Goal: Communication & Community: Answer question/provide support

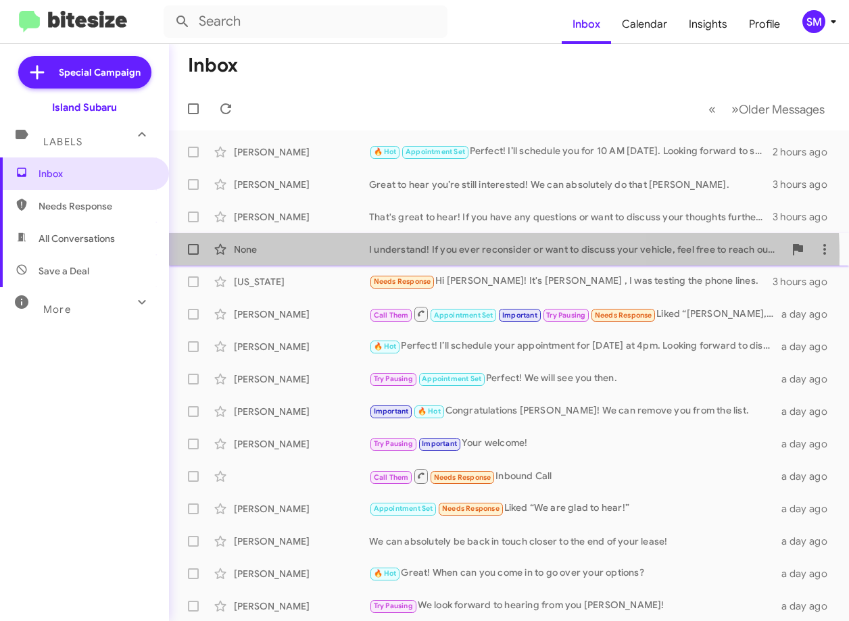
click at [313, 256] on div "None I understand! If you ever reconsider or want to discuss your vehicle, feel…" at bounding box center [509, 249] width 659 height 27
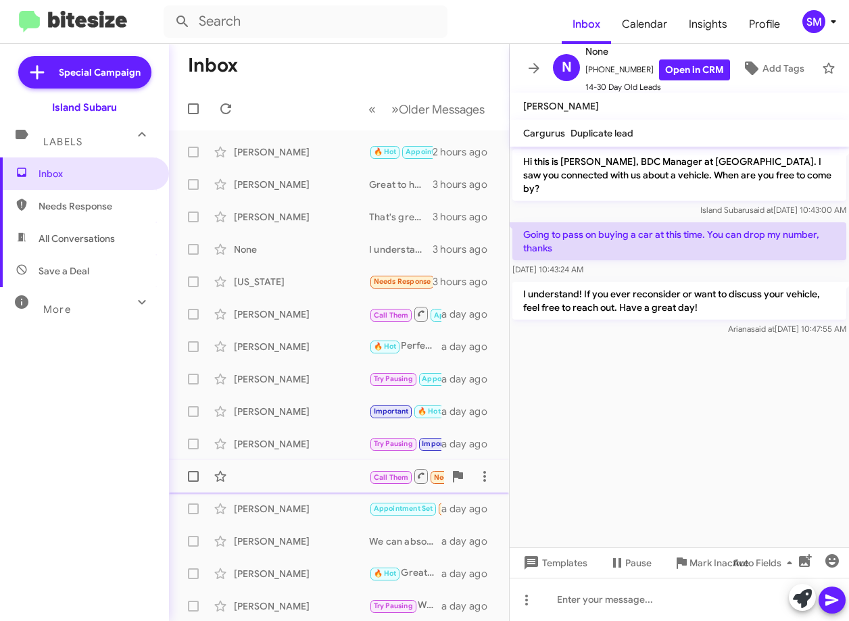
click at [296, 479] on div "Call Them Needs Response Inbound Call a day ago" at bounding box center [339, 476] width 318 height 27
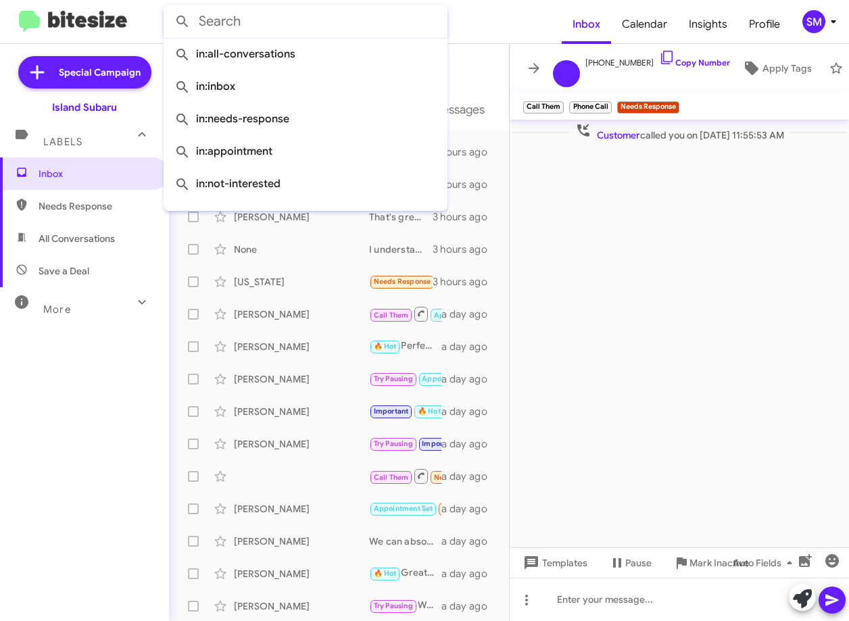
click at [279, 36] on input "text" at bounding box center [306, 21] width 284 height 32
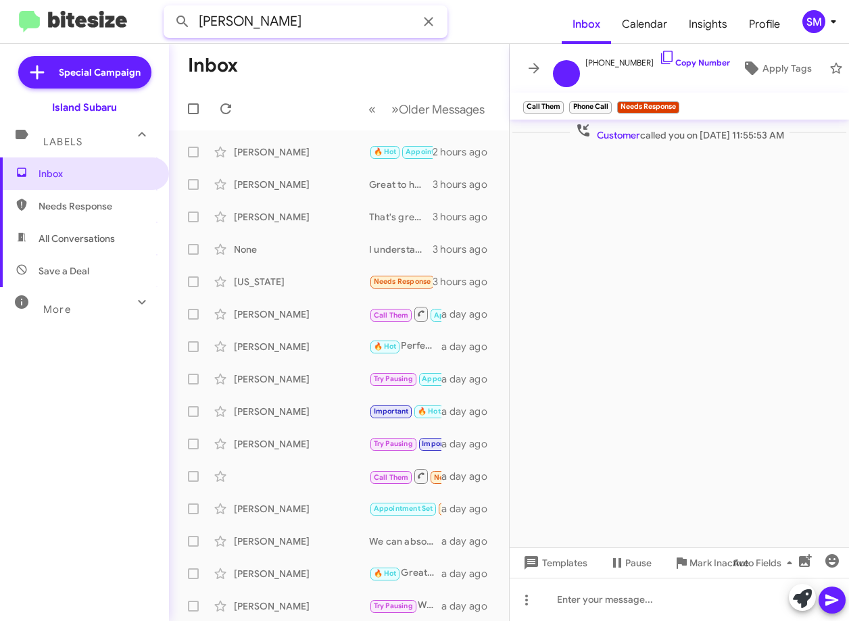
type input "anthony gu"
click at [169, 8] on button at bounding box center [182, 21] width 27 height 27
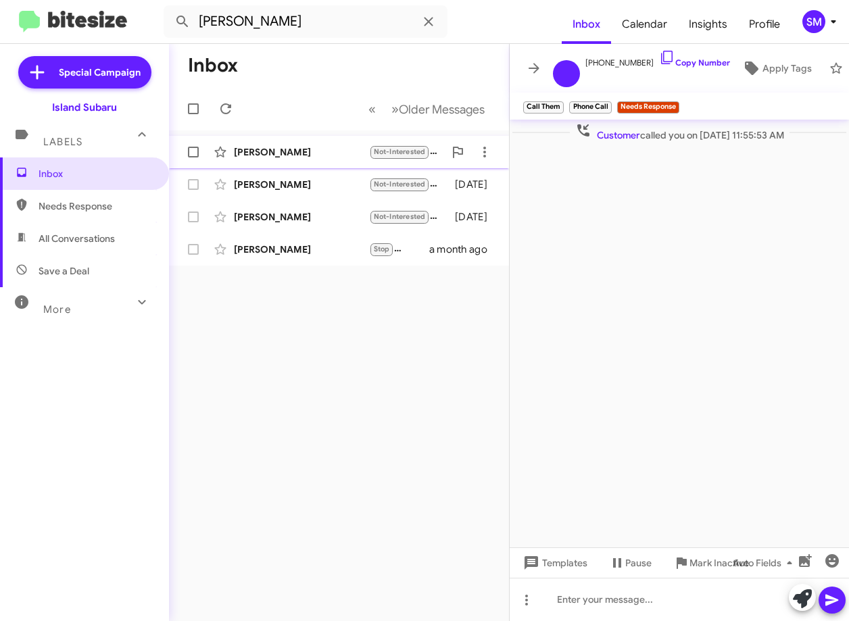
click at [276, 159] on div "Anthony Guerrieri Not-Interested I was there last week and I saw Neil I have ti…" at bounding box center [339, 152] width 318 height 27
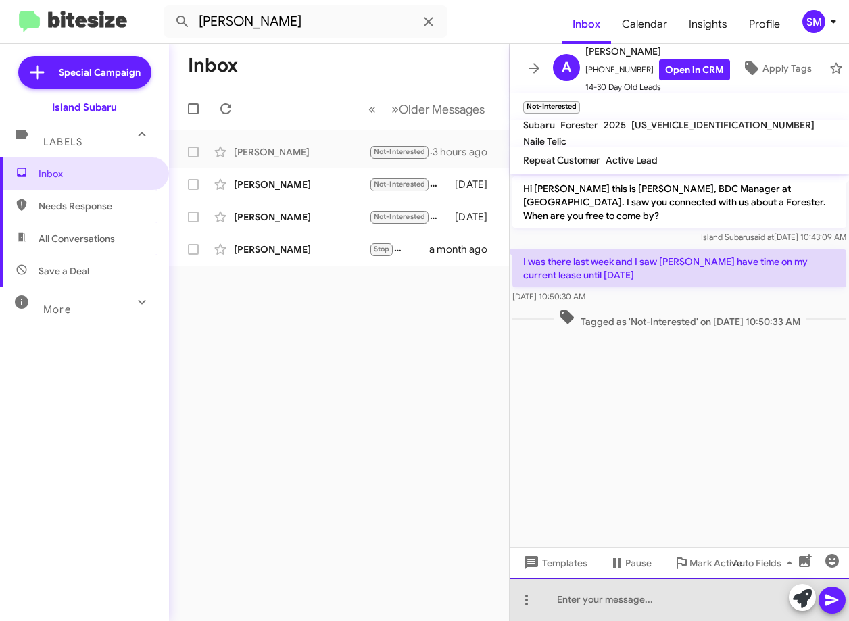
click at [640, 609] on div at bounding box center [679, 599] width 339 height 43
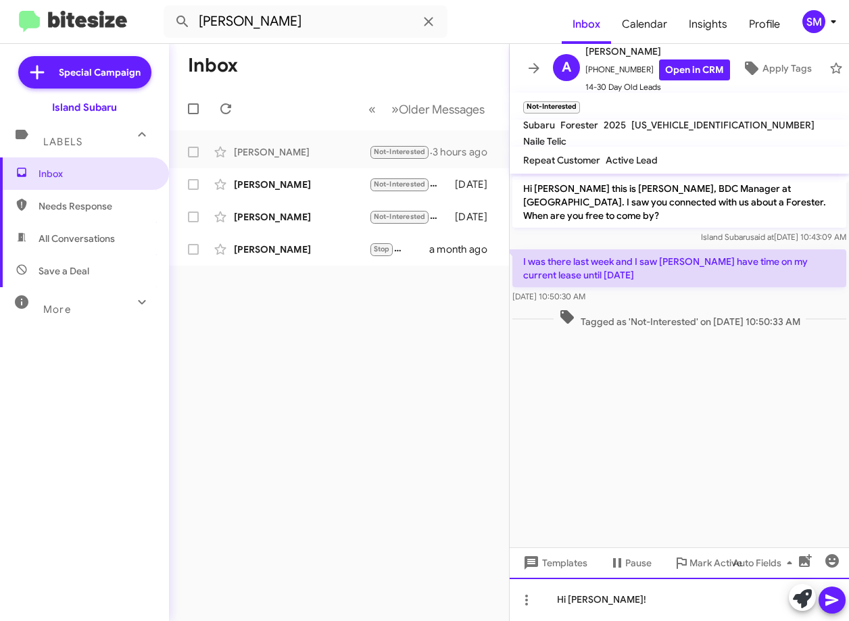
click at [644, 599] on div "Hi Anthony!" at bounding box center [679, 599] width 339 height 43
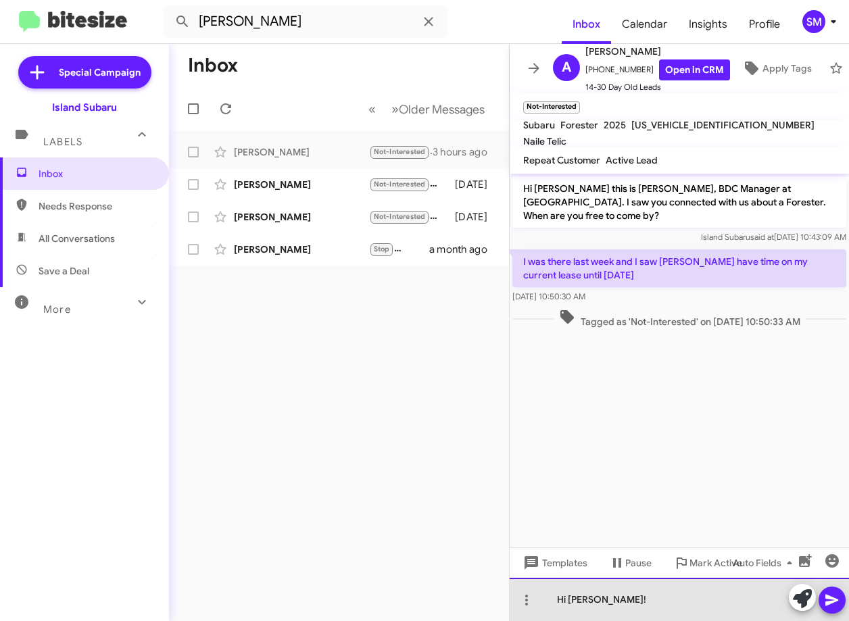
click at [644, 599] on div "Hi Anthony!" at bounding box center [679, 599] width 339 height 43
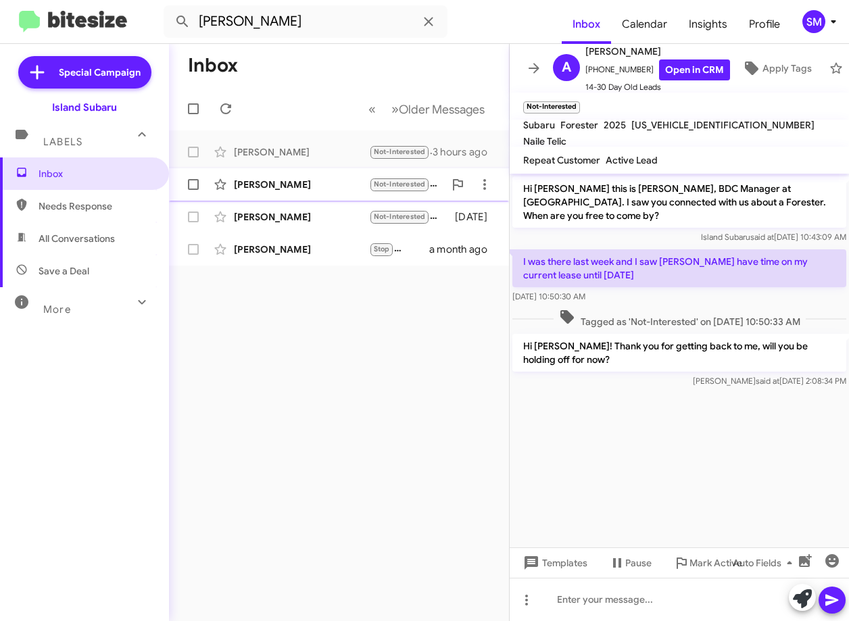
click at [266, 183] on div "Guillermo Negron" at bounding box center [301, 185] width 135 height 14
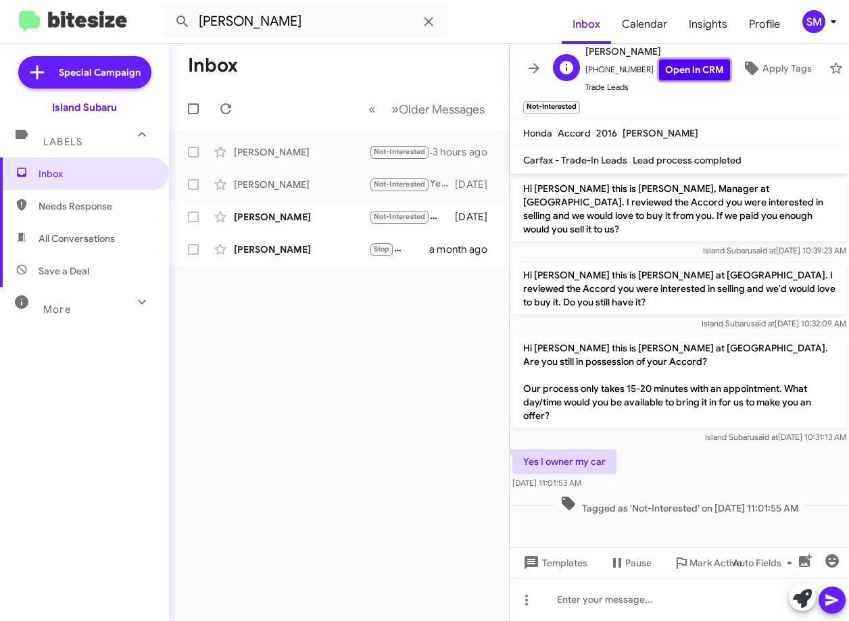
click at [675, 70] on link "Open in CRM" at bounding box center [694, 70] width 71 height 21
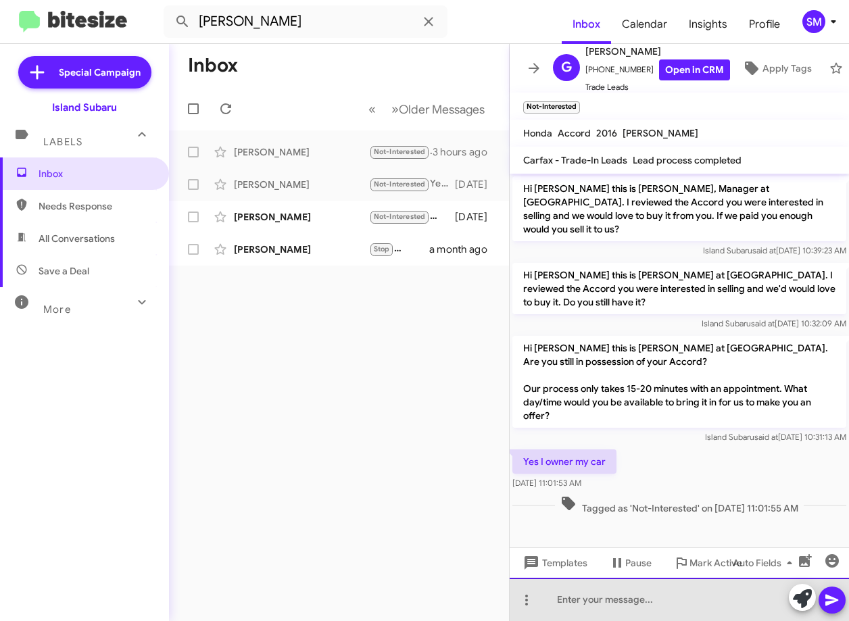
click at [632, 598] on div at bounding box center [679, 599] width 339 height 43
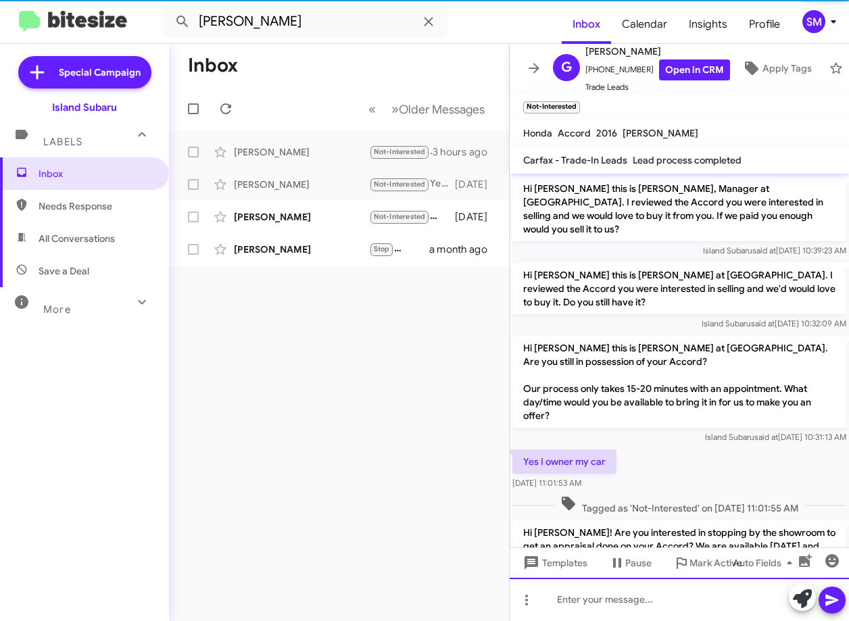
scroll to position [50, 0]
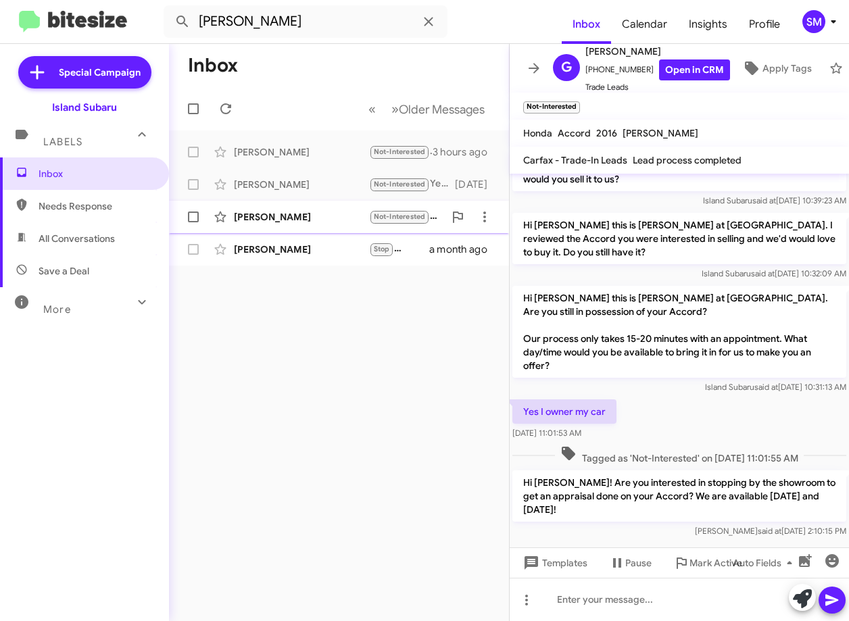
click at [286, 208] on div "Anthony Jackson Not-Interested I don't want a car!!!! 10 days ago" at bounding box center [339, 217] width 318 height 27
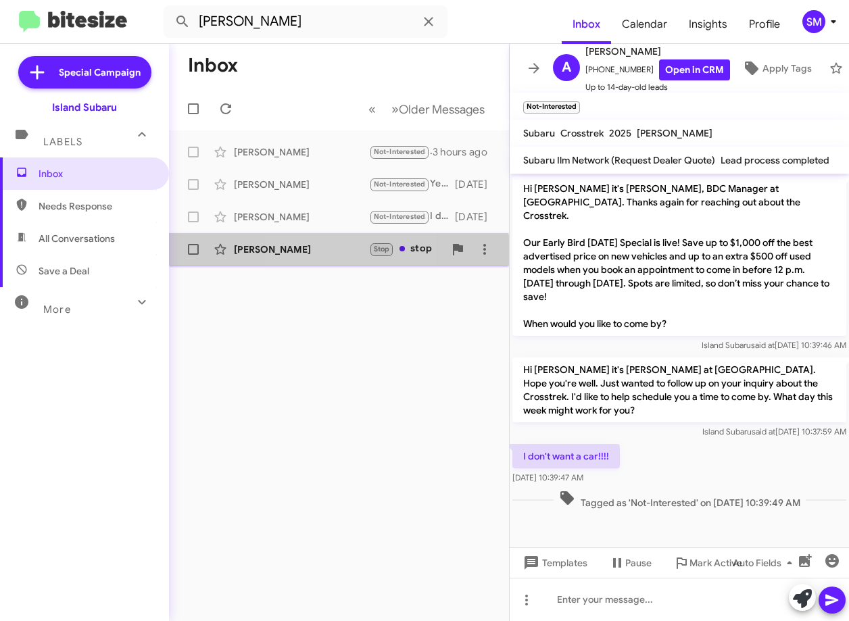
click at [302, 260] on div "James Nuguid Stop stop a month ago" at bounding box center [339, 249] width 318 height 27
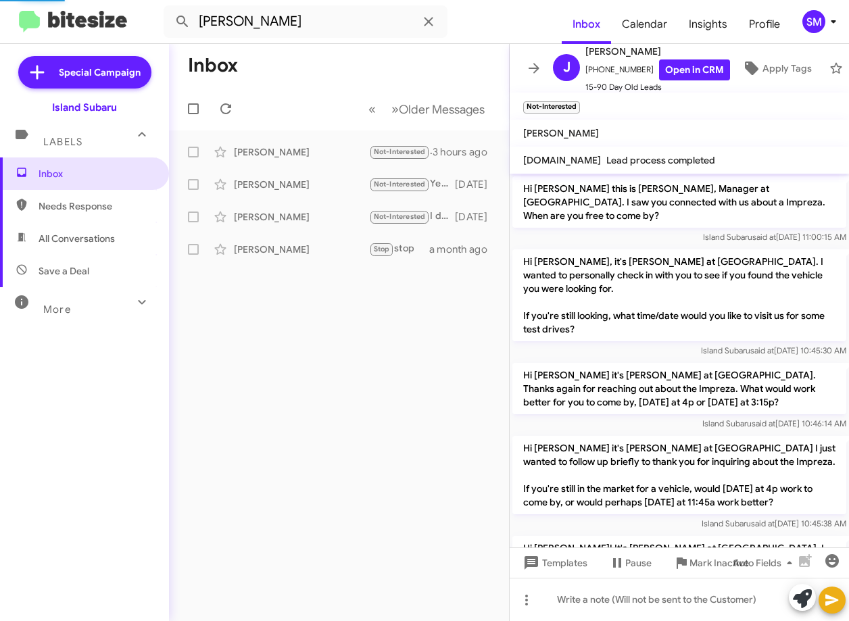
scroll to position [1146, 0]
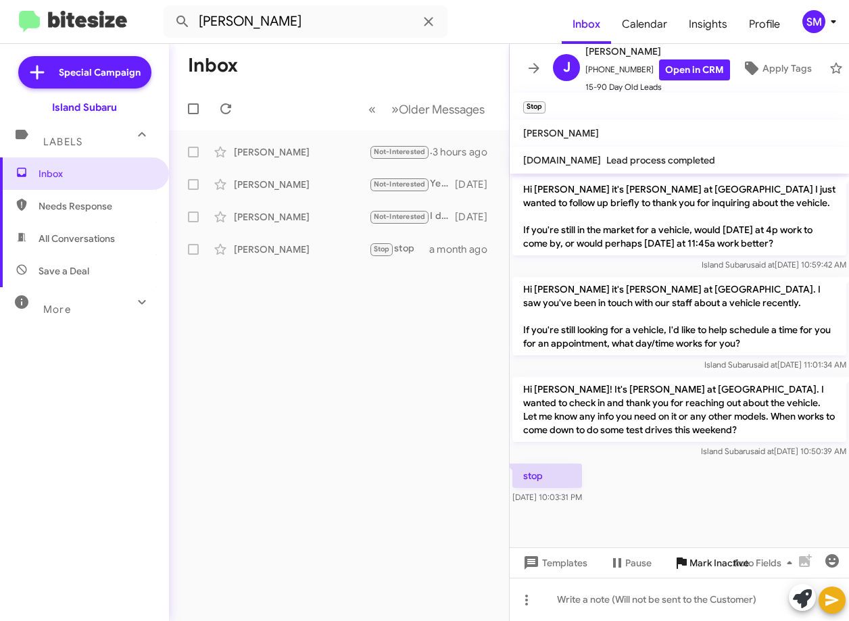
click at [696, 557] on span "Mark Inactive" at bounding box center [720, 563] width 60 height 24
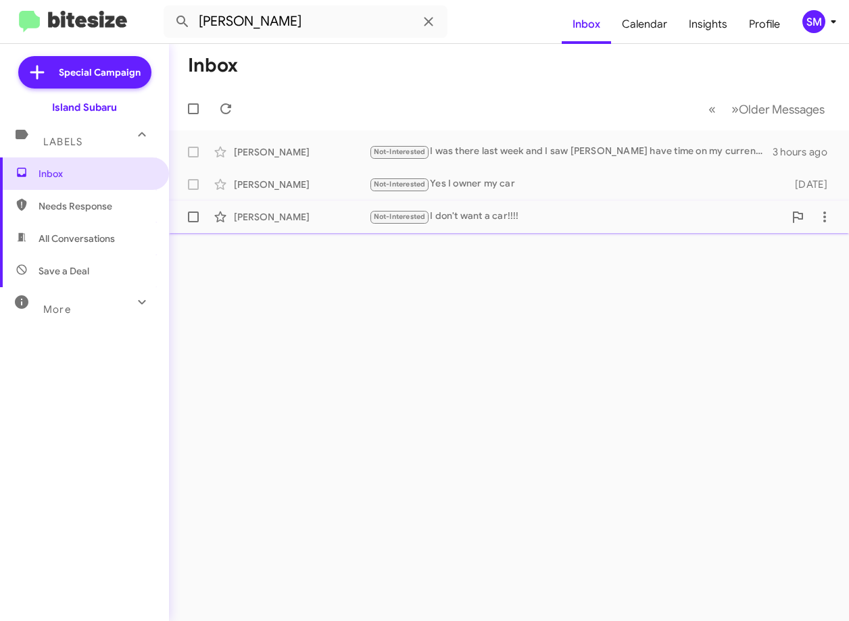
click at [327, 206] on div "Anthony Jackson Not-Interested I don't want a car!!!! 10 days ago" at bounding box center [509, 217] width 659 height 27
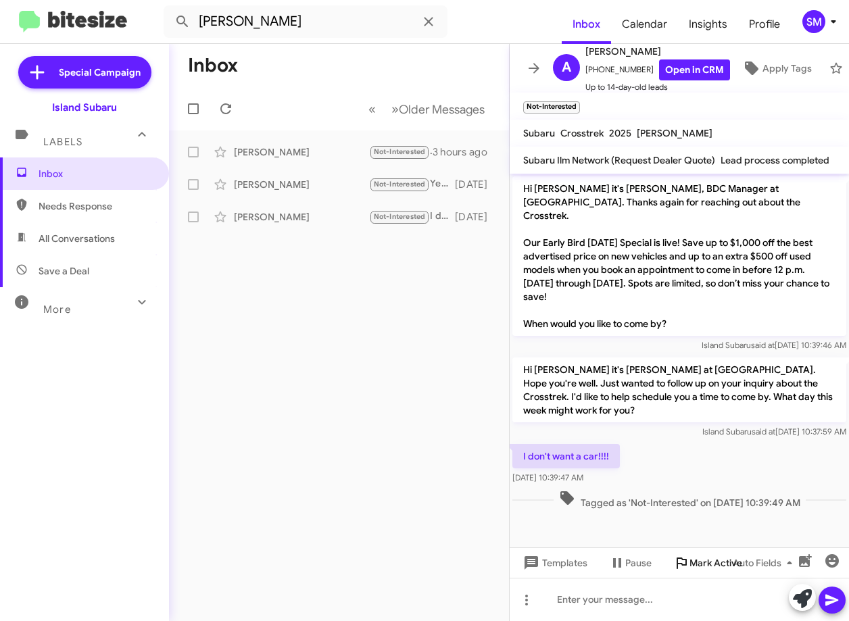
click at [697, 563] on span "Mark Active" at bounding box center [716, 563] width 53 height 24
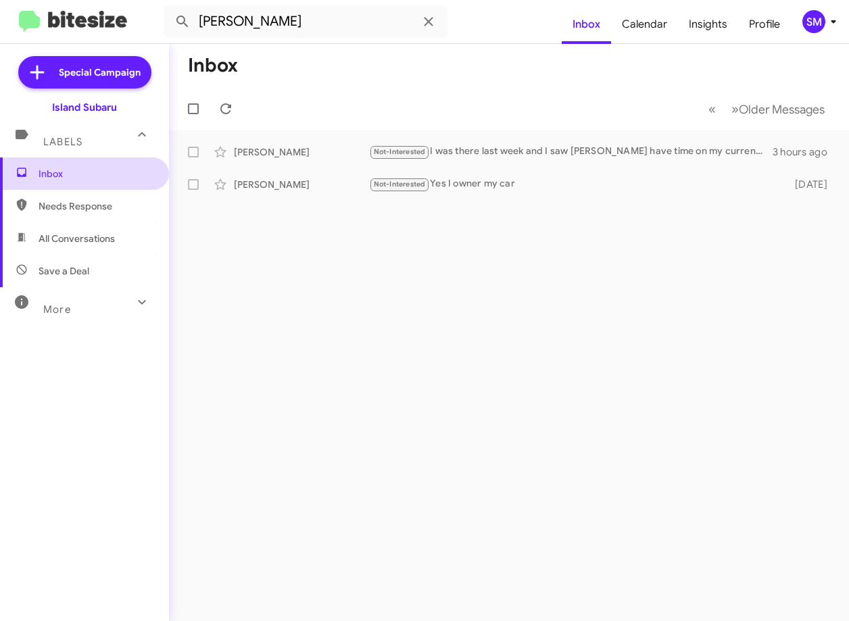
click at [87, 183] on span "Inbox" at bounding box center [84, 174] width 169 height 32
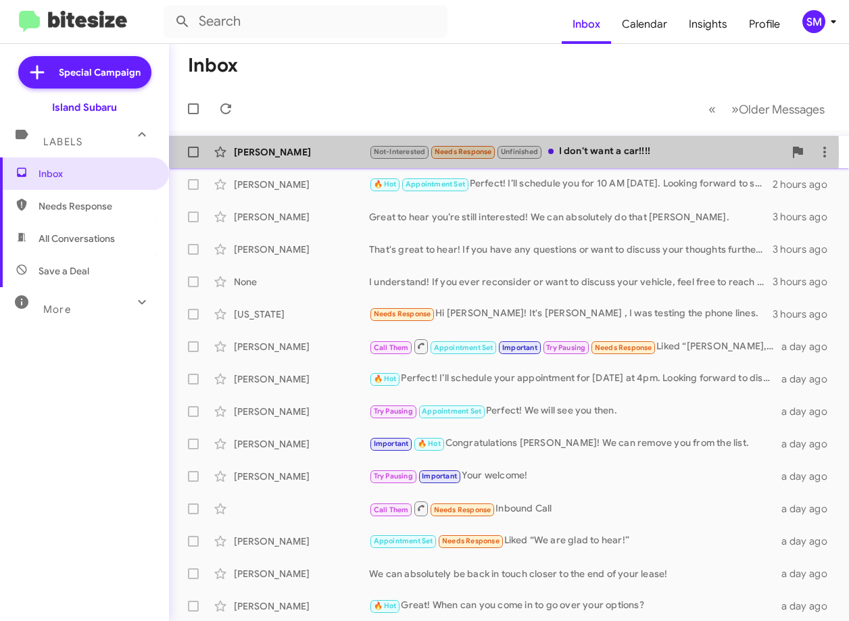
click at [300, 153] on div "Anthony Jackson" at bounding box center [301, 152] width 135 height 14
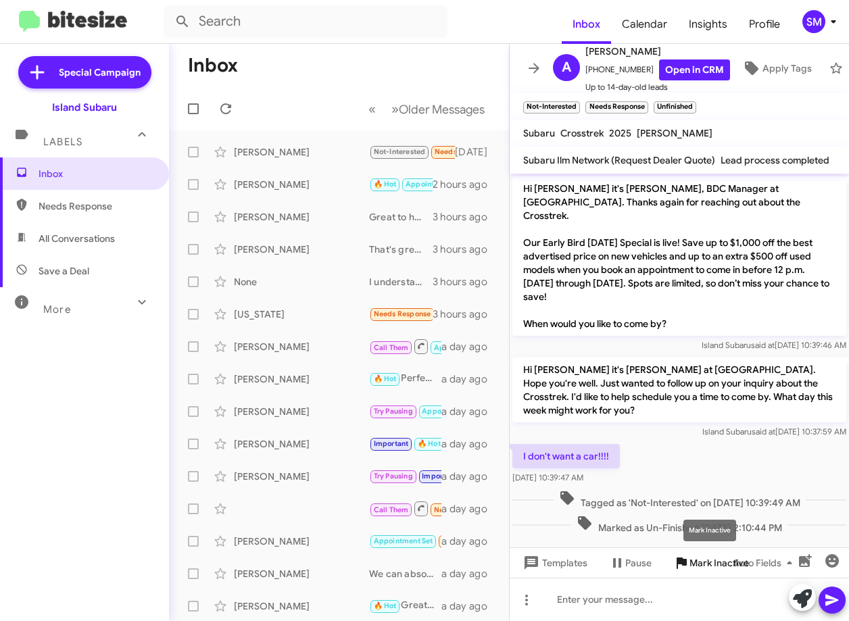
click at [692, 566] on span "Mark Inactive" at bounding box center [720, 563] width 60 height 24
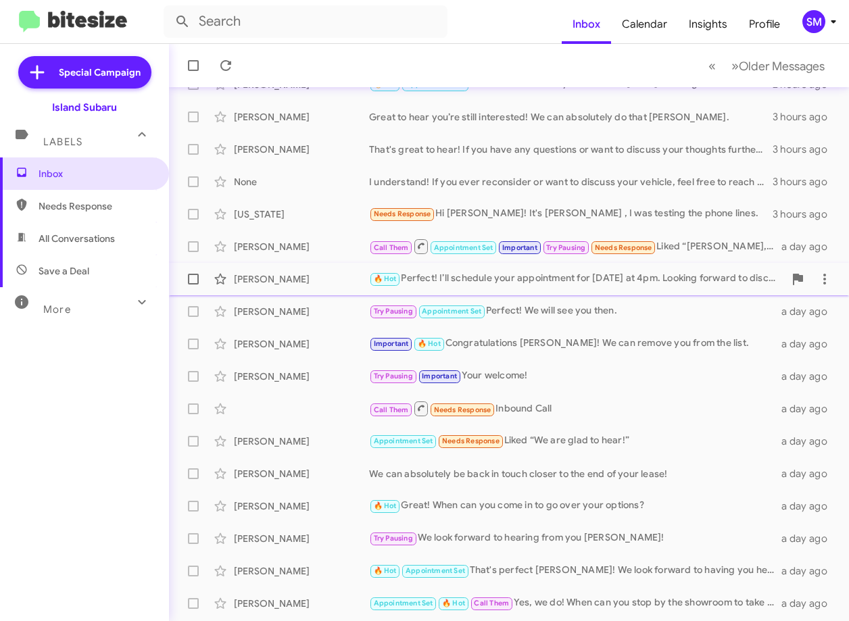
scroll to position [131, 0]
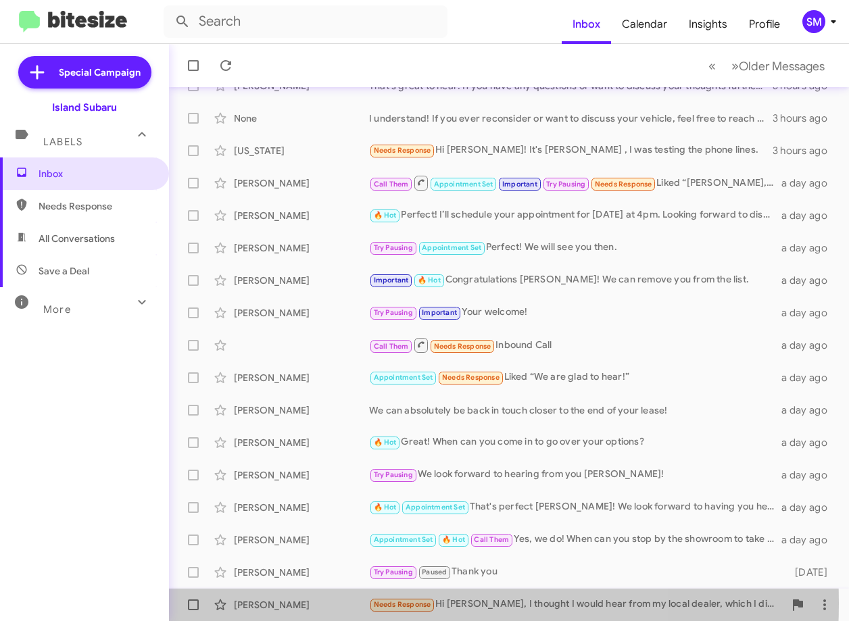
click at [324, 604] on div "[PERSON_NAME]" at bounding box center [301, 605] width 135 height 14
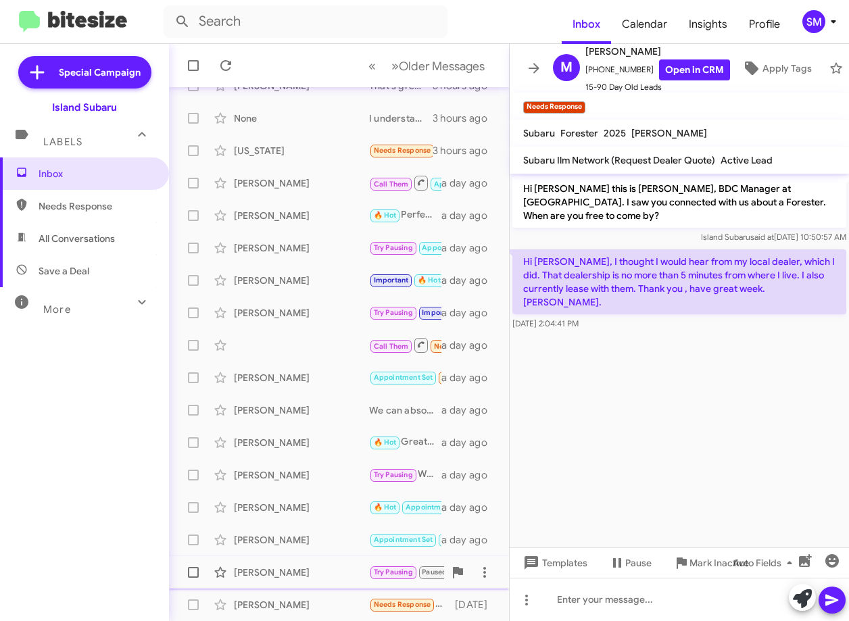
click at [324, 567] on div "Stanislaw Teterycz" at bounding box center [301, 573] width 135 height 14
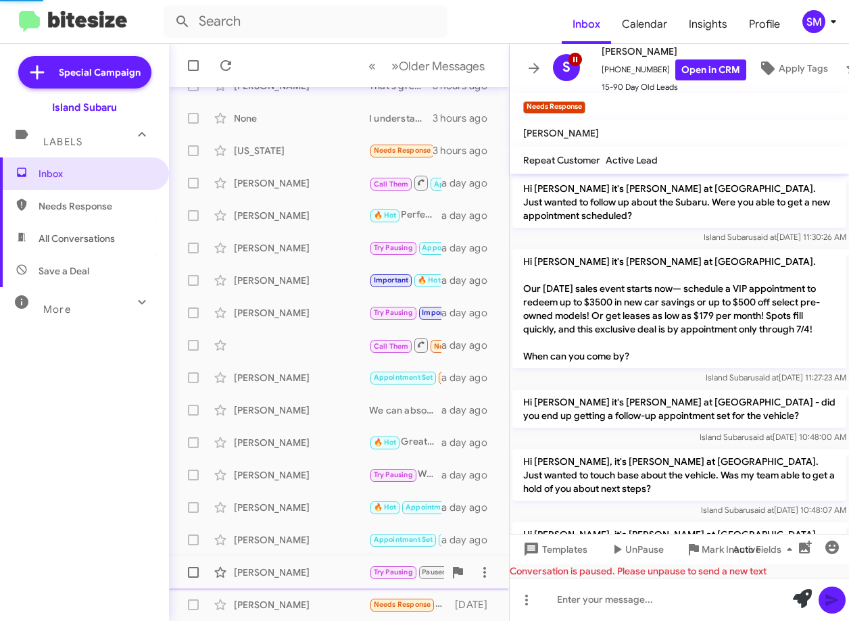
scroll to position [1042, 0]
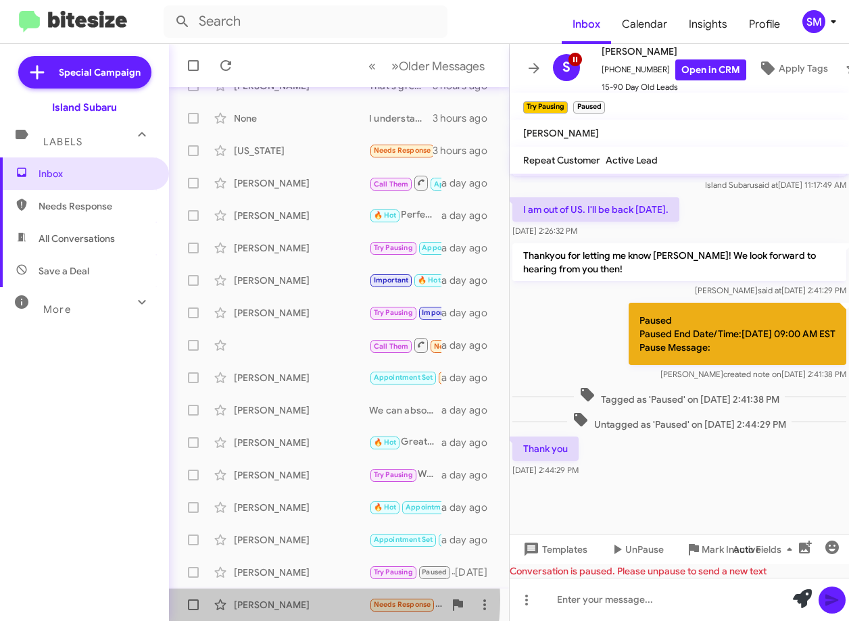
click at [318, 600] on div "[PERSON_NAME]" at bounding box center [301, 605] width 135 height 14
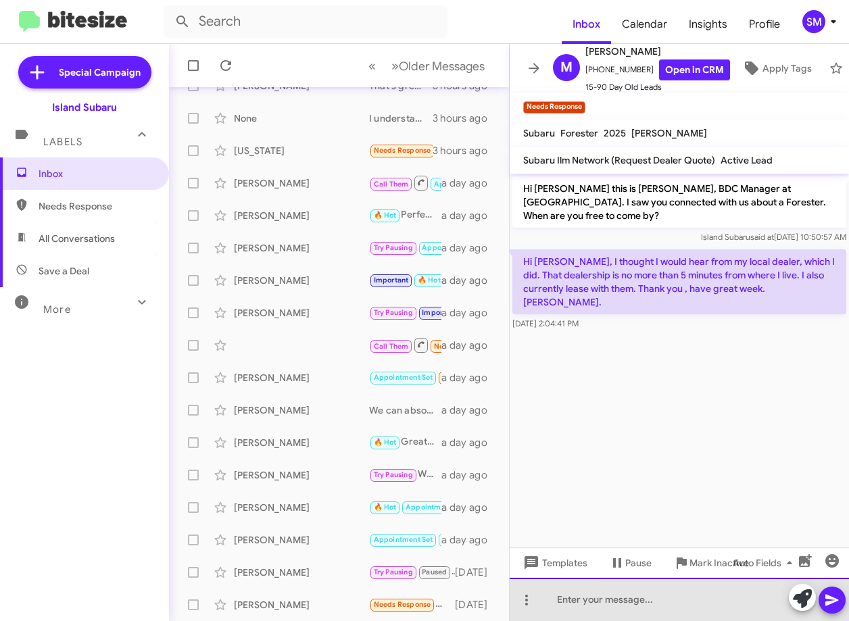
click at [640, 598] on div at bounding box center [679, 599] width 339 height 43
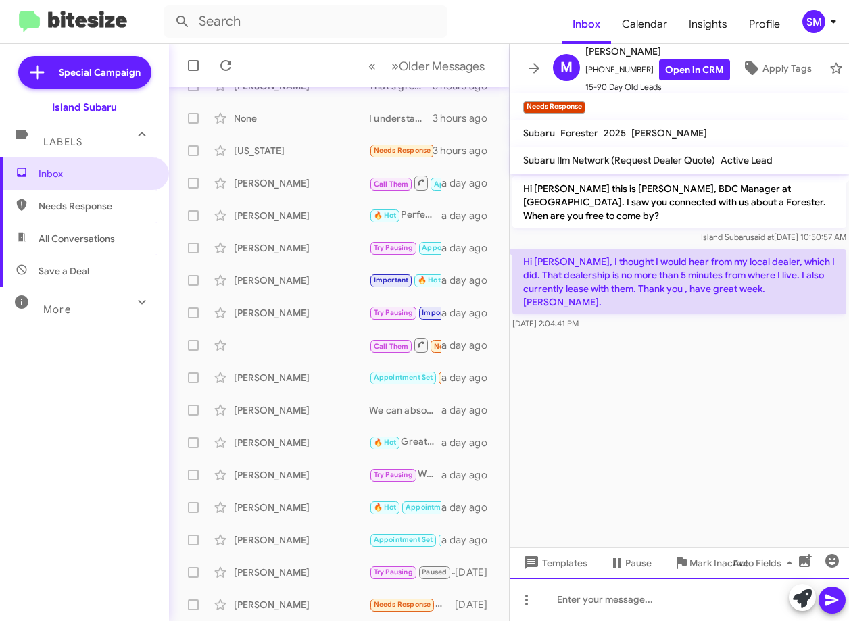
click at [643, 597] on div at bounding box center [679, 599] width 339 height 43
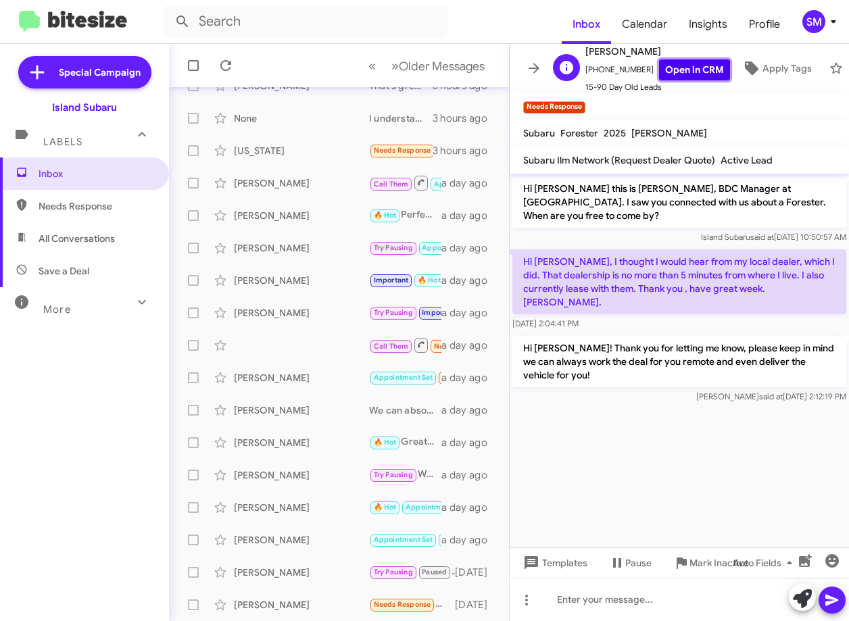
click at [685, 63] on link "Open in CRM" at bounding box center [694, 70] width 71 height 21
click at [97, 206] on span "Needs Response" at bounding box center [96, 206] width 115 height 14
type input "in:needs-response"
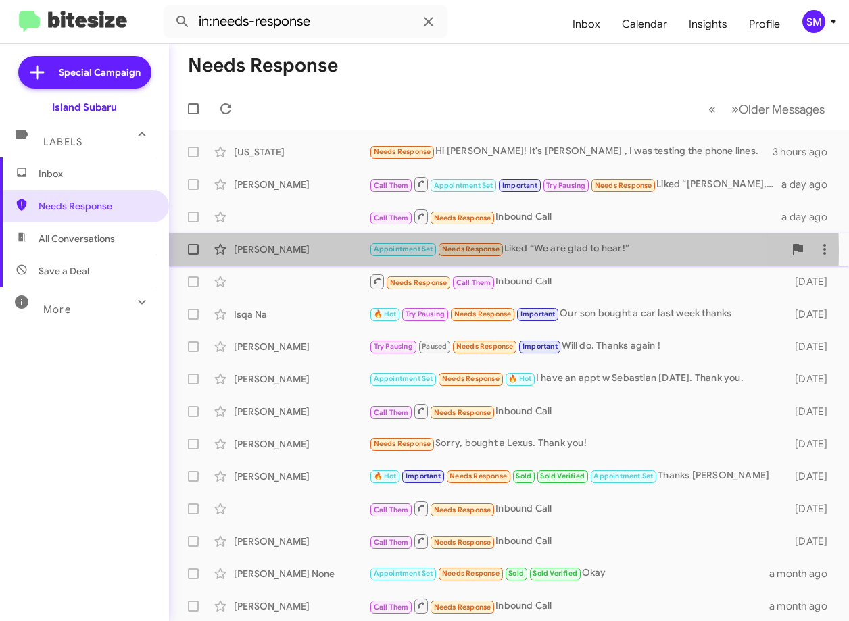
click at [287, 250] on div "[PERSON_NAME]" at bounding box center [301, 250] width 135 height 14
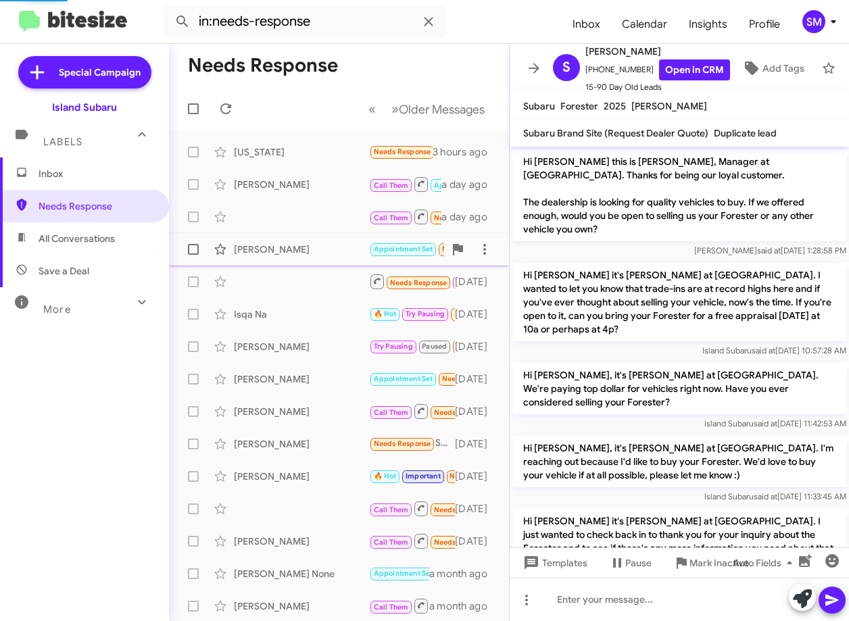
scroll to position [1219, 0]
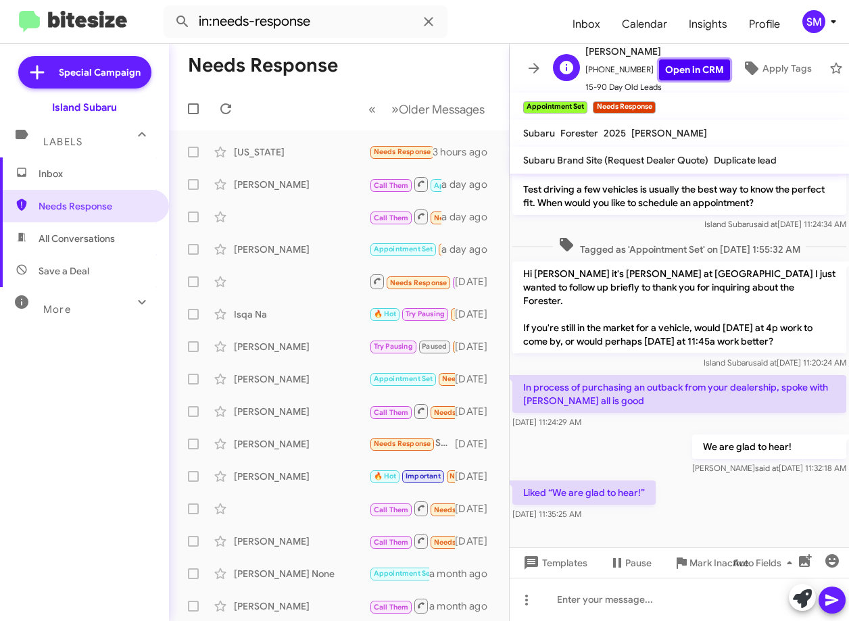
click at [659, 62] on link "Open in CRM" at bounding box center [694, 70] width 71 height 21
click at [285, 279] on div "Needs Response Call Them Inbound Call 2 days ago" at bounding box center [339, 281] width 318 height 27
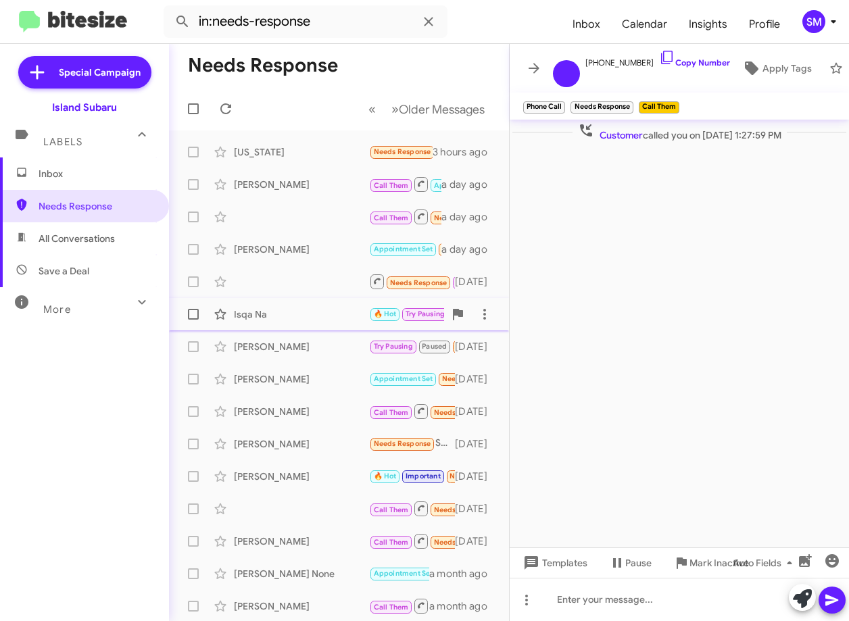
click at [292, 317] on div "Isqa Na" at bounding box center [301, 315] width 135 height 14
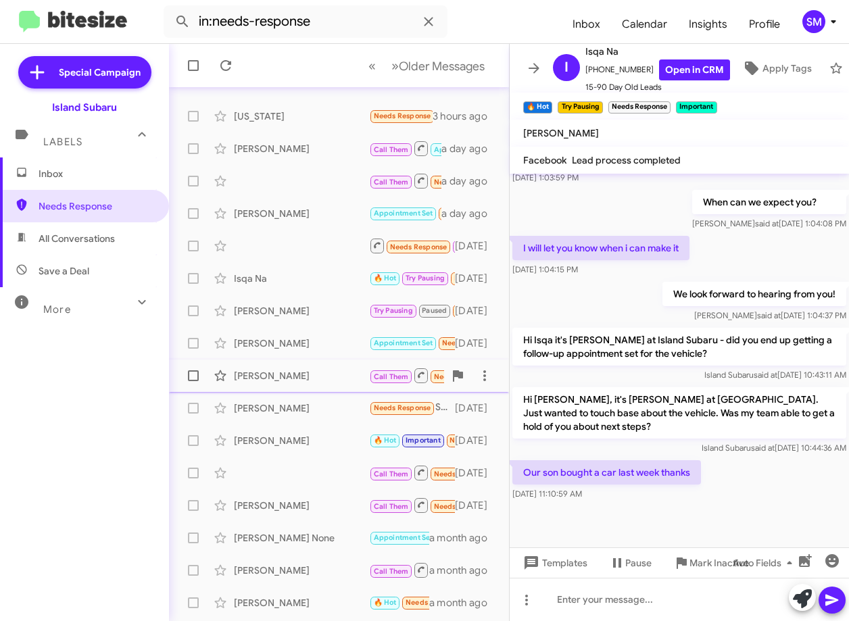
scroll to position [68, 0]
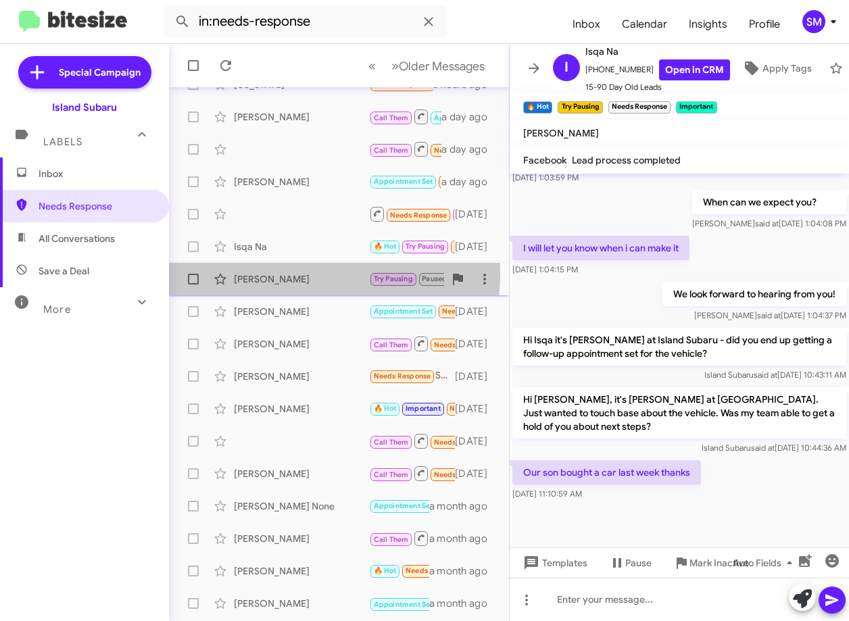
click at [310, 275] on div "Suzanne Gulbin" at bounding box center [301, 279] width 135 height 14
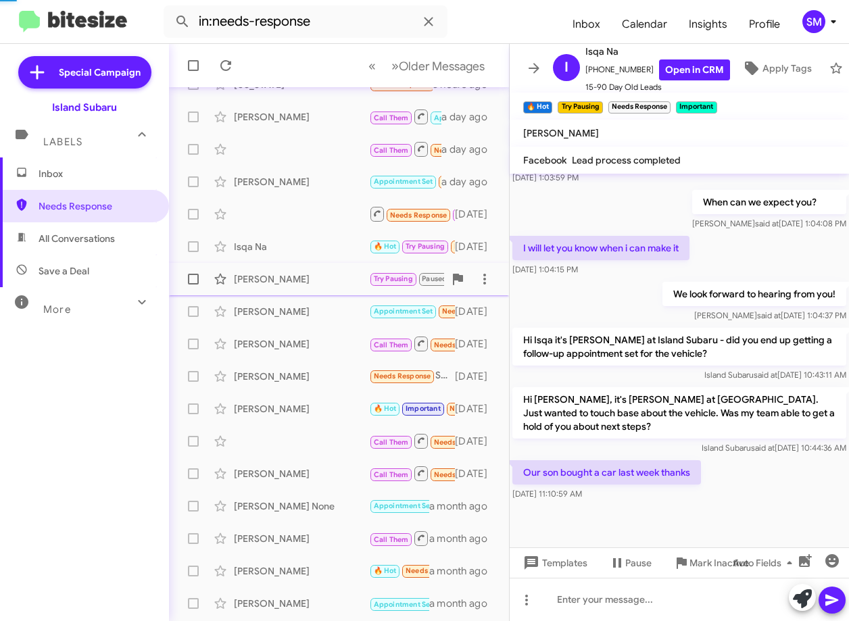
scroll to position [646, 0]
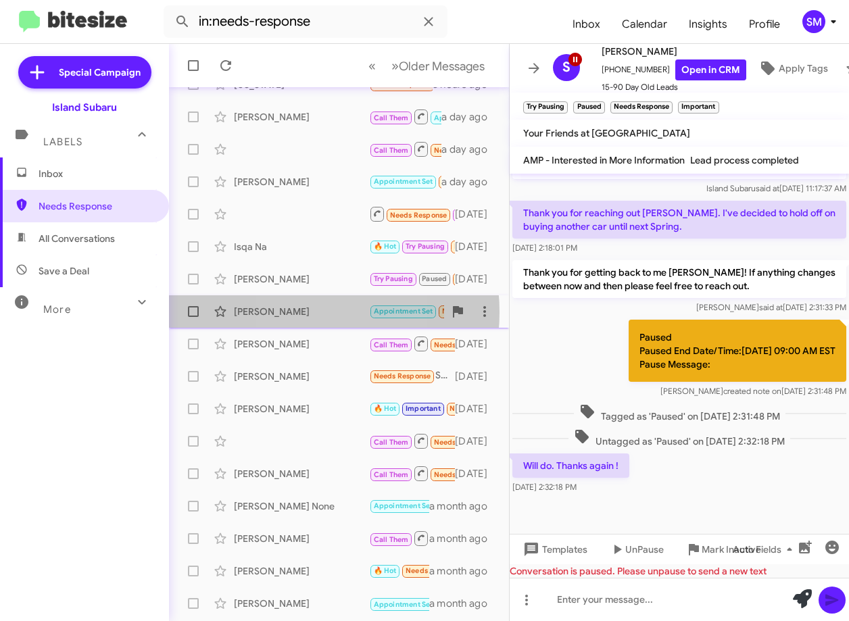
click at [291, 312] on div "Ruth Lasser" at bounding box center [301, 312] width 135 height 14
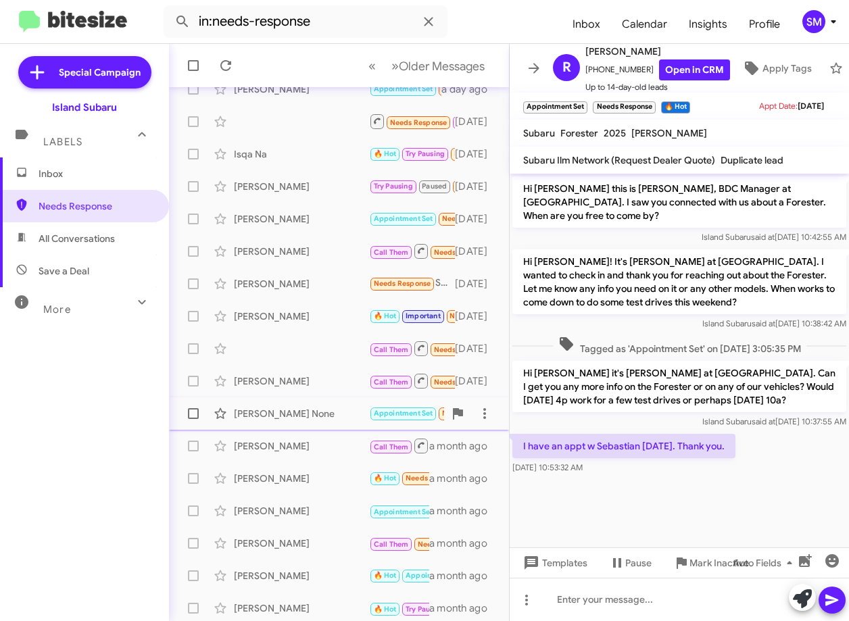
scroll to position [164, 0]
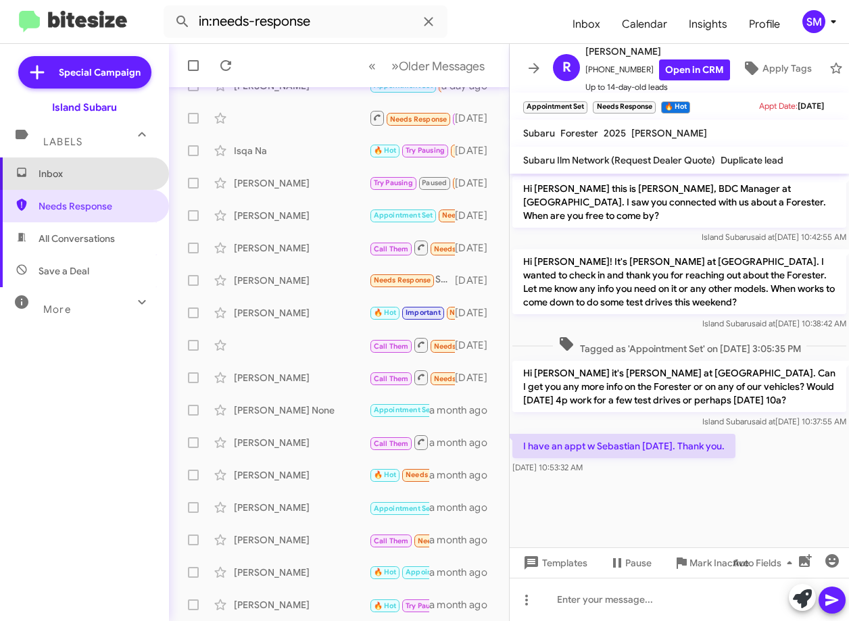
click at [100, 176] on span "Inbox" at bounding box center [96, 174] width 115 height 14
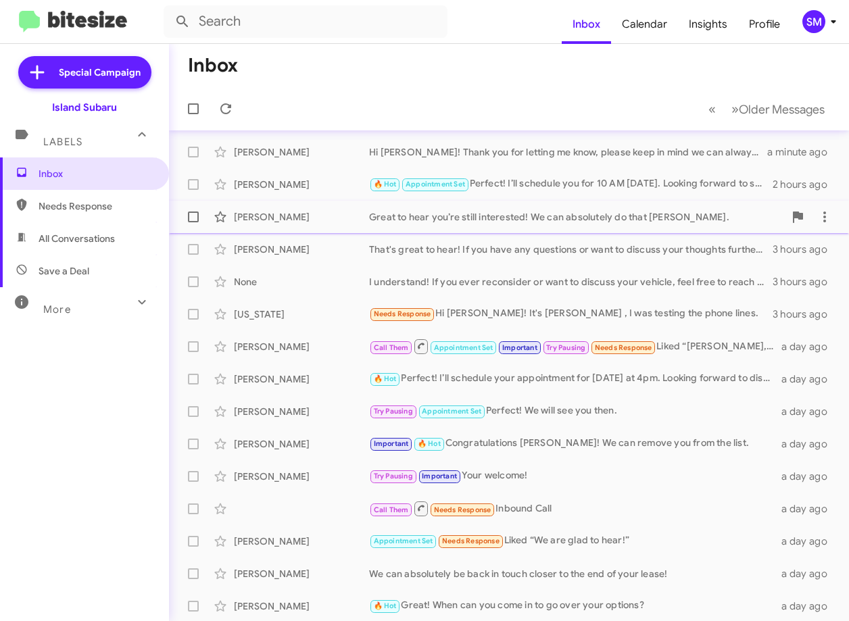
scroll to position [68, 0]
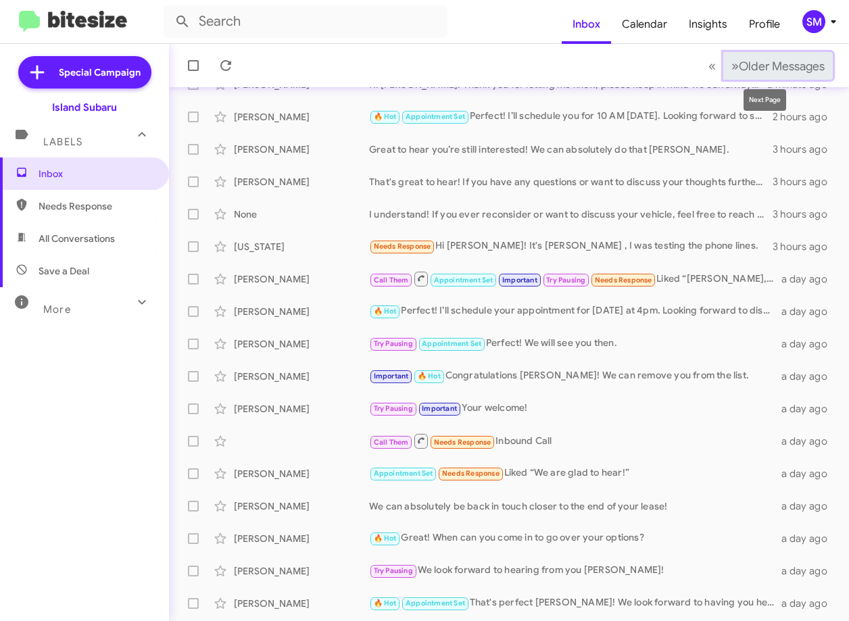
click at [732, 63] on span "»" at bounding box center [735, 65] width 7 height 17
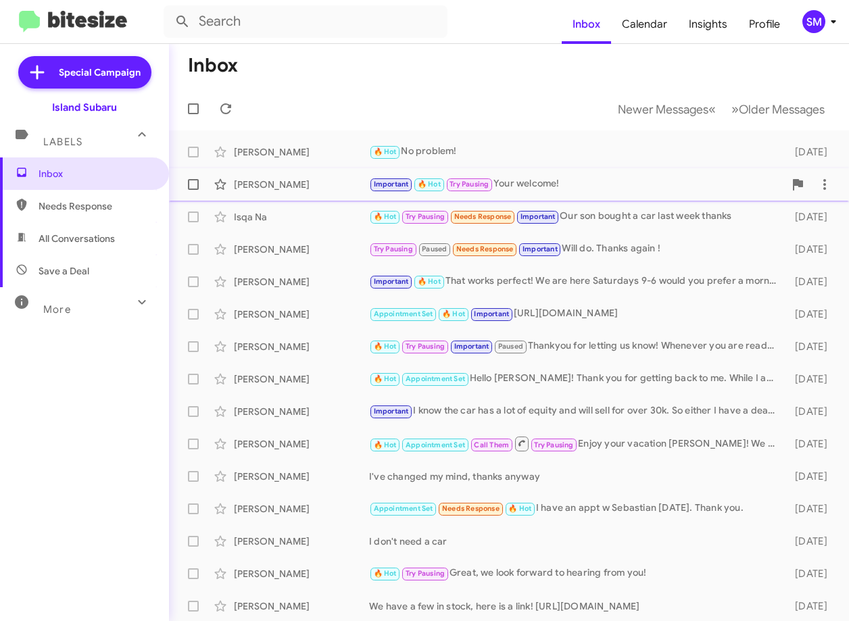
click at [302, 188] on div "Anar Yefraimov" at bounding box center [301, 185] width 135 height 14
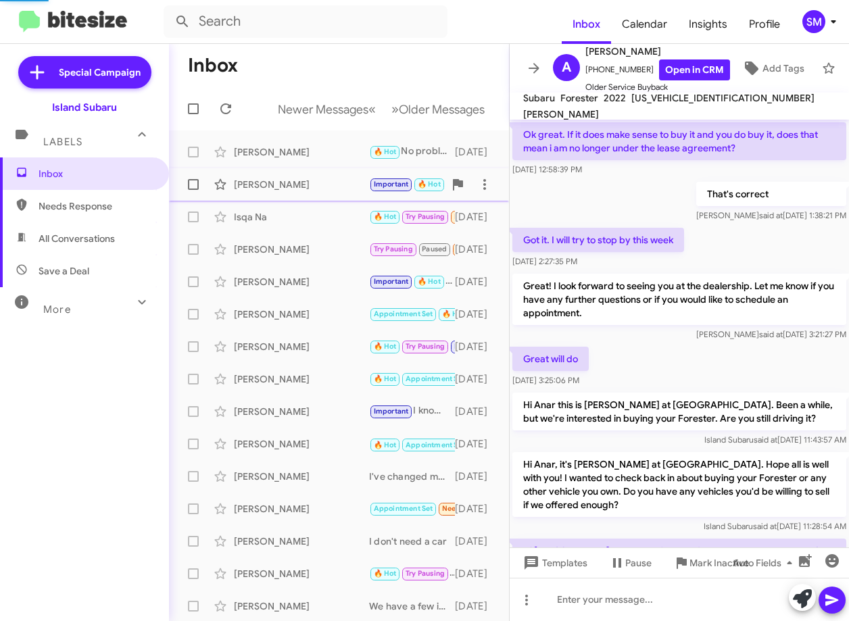
scroll to position [749, 0]
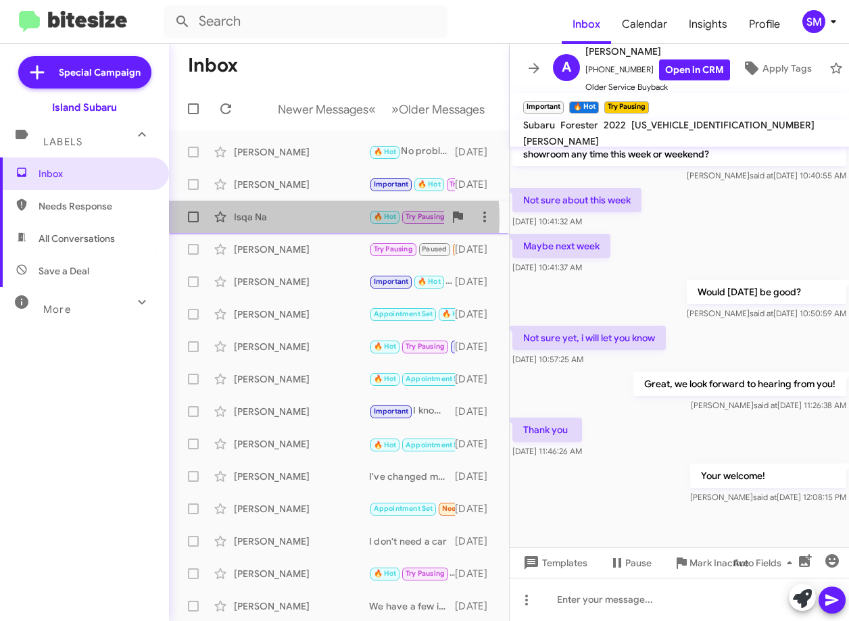
click at [301, 219] on div "Isqa Na" at bounding box center [301, 217] width 135 height 14
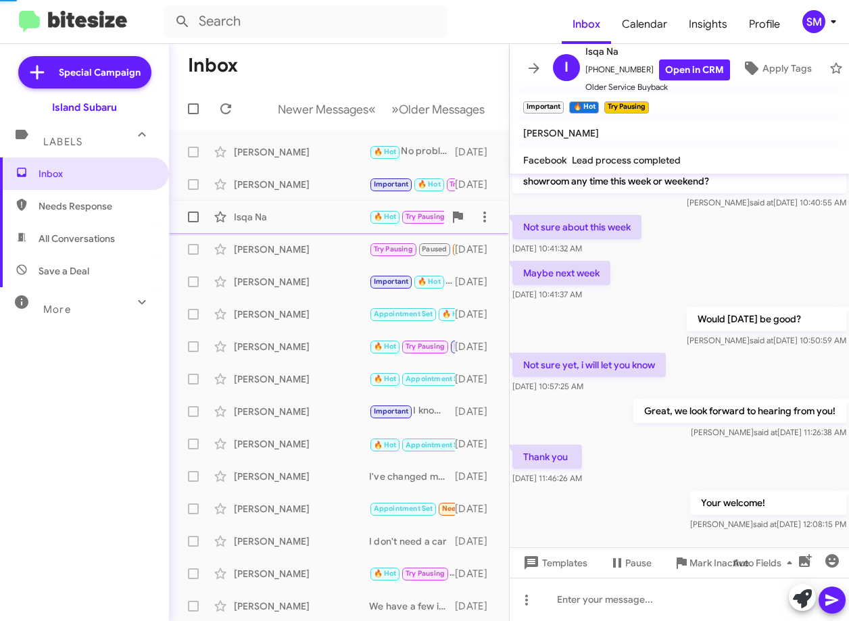
scroll to position [587, 0]
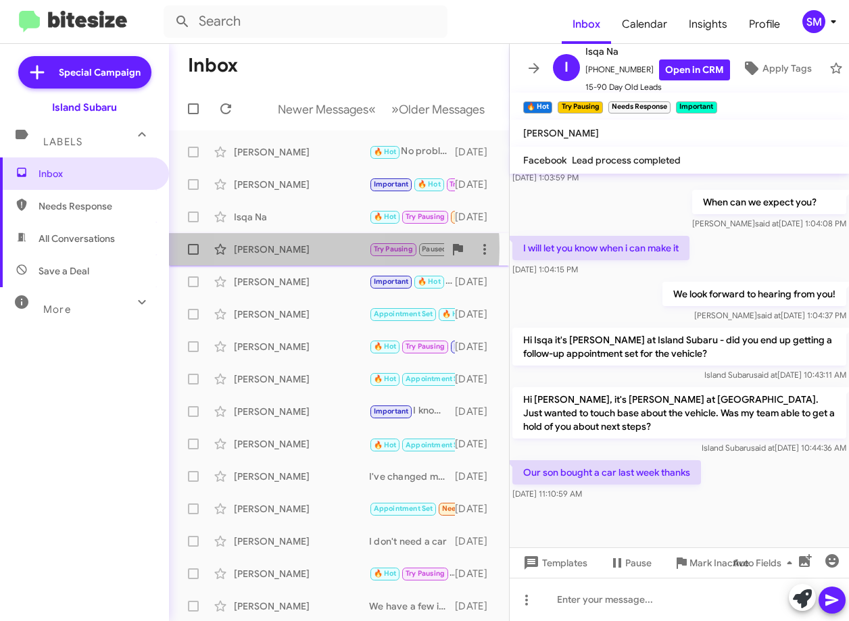
click at [270, 248] on div "Suzanne Gulbin" at bounding box center [301, 250] width 135 height 14
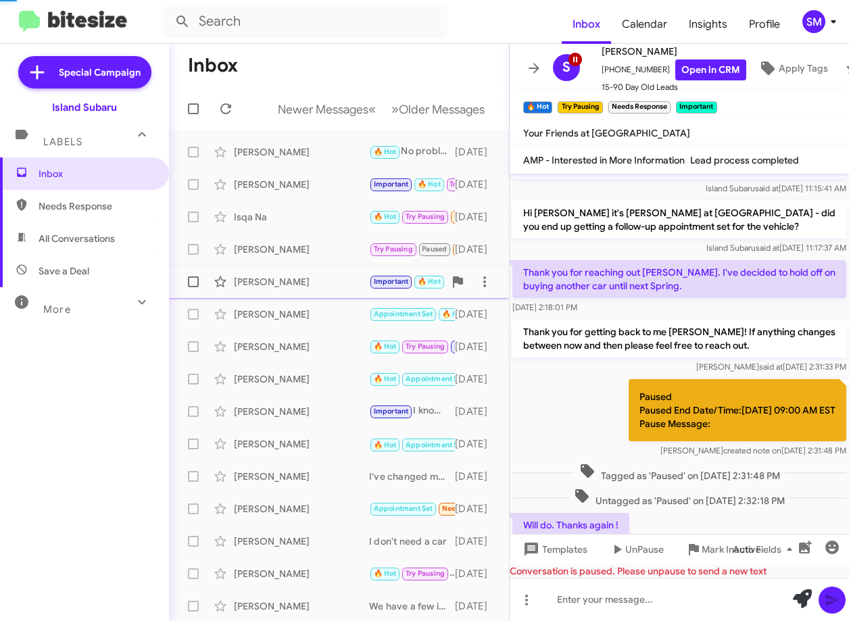
scroll to position [646, 0]
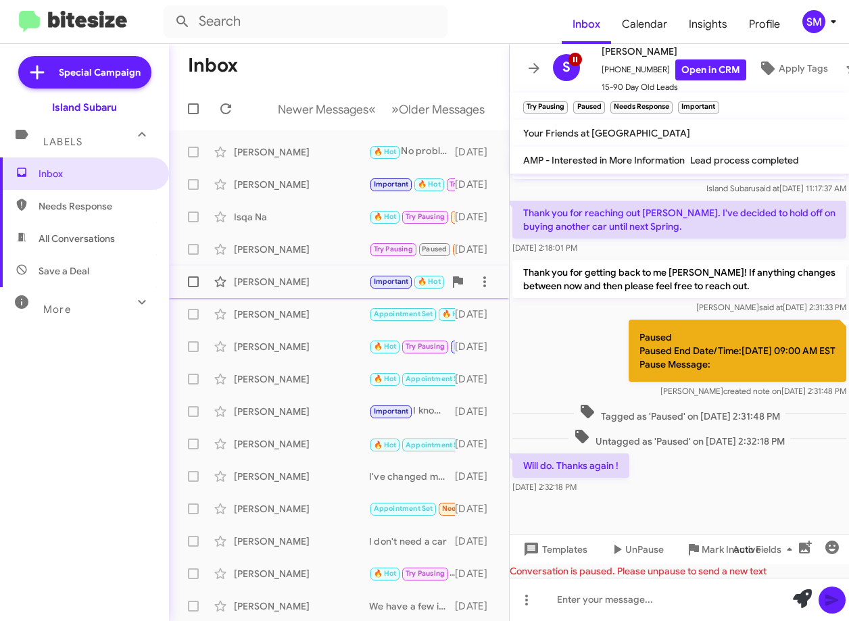
click at [300, 272] on div "Marlon Prescod Important 🔥 Hot That works perfect! We are here Saturdays 9-6 wo…" at bounding box center [339, 281] width 318 height 27
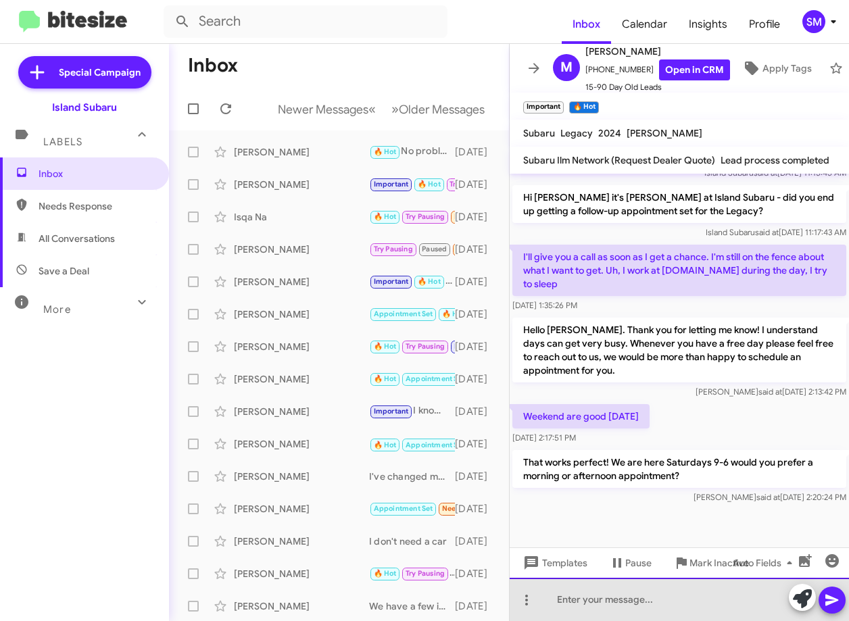
click at [621, 590] on div at bounding box center [679, 599] width 339 height 43
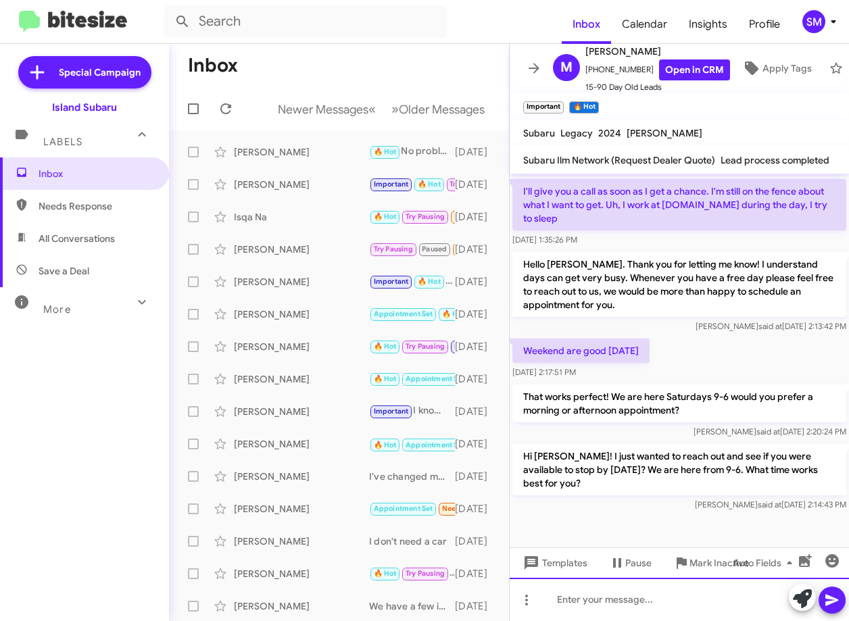
scroll to position [1339, 0]
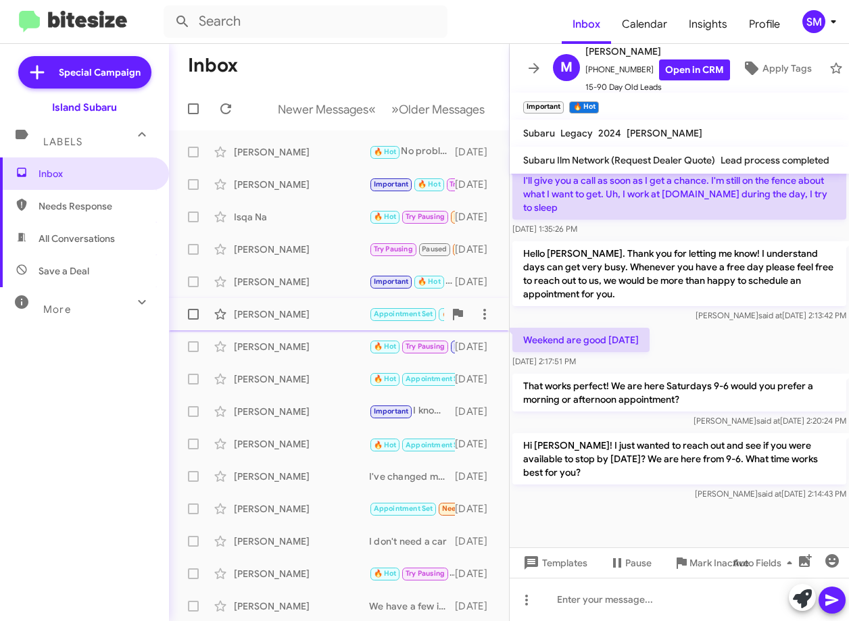
click at [302, 316] on div "[PERSON_NAME]" at bounding box center [301, 315] width 135 height 14
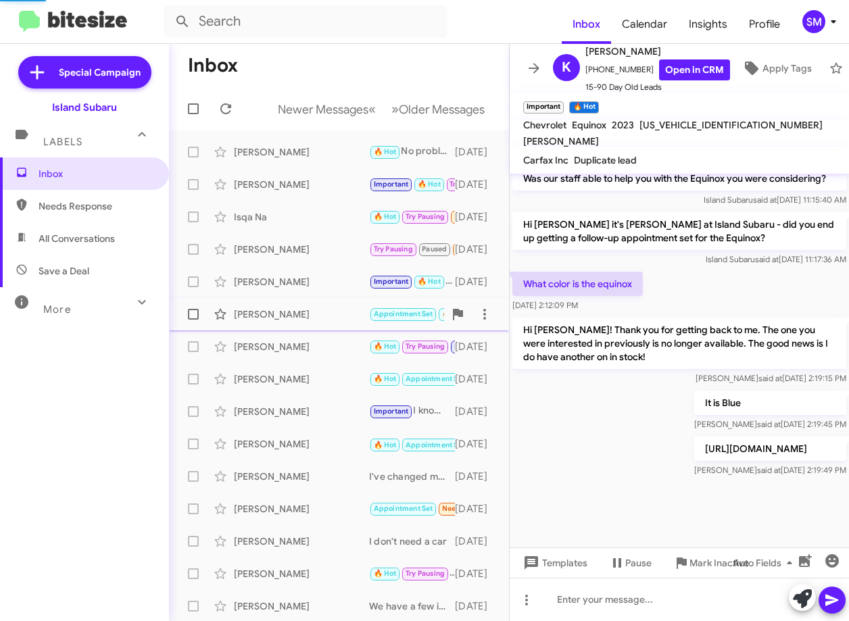
scroll to position [1012, 0]
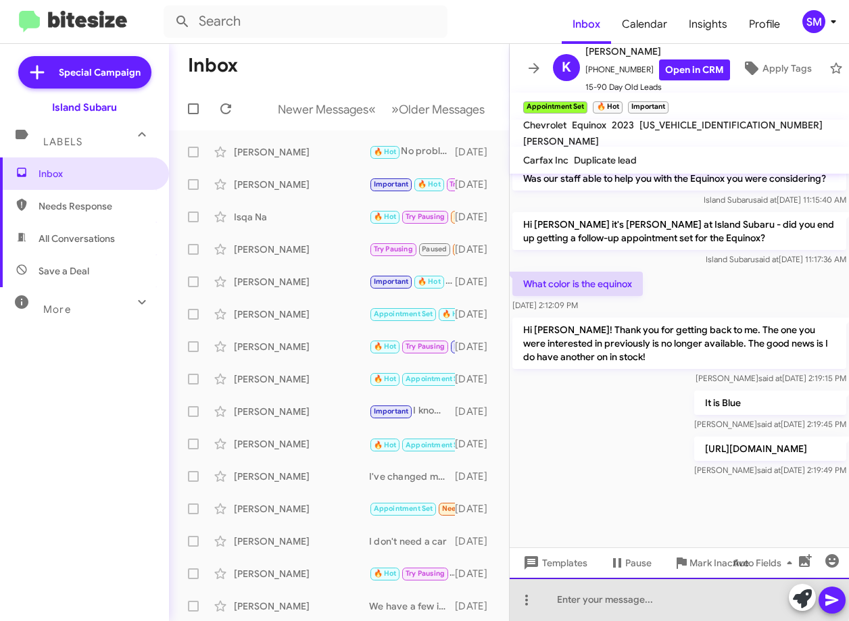
click at [644, 595] on div at bounding box center [679, 599] width 339 height 43
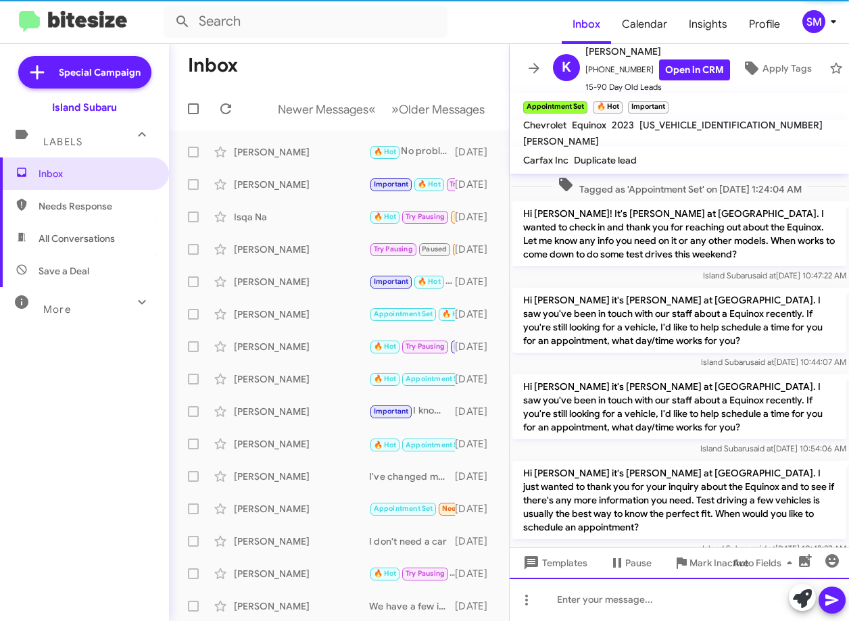
scroll to position [68, 0]
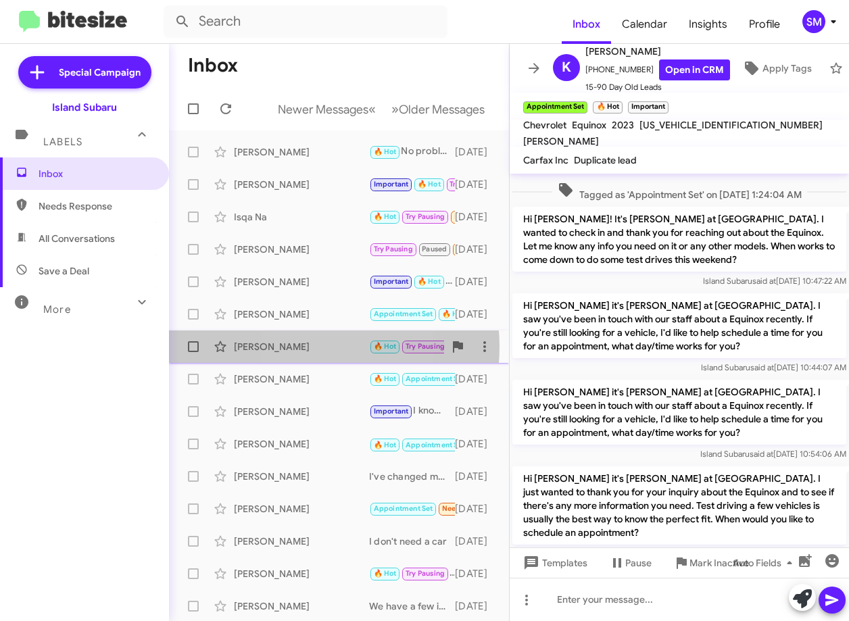
click at [294, 347] on div "Susan Stambler" at bounding box center [301, 347] width 135 height 14
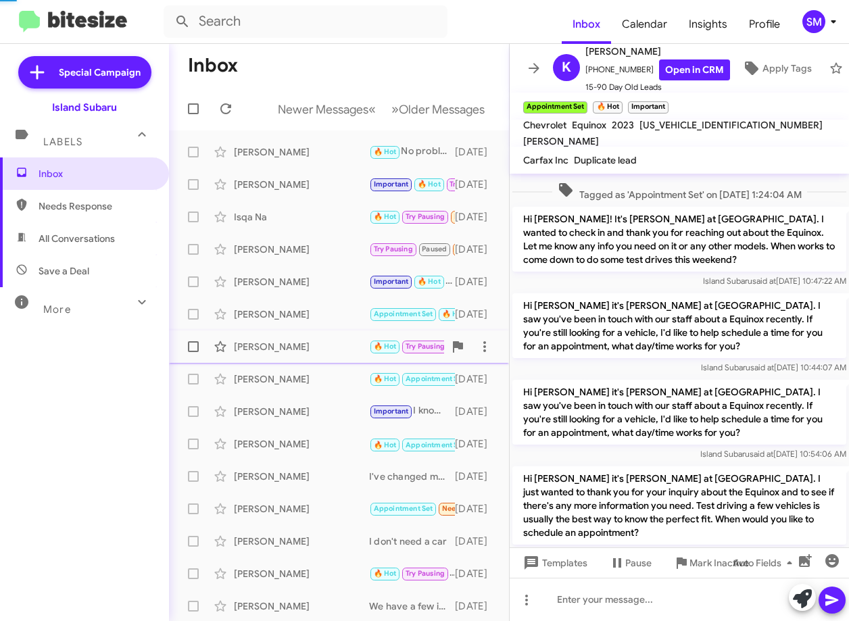
scroll to position [581, 0]
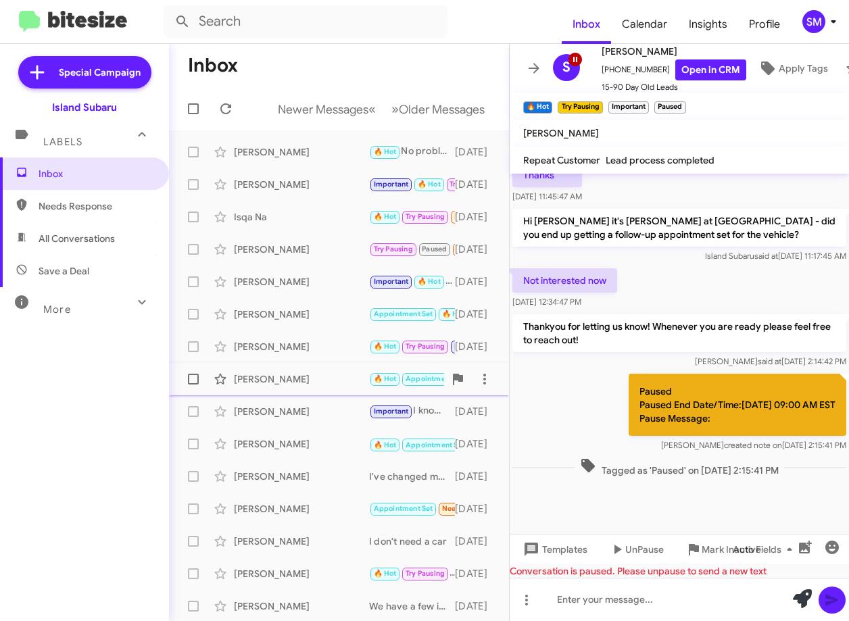
click at [291, 373] on div "Lisa Simoncini" at bounding box center [301, 380] width 135 height 14
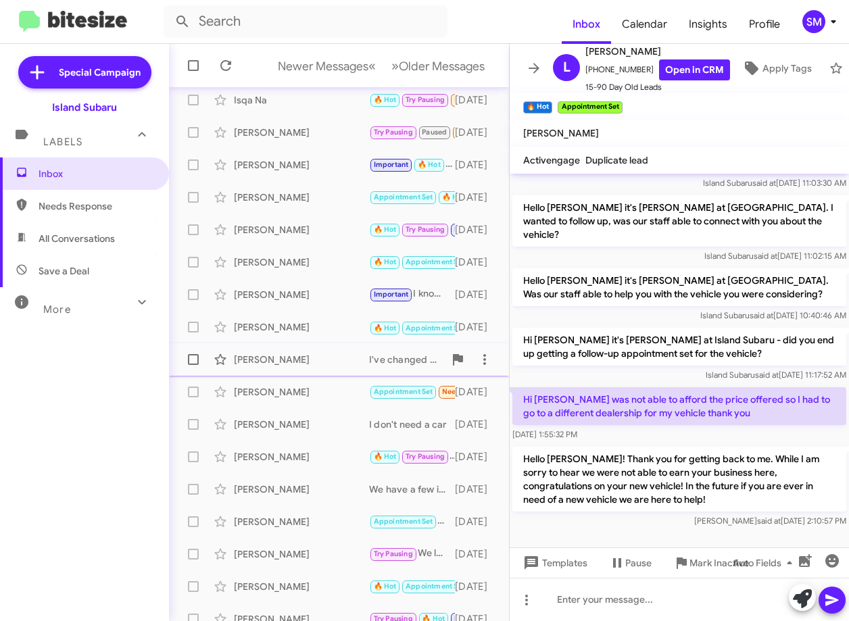
scroll to position [135, 0]
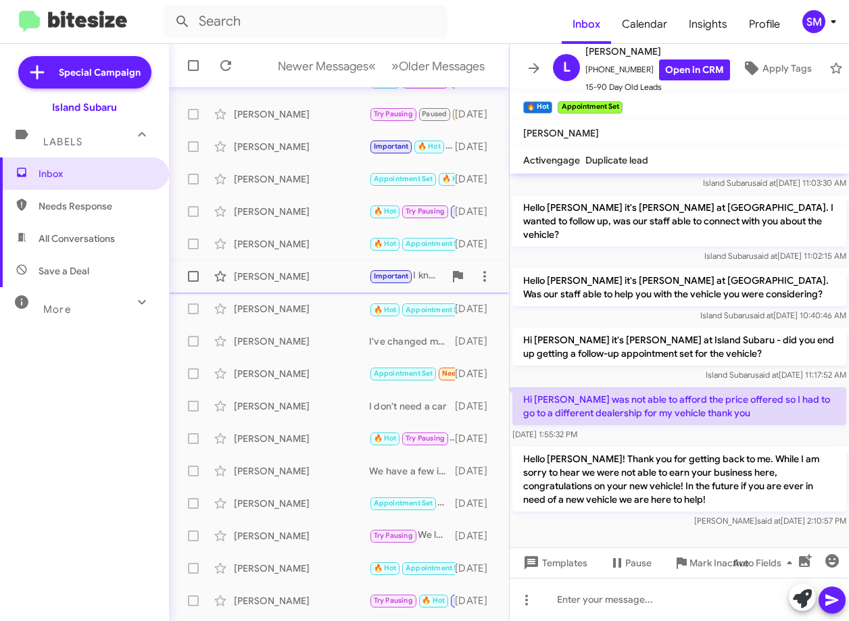
click at [291, 272] on div "Benedetto Youssef" at bounding box center [301, 277] width 135 height 14
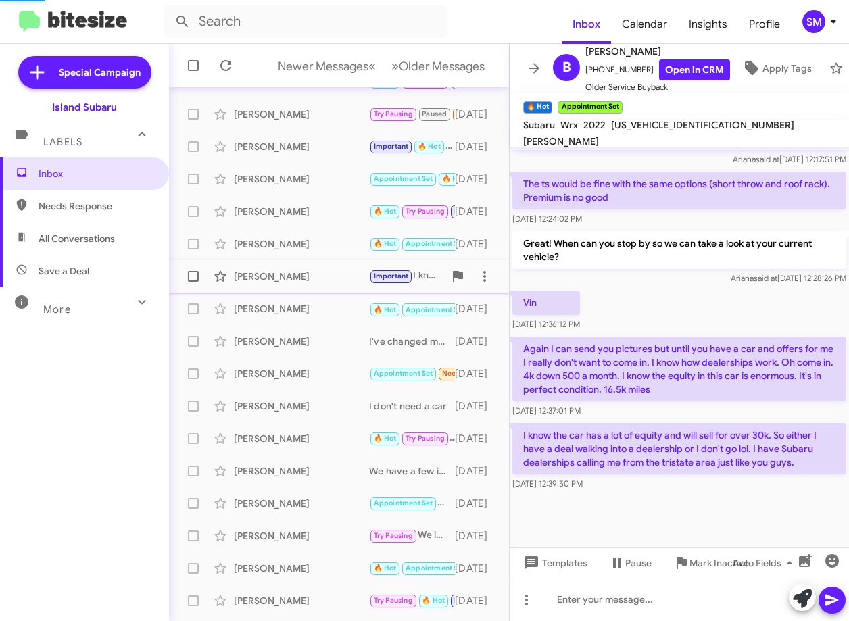
scroll to position [876, 0]
click at [673, 60] on link "Open in CRM" at bounding box center [694, 70] width 71 height 21
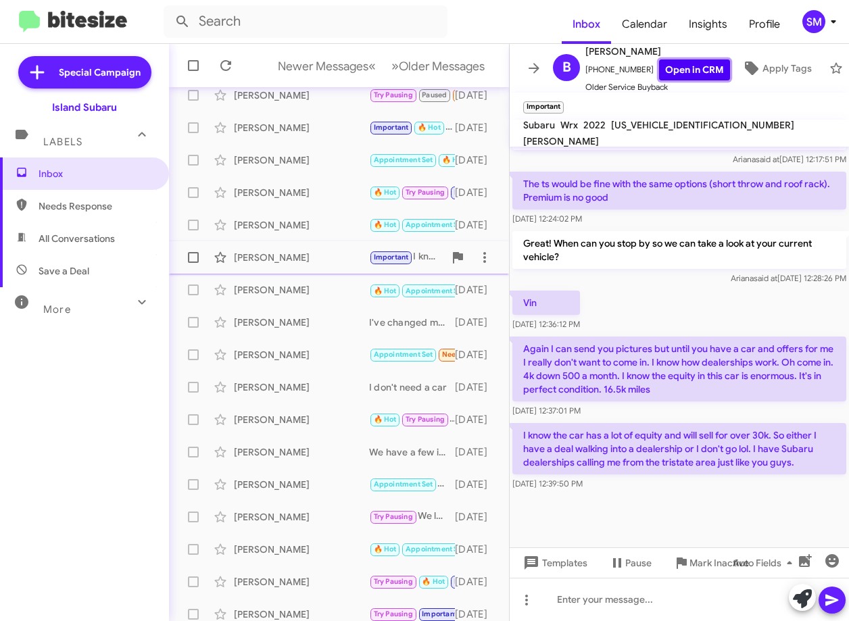
scroll to position [164, 0]
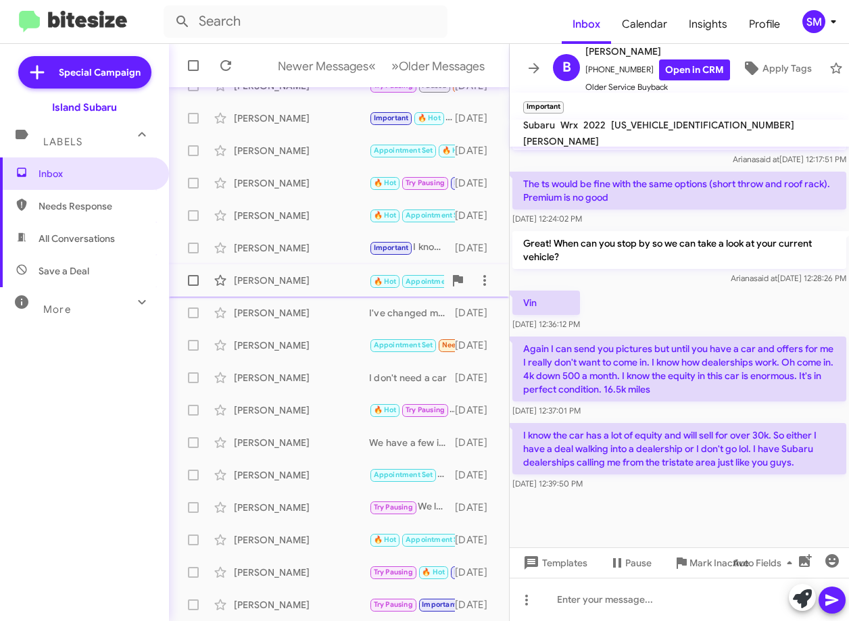
click at [292, 272] on div "Igor Laterman 🔥 Hot Appointment Set Call Them Try Pausing Enjoy your vacation I…" at bounding box center [339, 280] width 318 height 27
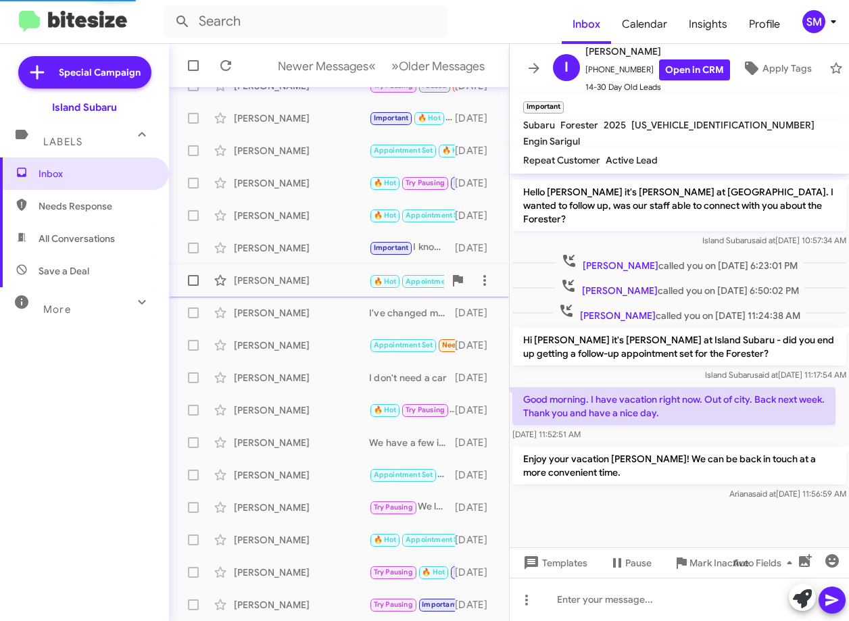
scroll to position [427, 0]
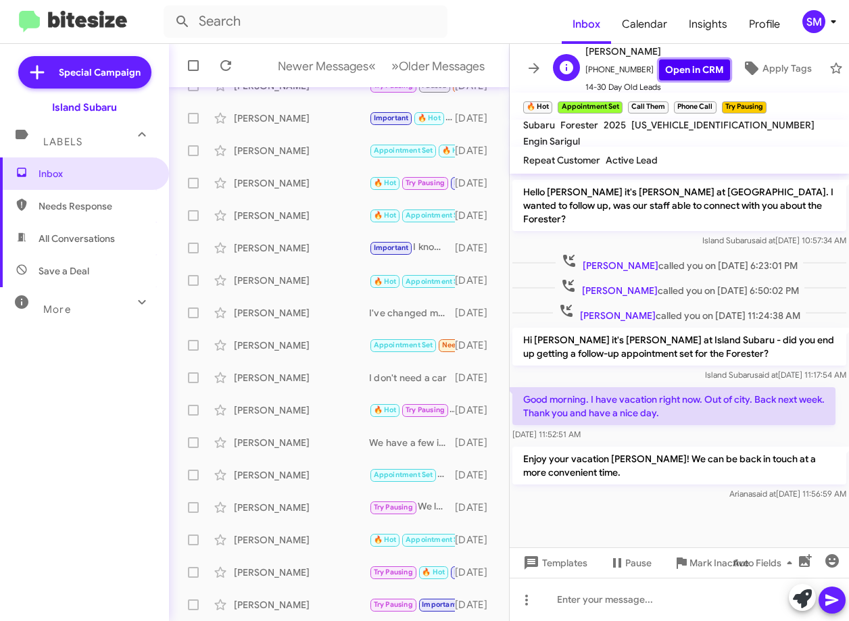
click at [687, 74] on link "Open in CRM" at bounding box center [694, 70] width 71 height 21
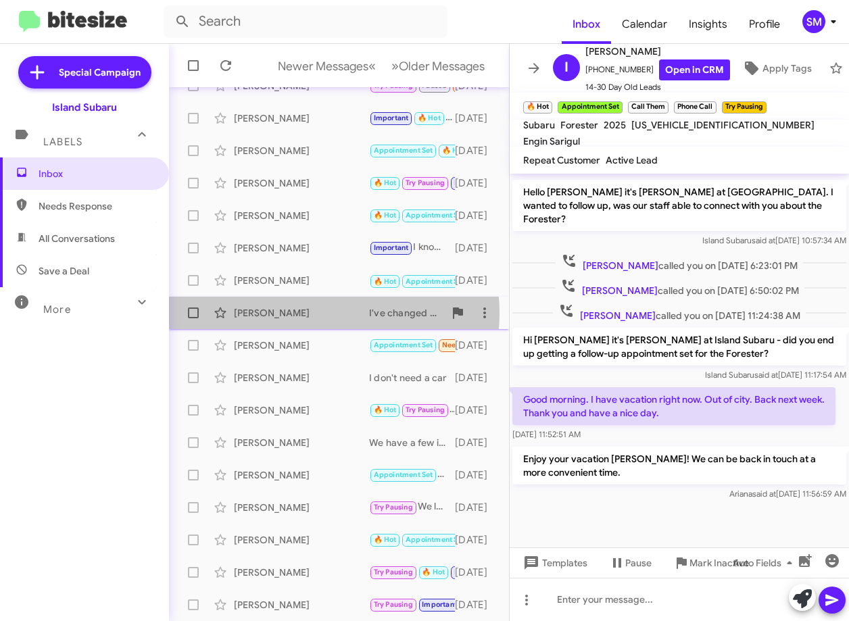
click at [307, 313] on div "Anthony Annarumma" at bounding box center [301, 313] width 135 height 14
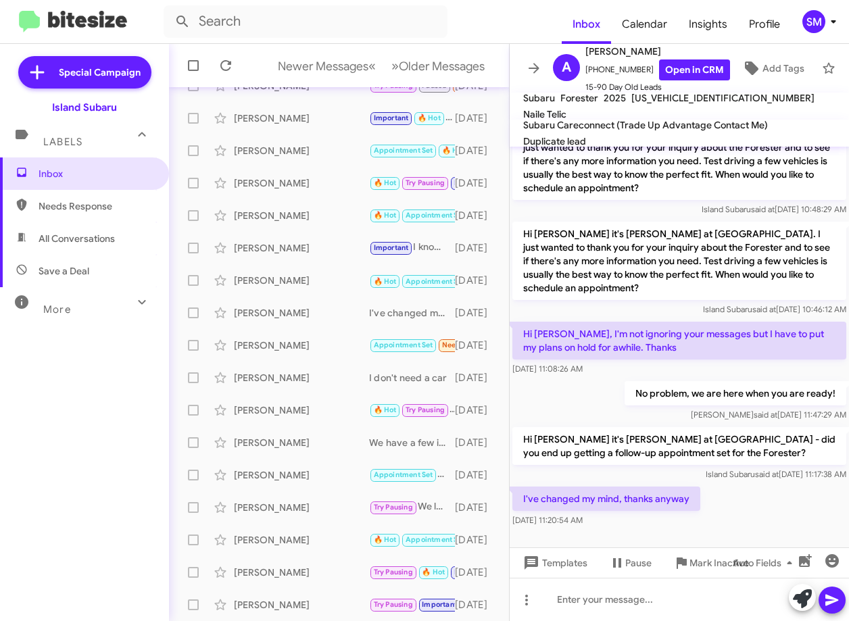
scroll to position [453, 0]
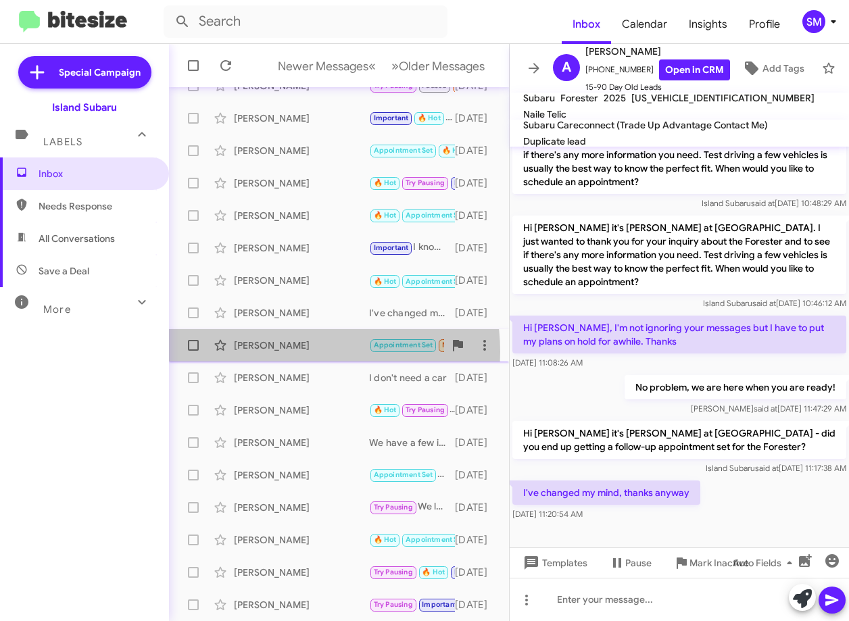
click at [301, 352] on div "Ruth Lasser" at bounding box center [301, 346] width 135 height 14
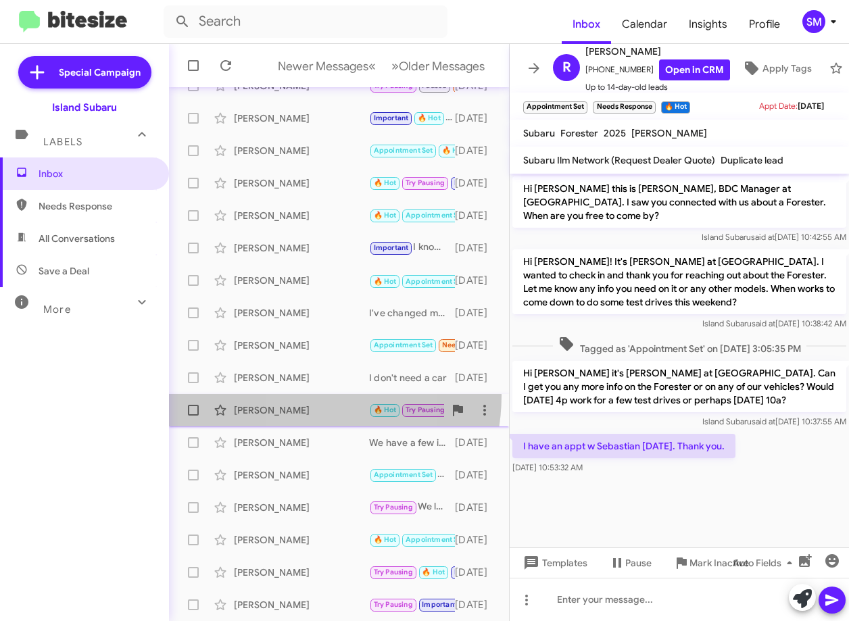
click at [298, 396] on span "Urszula Czajka 🔥 Hot Try Pausing Great, we look forward to hearing from you! 4 …" at bounding box center [339, 410] width 340 height 32
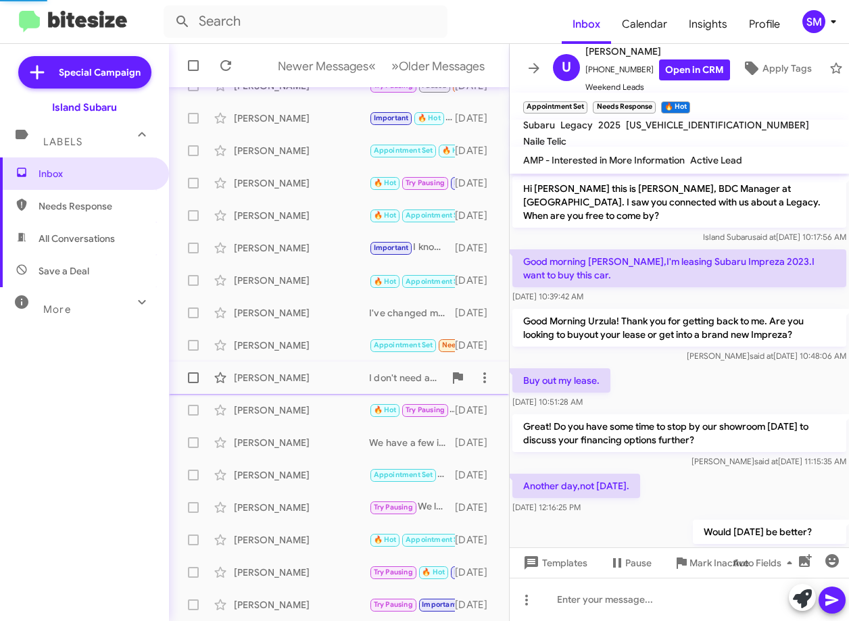
scroll to position [138, 0]
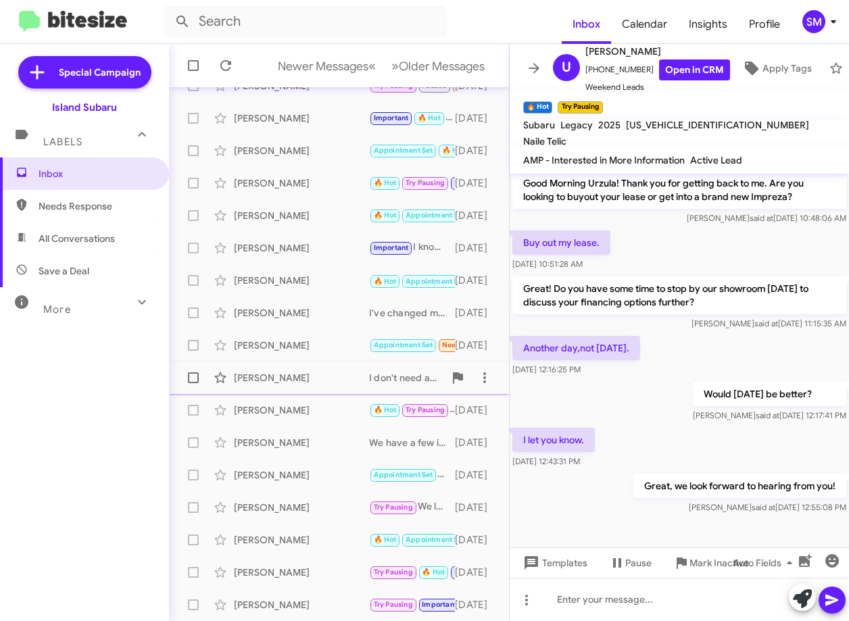
click at [295, 375] on div "Wayne Vivola Sr" at bounding box center [301, 378] width 135 height 14
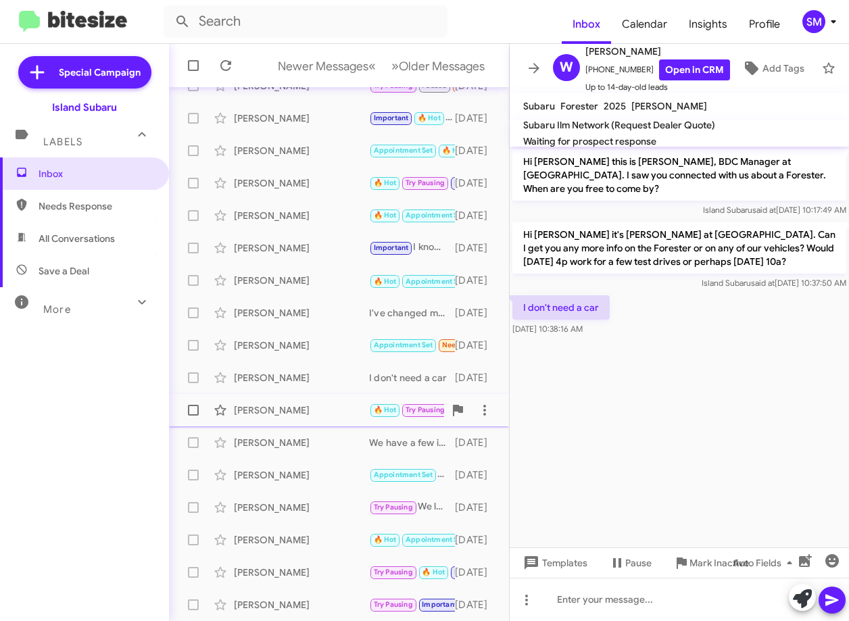
click at [287, 414] on div "[PERSON_NAME]" at bounding box center [301, 411] width 135 height 14
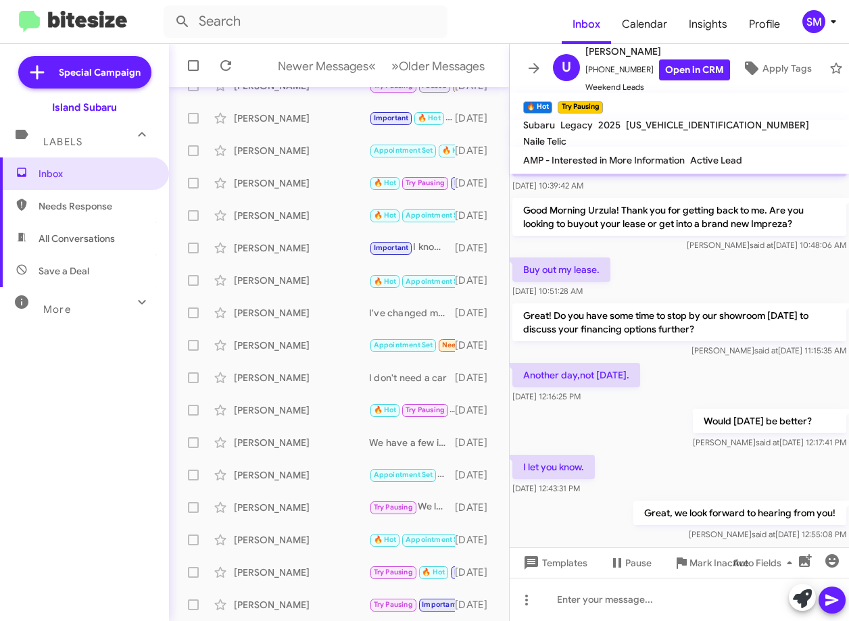
scroll to position [138, 0]
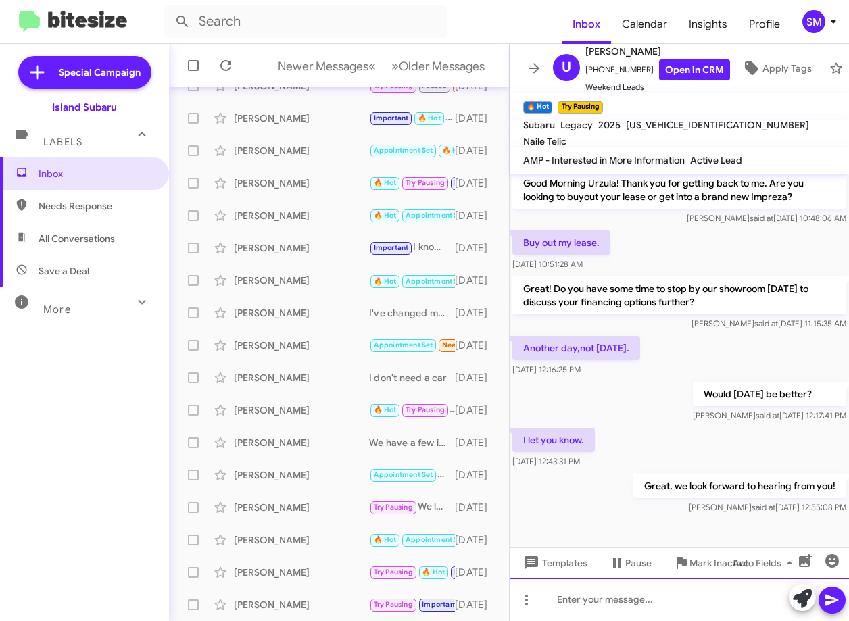
click at [596, 603] on div at bounding box center [679, 599] width 339 height 43
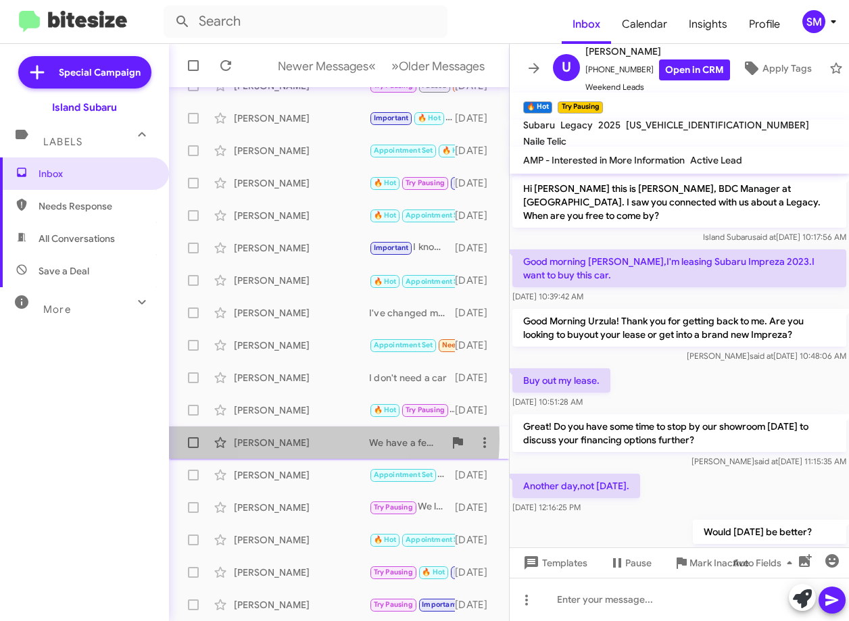
click at [283, 439] on div "[PERSON_NAME]" at bounding box center [301, 443] width 135 height 14
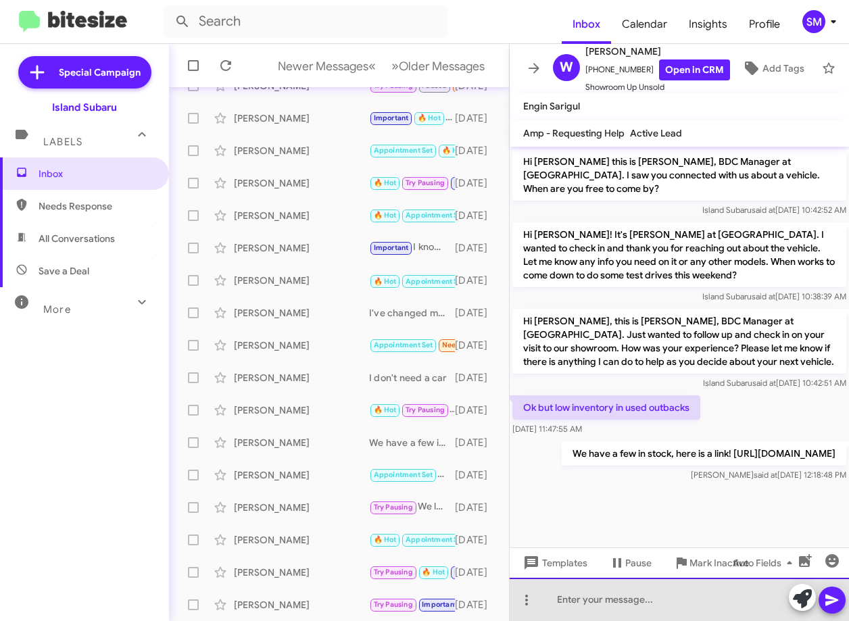
click at [608, 604] on div at bounding box center [679, 599] width 339 height 43
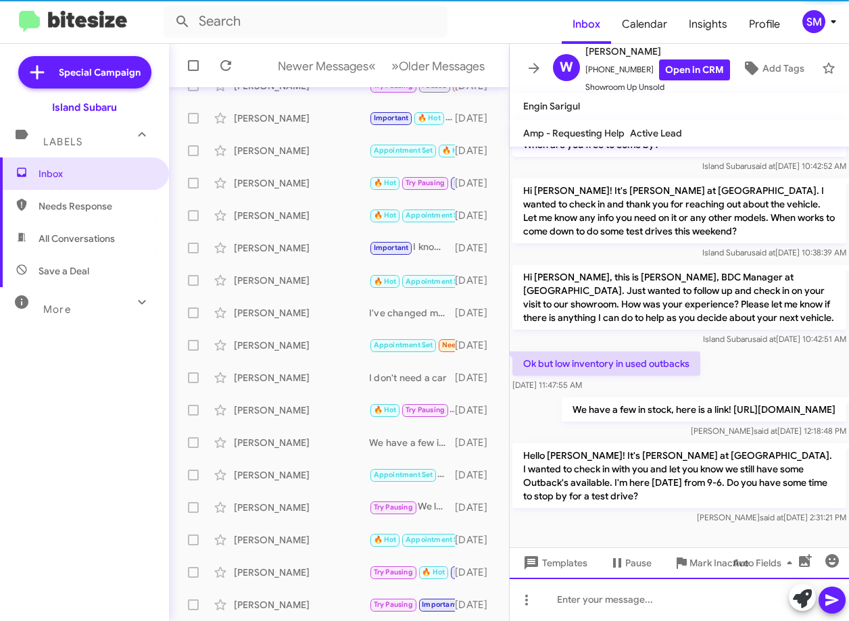
scroll to position [71, 0]
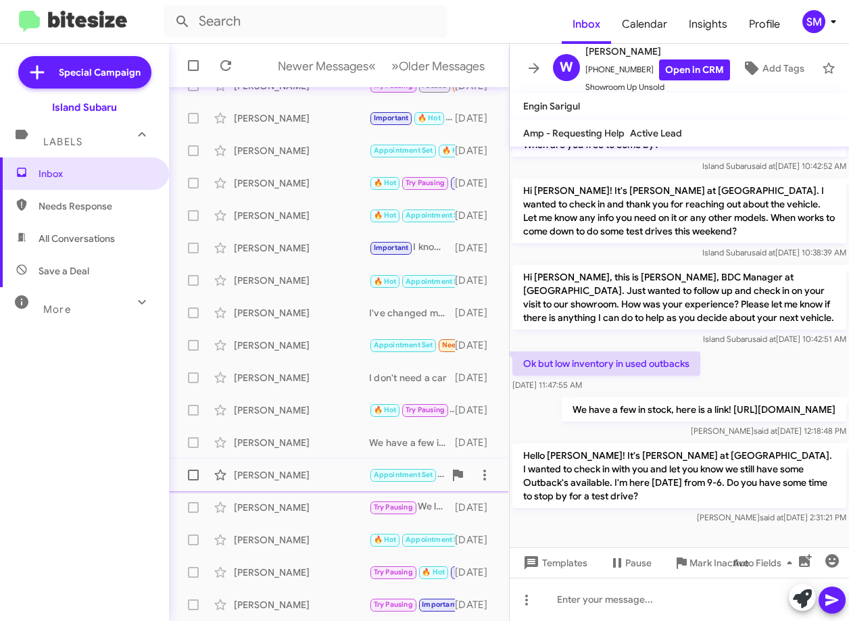
click at [316, 477] on div "Anna Riccardelli" at bounding box center [301, 476] width 135 height 14
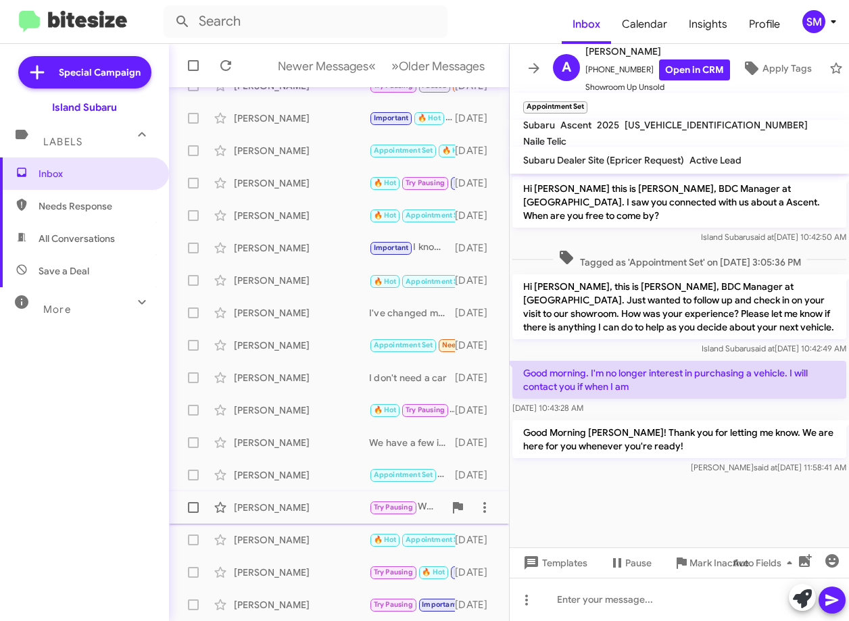
click at [314, 501] on div "Lucille Sweeney" at bounding box center [301, 508] width 135 height 14
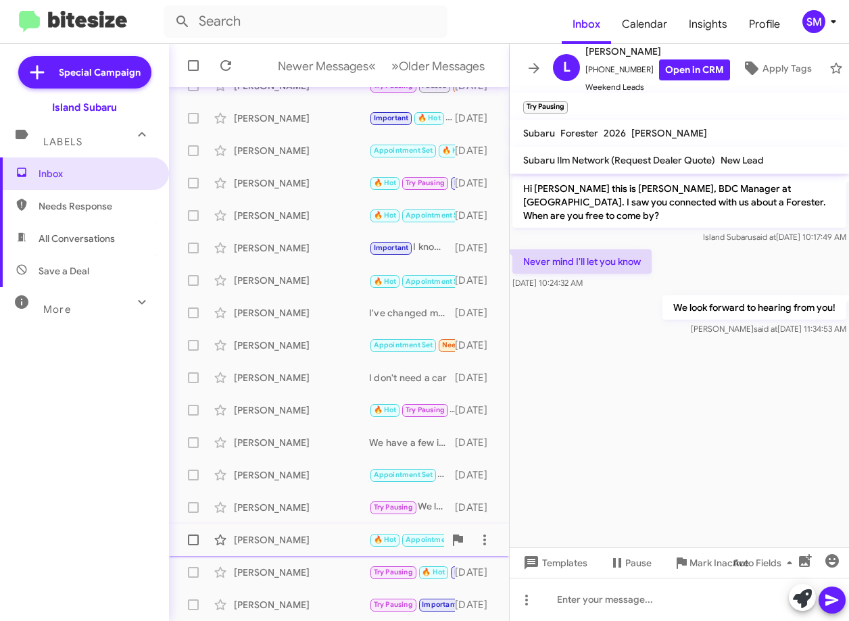
click at [298, 540] on div "Robert Rivera" at bounding box center [301, 540] width 135 height 14
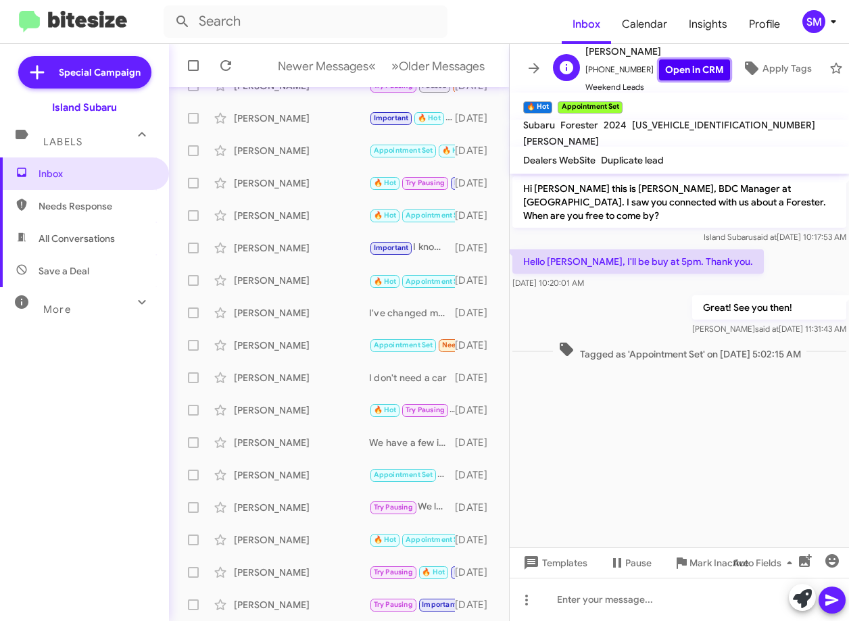
click at [682, 63] on link "Open in CRM" at bounding box center [694, 70] width 71 height 21
click at [288, 573] on div "Jena Latriano" at bounding box center [301, 573] width 135 height 14
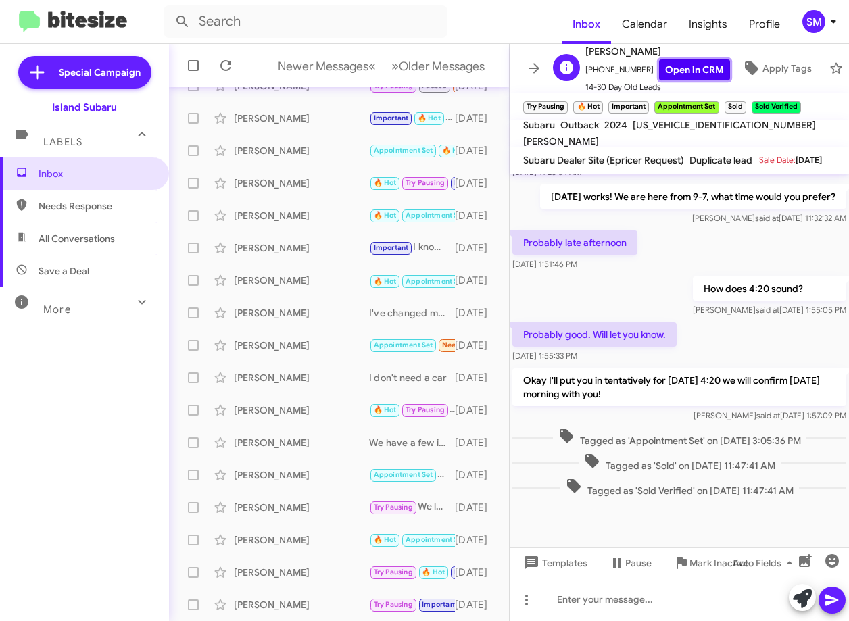
click at [689, 60] on link "Open in CRM" at bounding box center [694, 70] width 71 height 21
click at [310, 600] on div "Jerry Franza" at bounding box center [301, 605] width 135 height 14
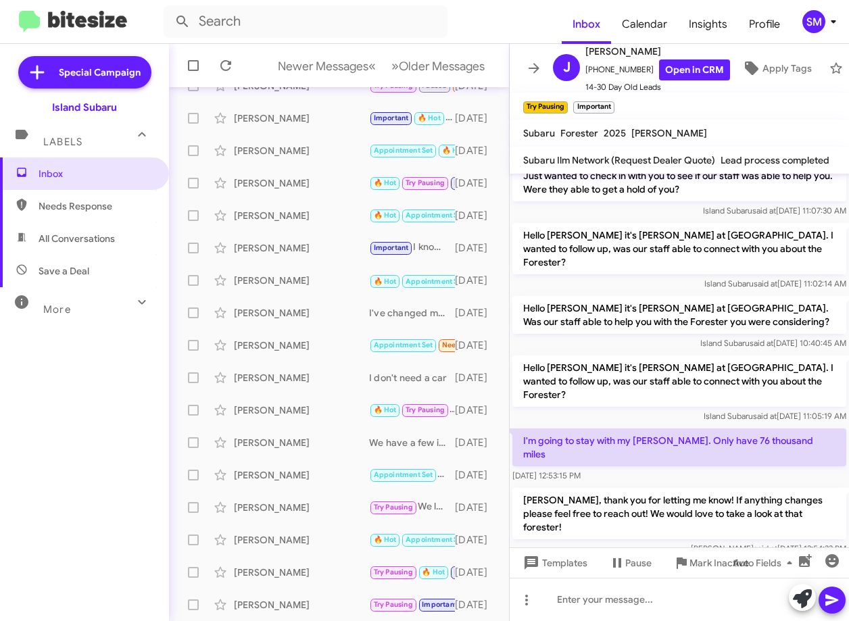
scroll to position [2369, 0]
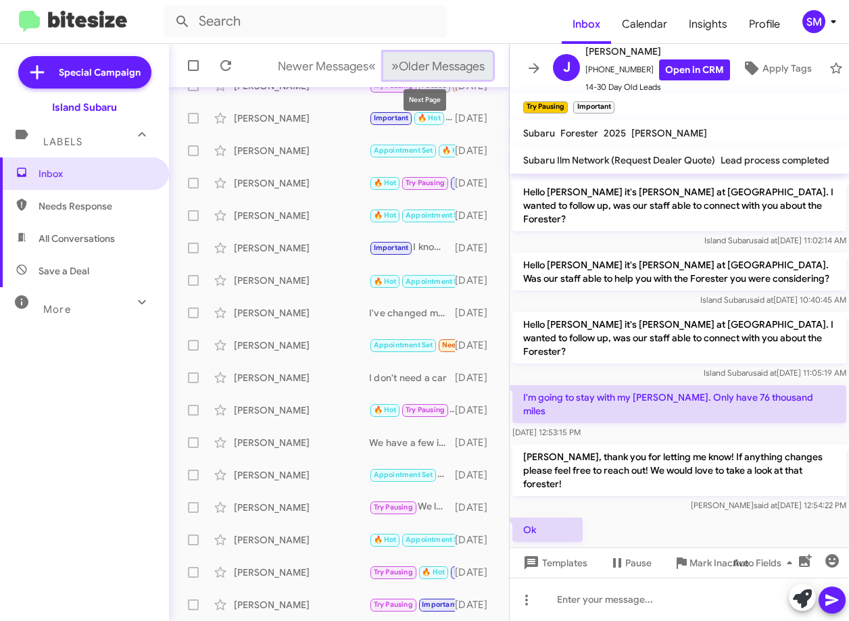
click at [444, 67] on span "Older Messages" at bounding box center [442, 66] width 86 height 15
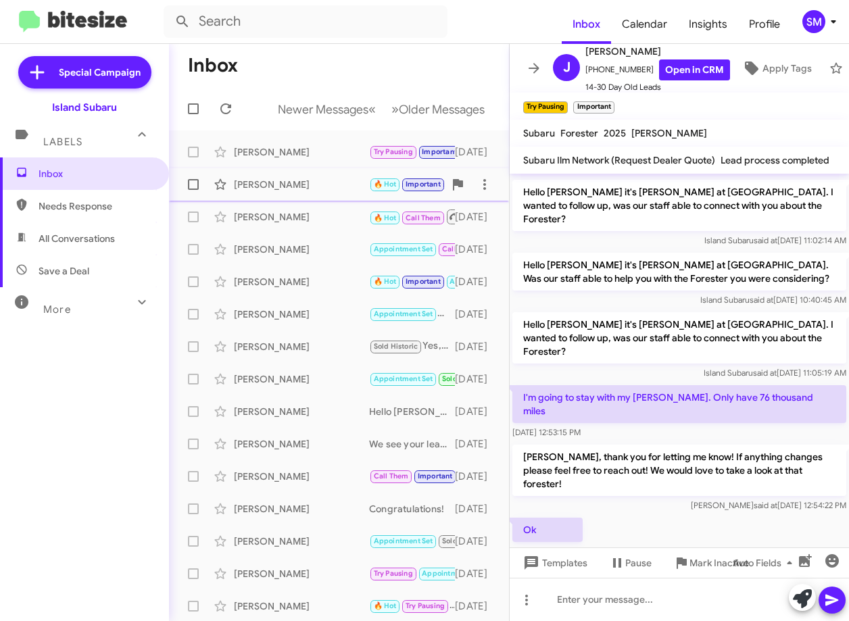
click at [300, 189] on div "[PERSON_NAME]" at bounding box center [301, 185] width 135 height 14
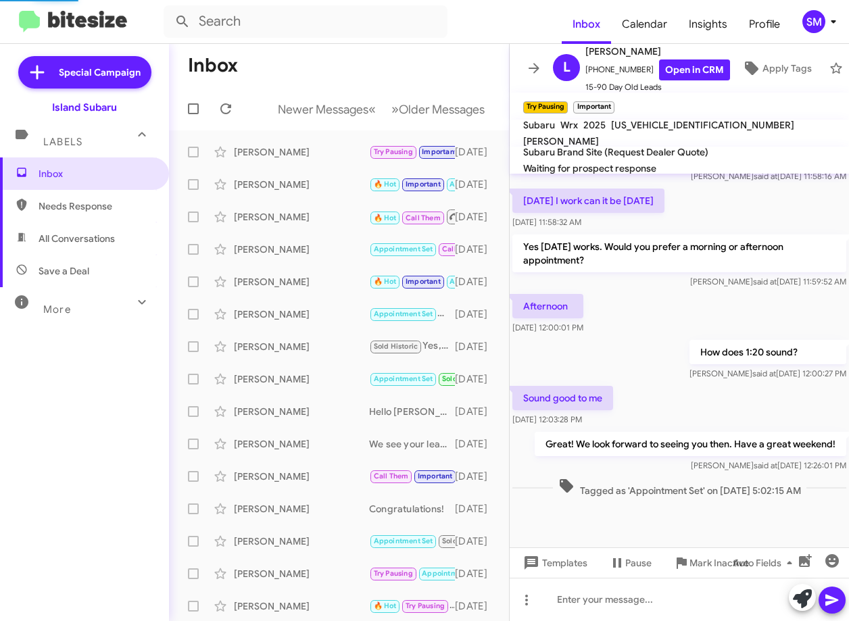
scroll to position [445, 0]
click at [696, 60] on link "Open in CRM" at bounding box center [694, 70] width 71 height 21
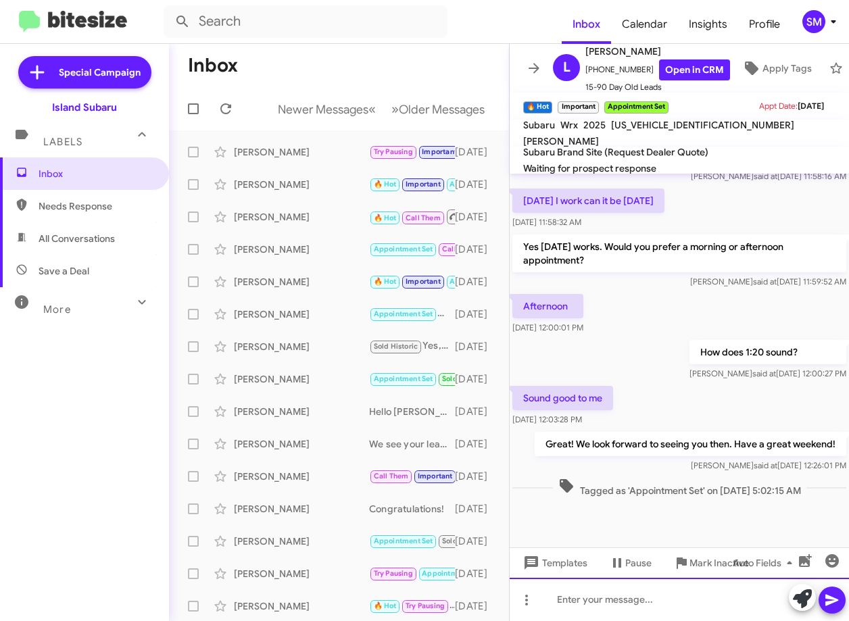
click at [624, 601] on div at bounding box center [679, 599] width 339 height 43
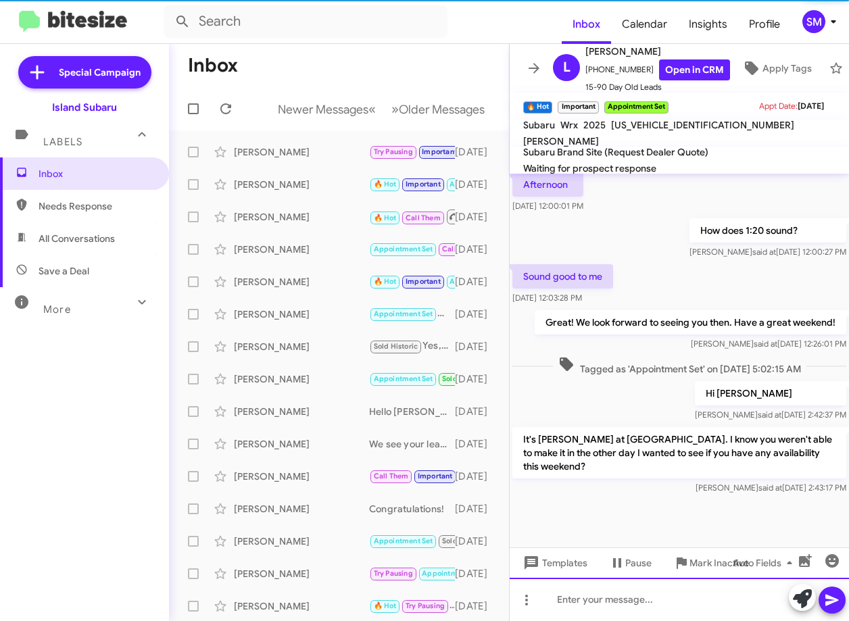
scroll to position [571, 0]
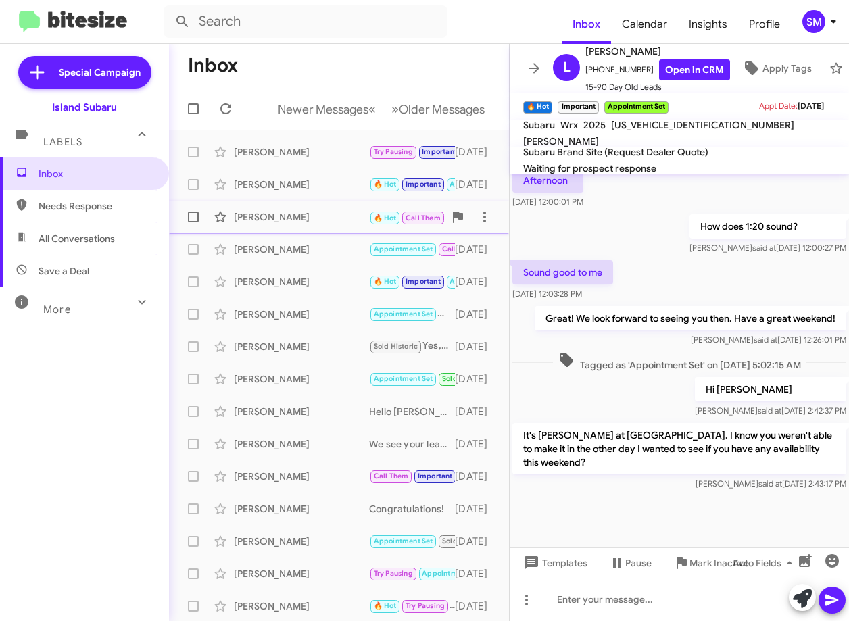
click at [308, 223] on div "[PERSON_NAME]" at bounding box center [301, 217] width 135 height 14
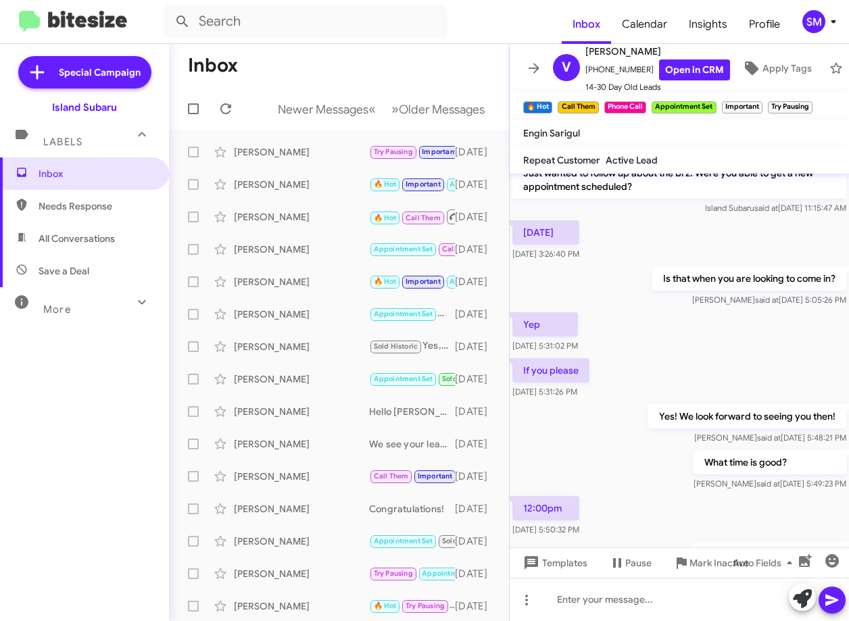
scroll to position [1049, 0]
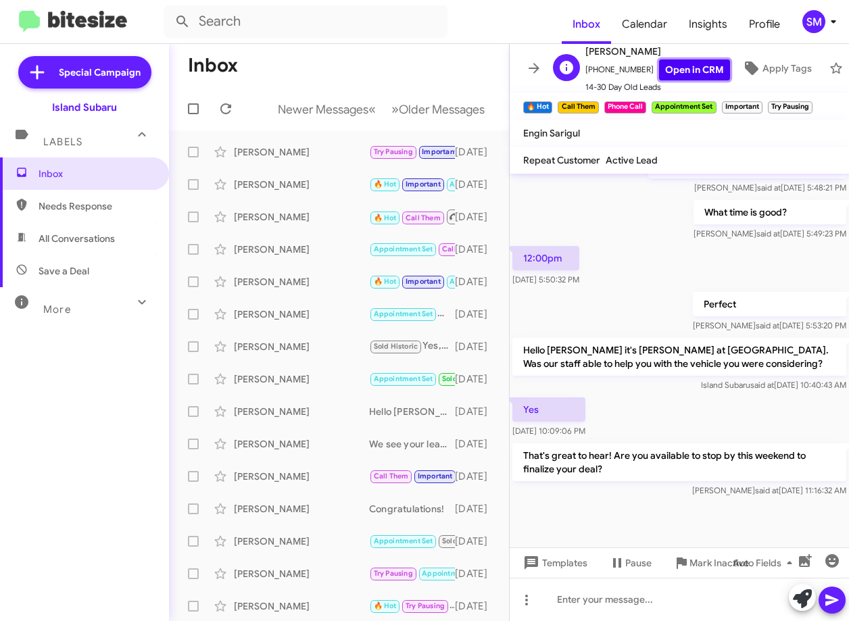
click at [692, 66] on link "Open in CRM" at bounding box center [694, 70] width 71 height 21
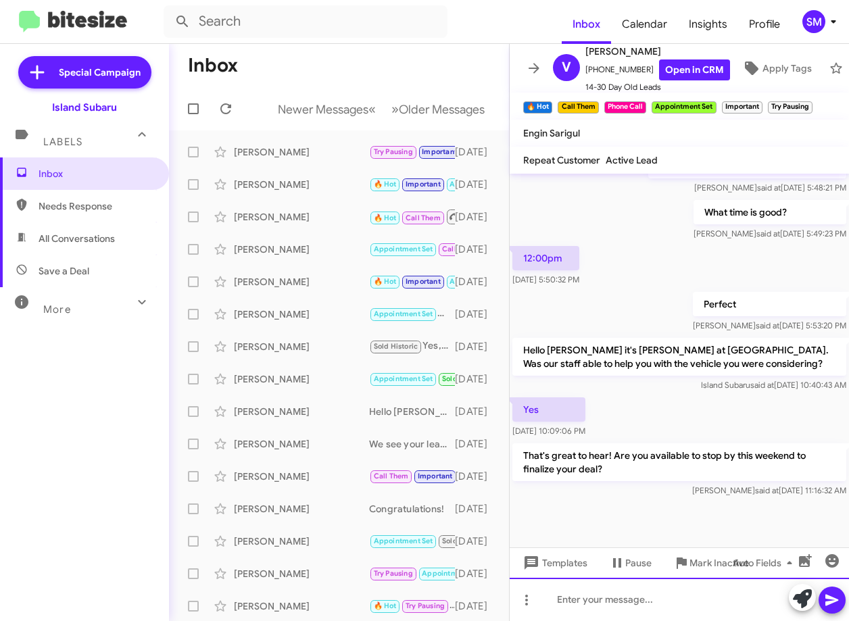
click at [632, 607] on div at bounding box center [679, 599] width 339 height 43
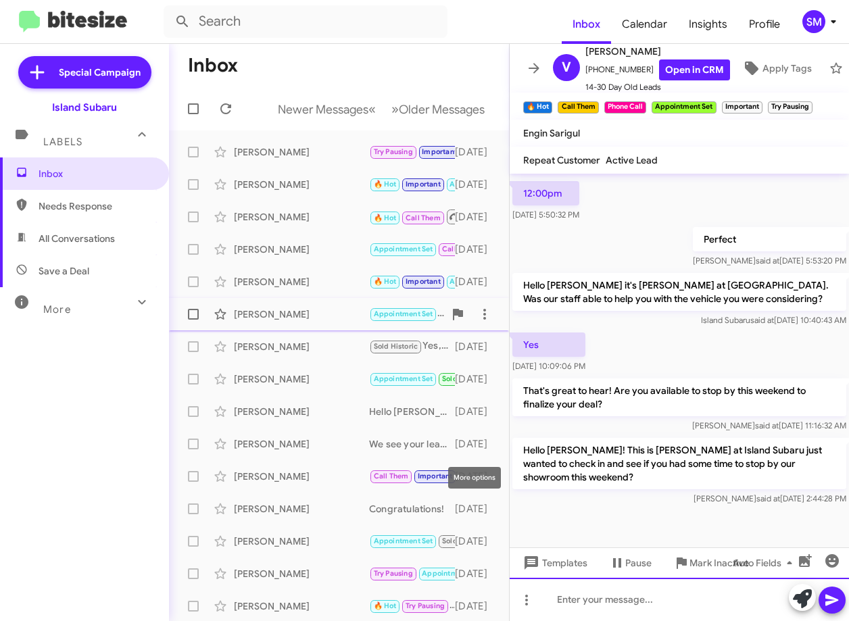
scroll to position [1126, 0]
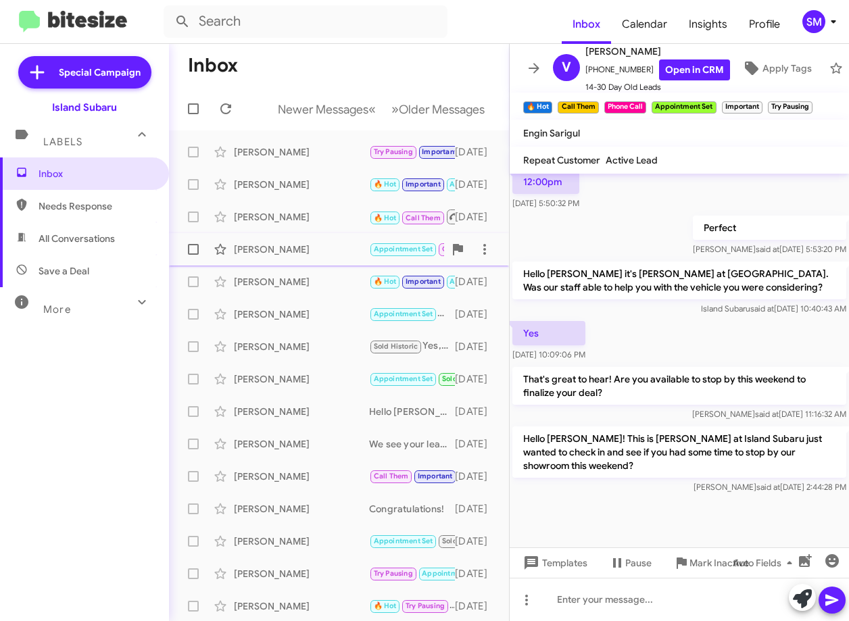
click at [285, 241] on div "James Stemmler Appointment Set Call Them James, thank you for getting back to m…" at bounding box center [339, 249] width 318 height 27
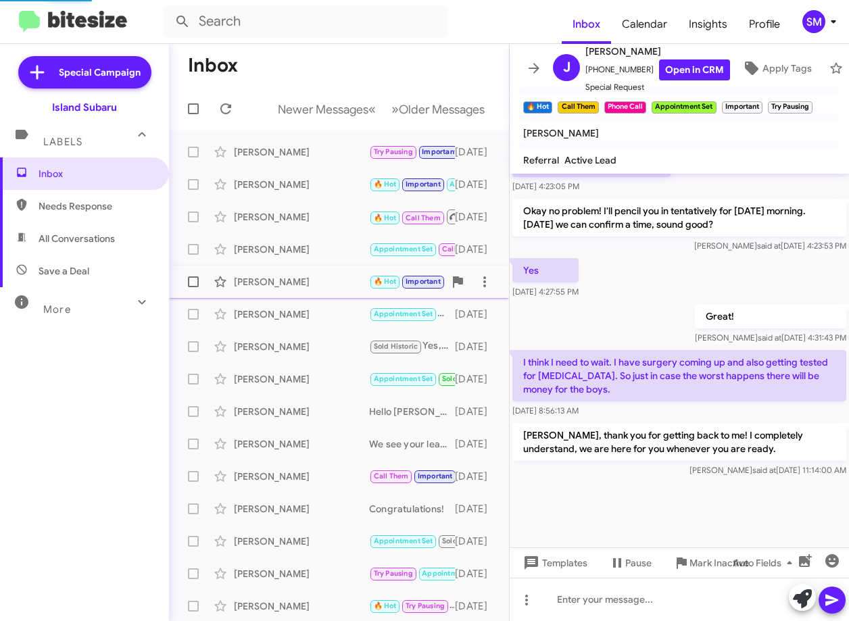
scroll to position [1073, 0]
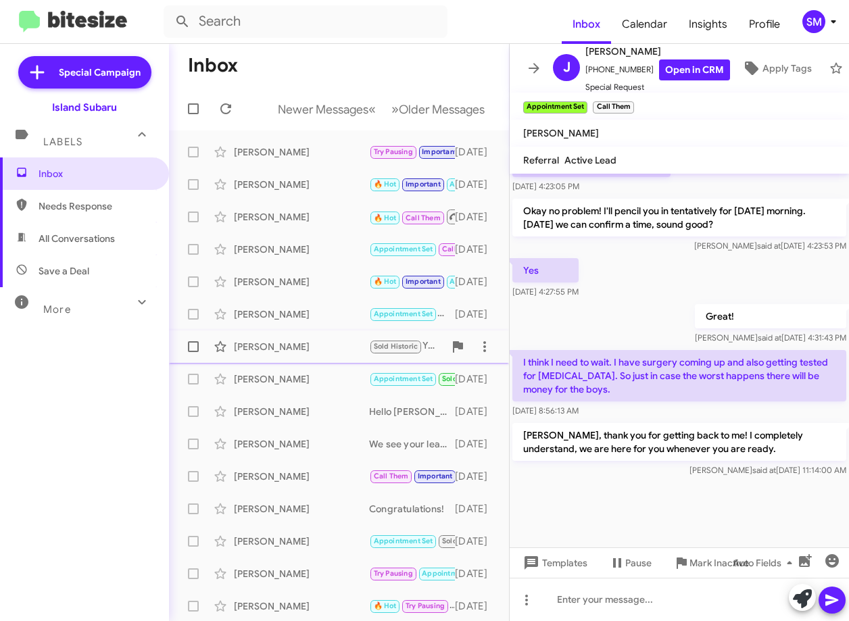
click at [306, 333] on div "Robert Lambert Sold Historic Yes, we now have the Forester Hyrbid. We have some…" at bounding box center [339, 346] width 318 height 27
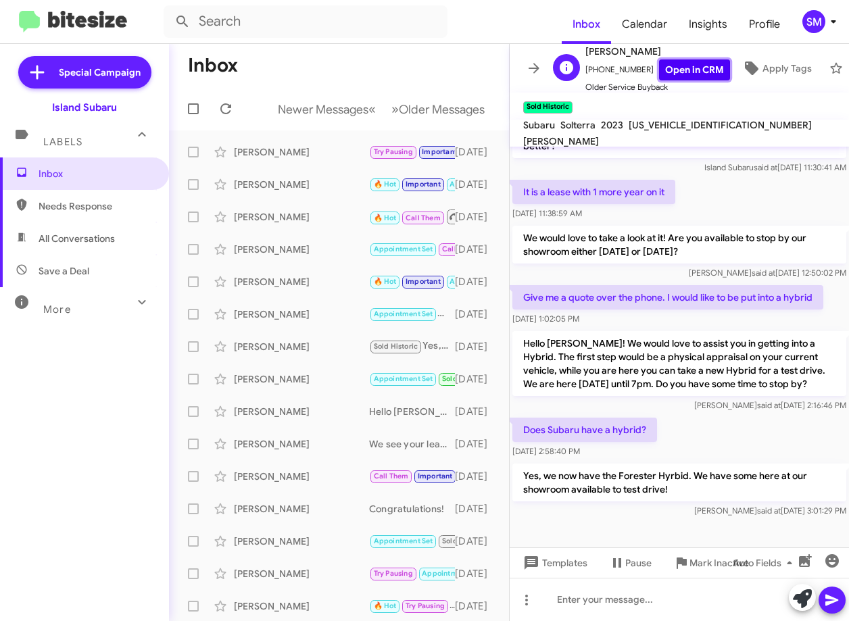
click at [670, 63] on link "Open in CRM" at bounding box center [694, 70] width 71 height 21
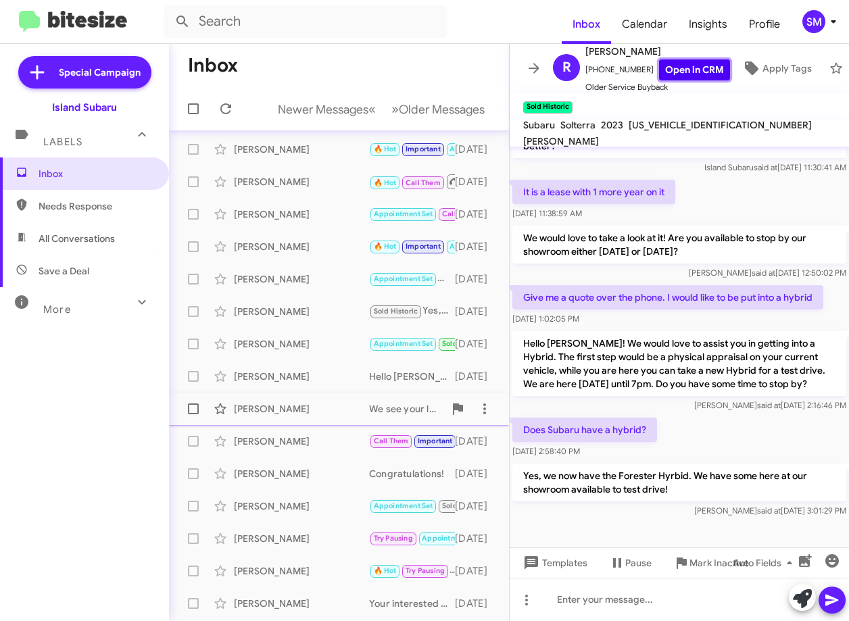
scroll to position [68, 0]
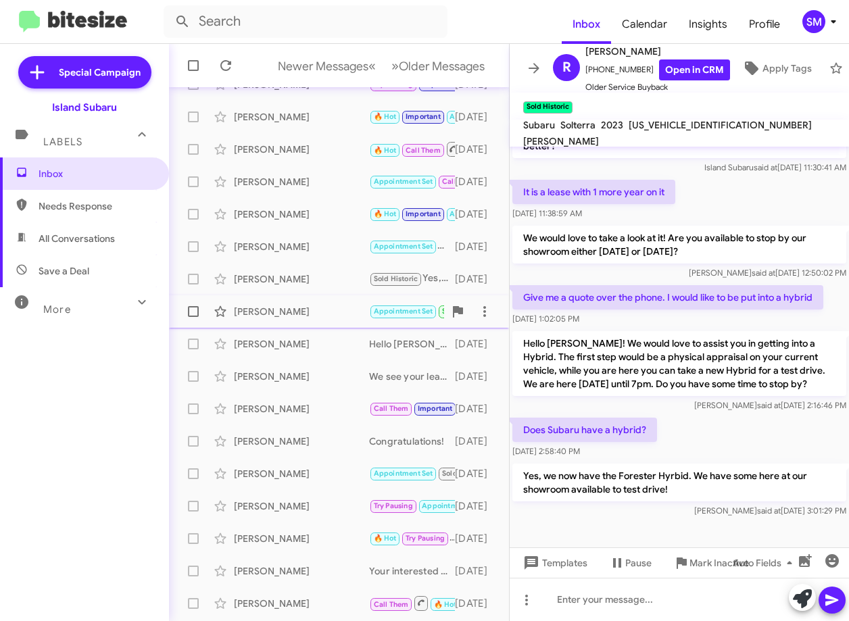
click at [300, 317] on div "Keith Barouch" at bounding box center [301, 312] width 135 height 14
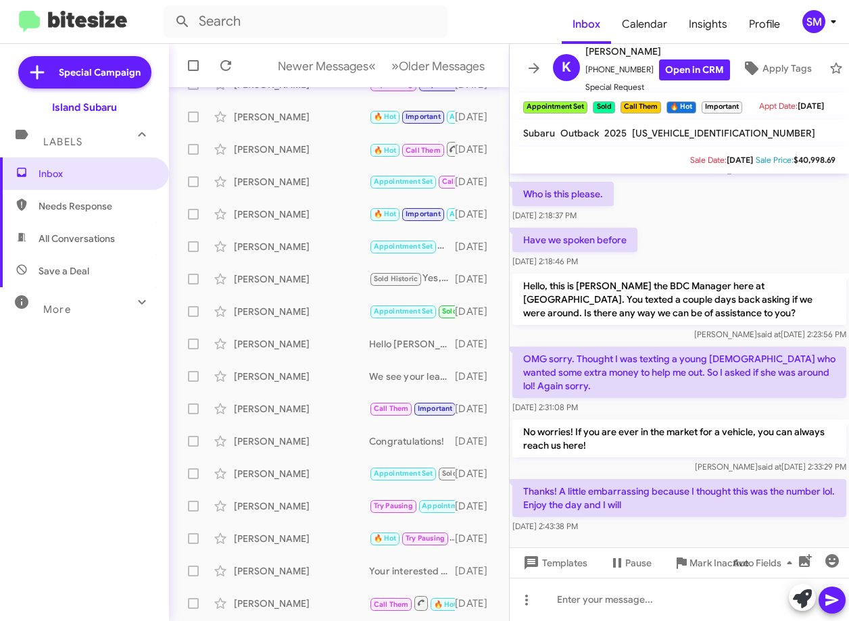
scroll to position [1256, 0]
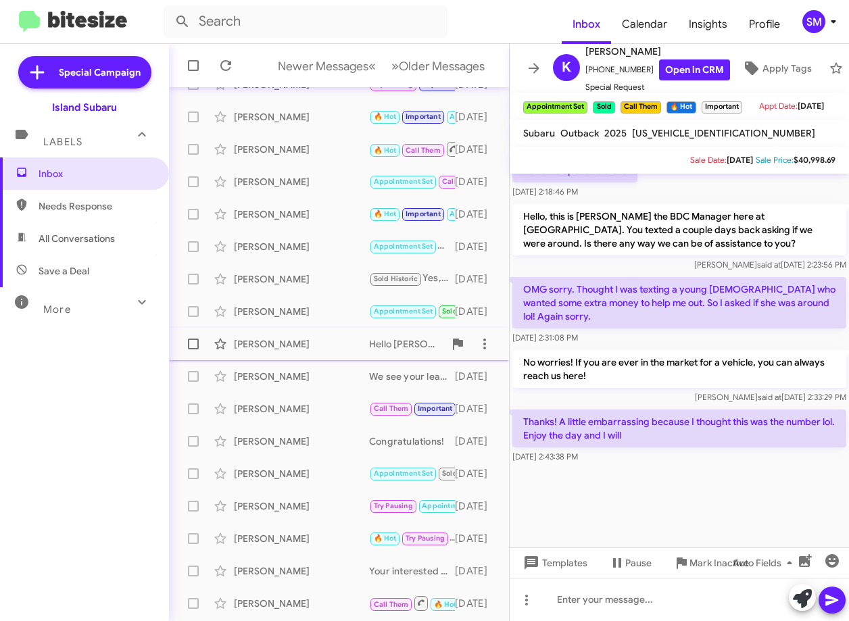
click at [309, 339] on div "Brooke Tarabour" at bounding box center [301, 344] width 135 height 14
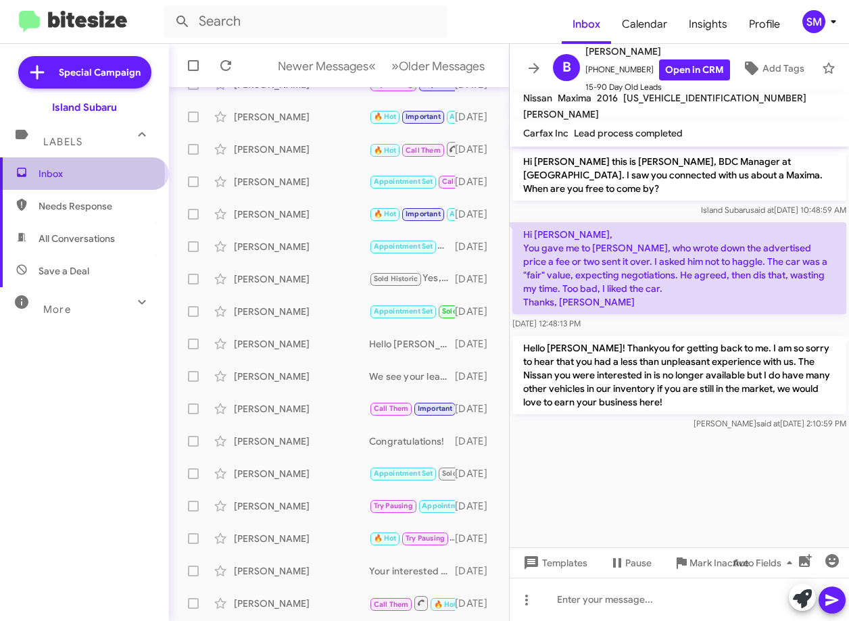
click at [82, 174] on span "Inbox" at bounding box center [96, 174] width 115 height 14
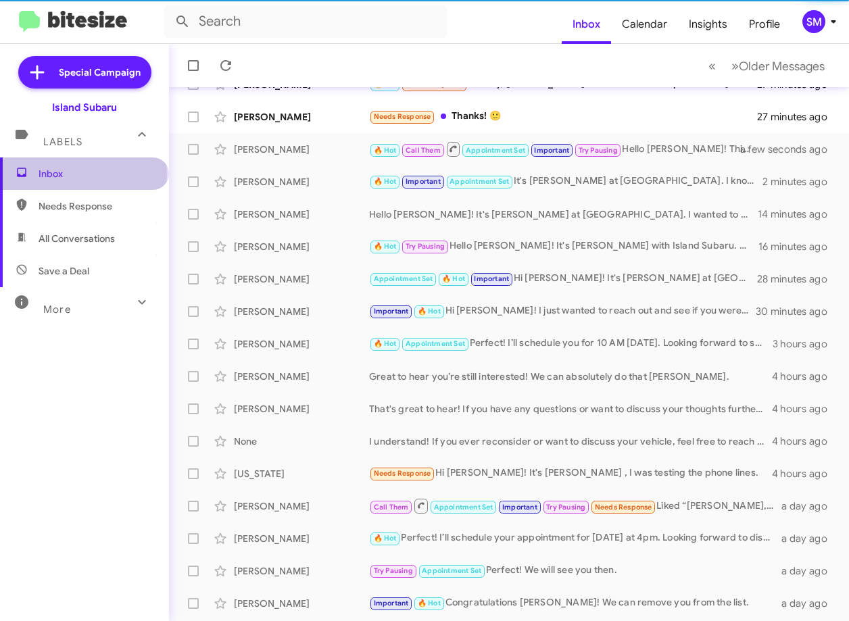
click at [82, 174] on span "Inbox" at bounding box center [96, 174] width 115 height 14
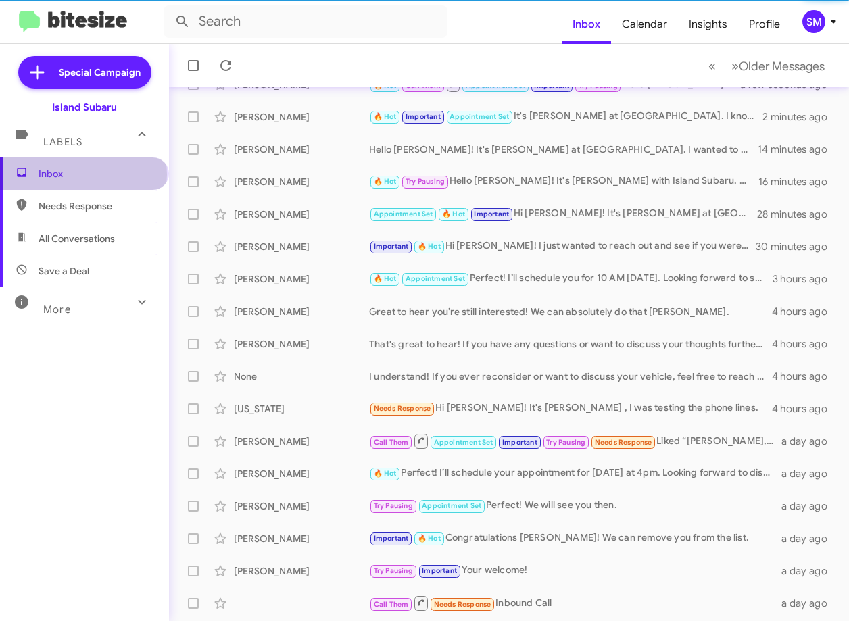
click at [82, 174] on span "Inbox" at bounding box center [96, 174] width 115 height 14
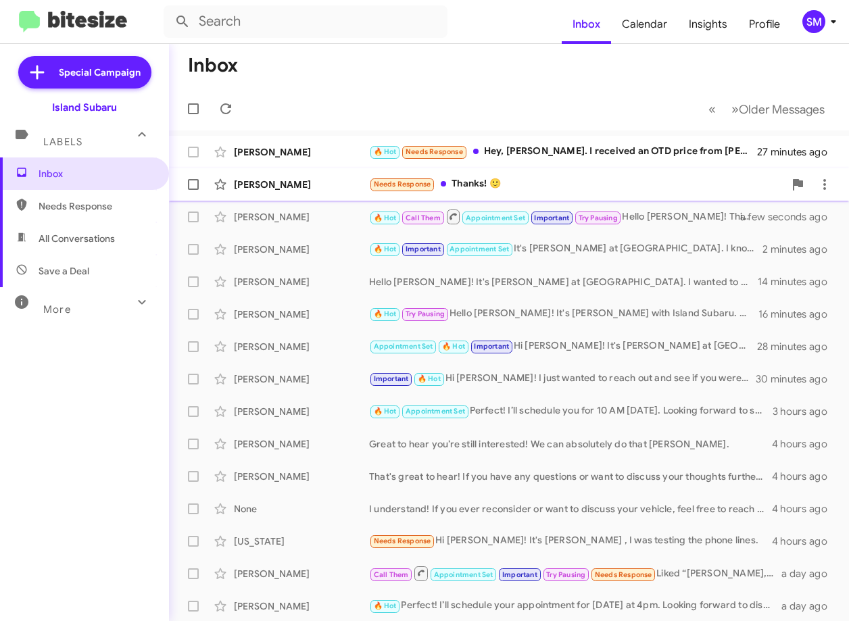
click at [325, 176] on div "Michael Carducci Needs Response Thanks! 🙂 27 minutes ago" at bounding box center [509, 184] width 659 height 27
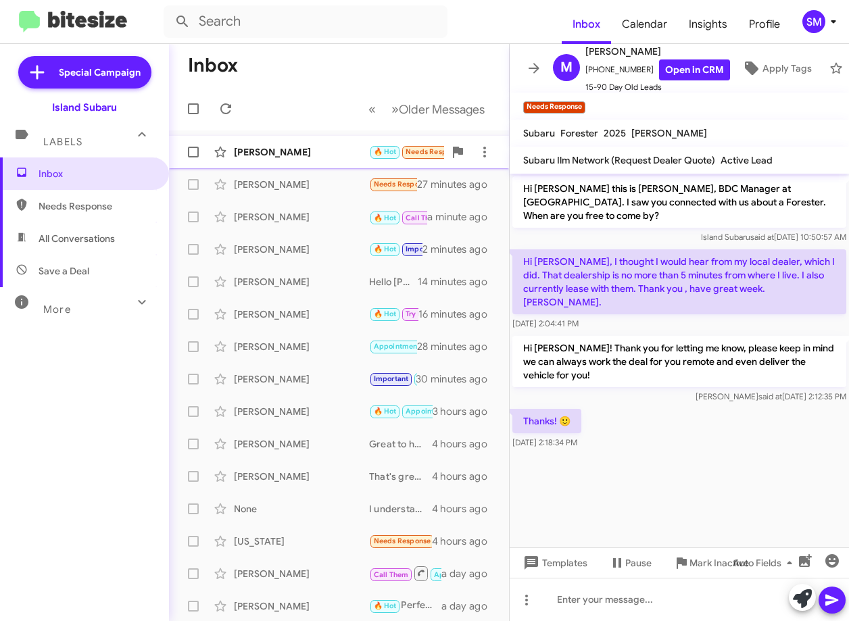
click at [316, 156] on div "[PERSON_NAME]" at bounding box center [301, 152] width 135 height 14
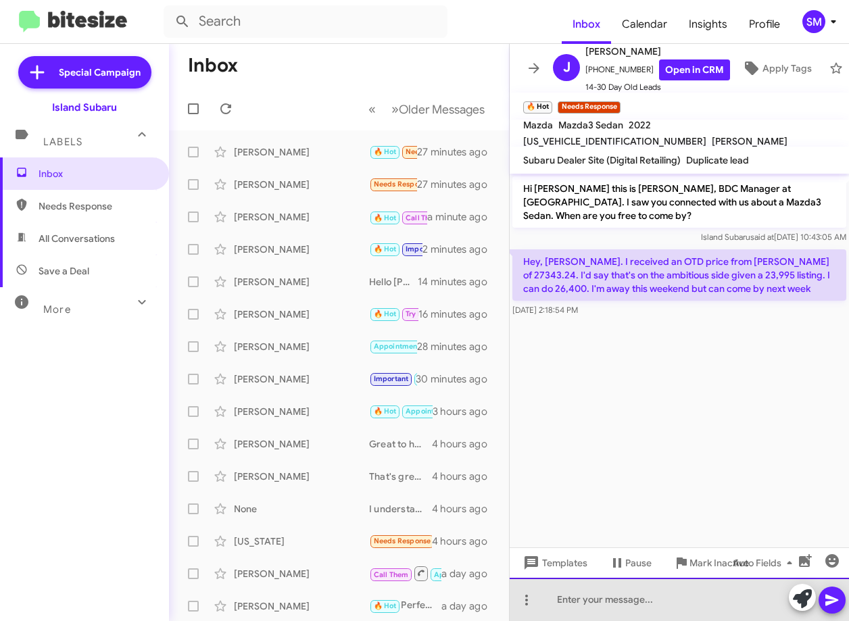
click at [648, 595] on div at bounding box center [679, 599] width 339 height 43
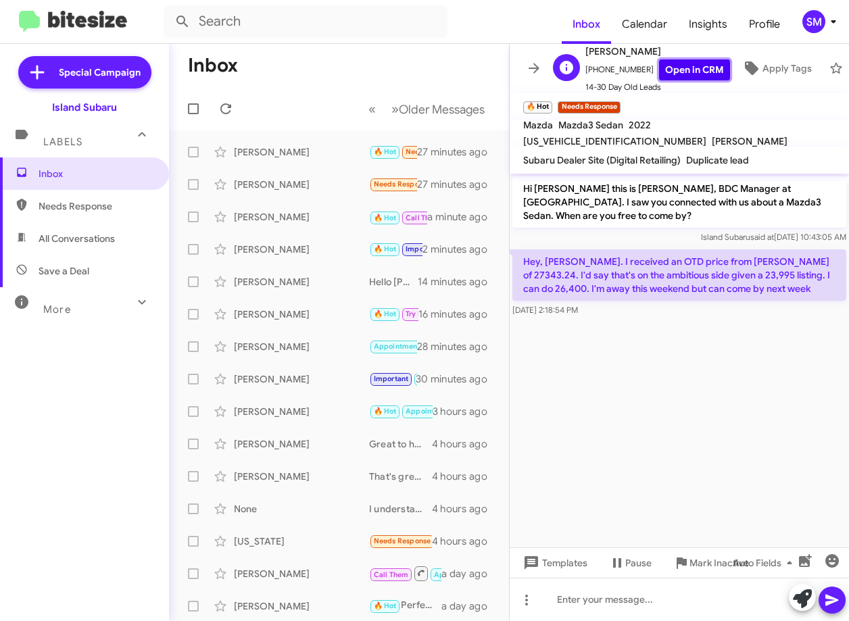
click at [702, 62] on link "Open in CRM" at bounding box center [694, 70] width 71 height 21
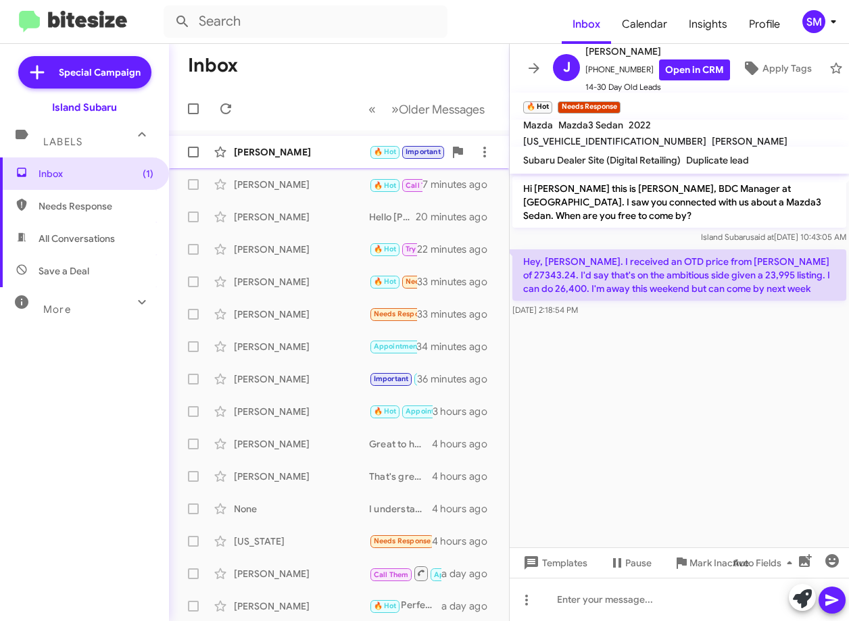
click at [312, 165] on div "Leslie Lopez 🔥 Hot Important Appointment Set Needs Response Hey in a few seconds" at bounding box center [339, 152] width 318 height 27
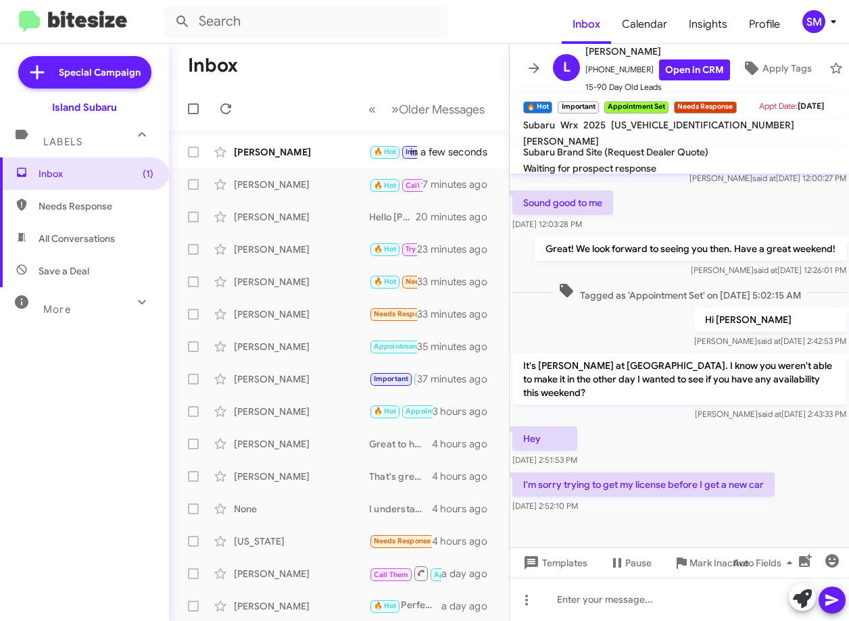
scroll to position [669, 0]
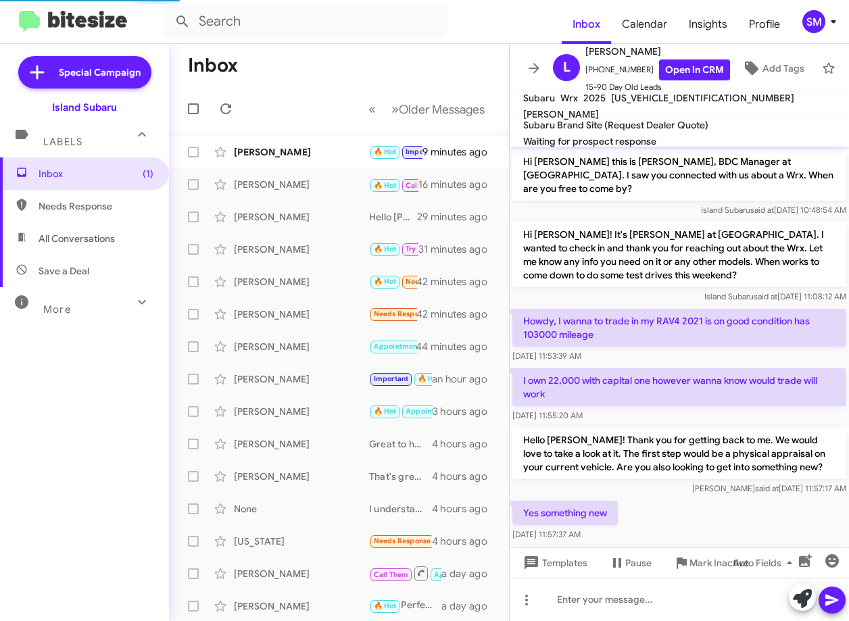
scroll to position [642, 0]
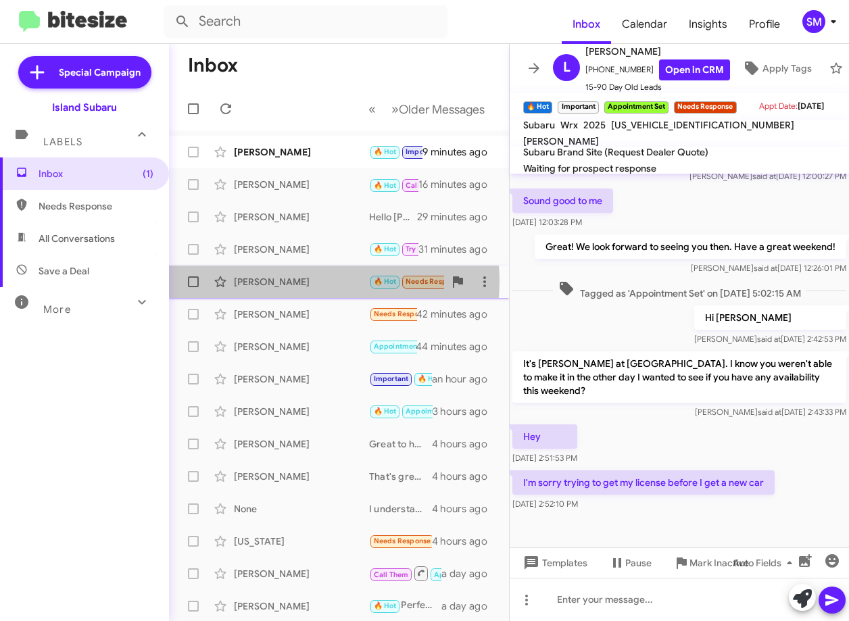
click at [312, 281] on div "[PERSON_NAME]" at bounding box center [301, 282] width 135 height 14
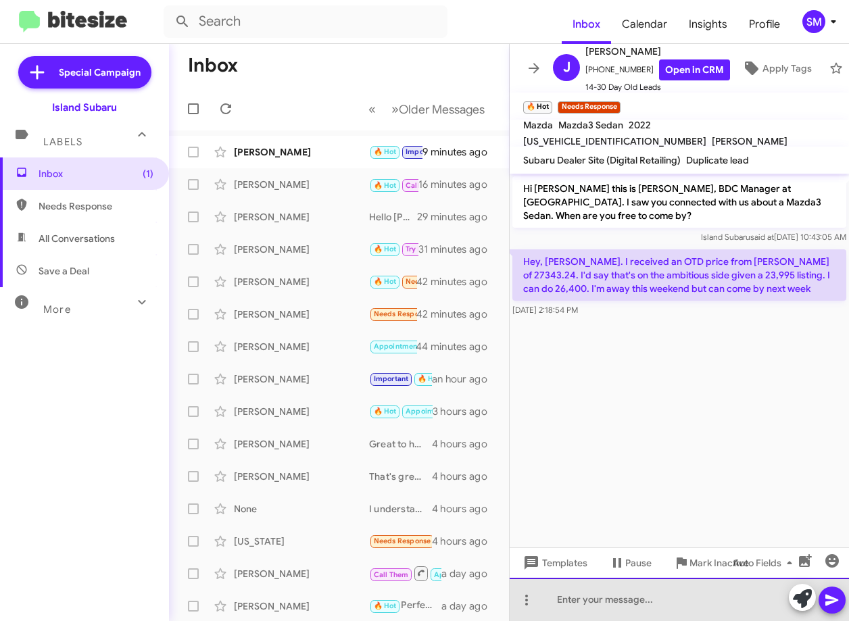
click at [615, 602] on div at bounding box center [679, 599] width 339 height 43
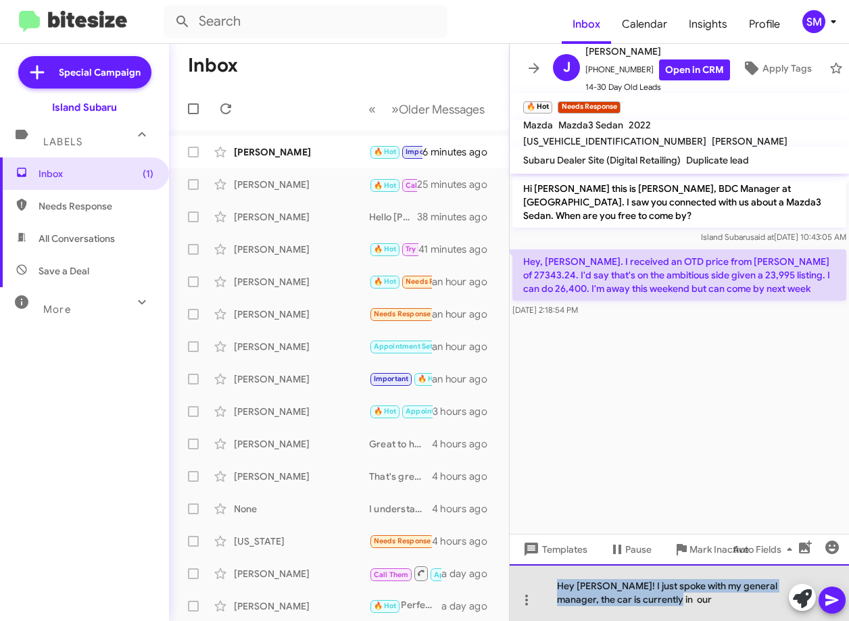
drag, startPoint x: 667, startPoint y: 607, endPoint x: 547, endPoint y: 571, distance: 125.6
click at [547, 571] on div "Hey John! I just spoke with my general manager, the car is currently in our" at bounding box center [679, 593] width 339 height 57
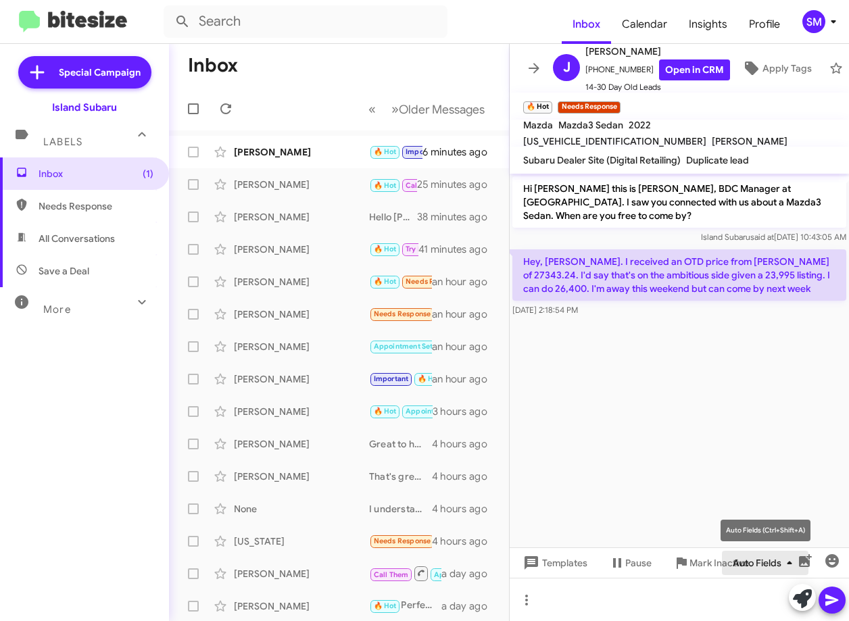
click at [786, 563] on icon "button" at bounding box center [790, 563] width 16 height 16
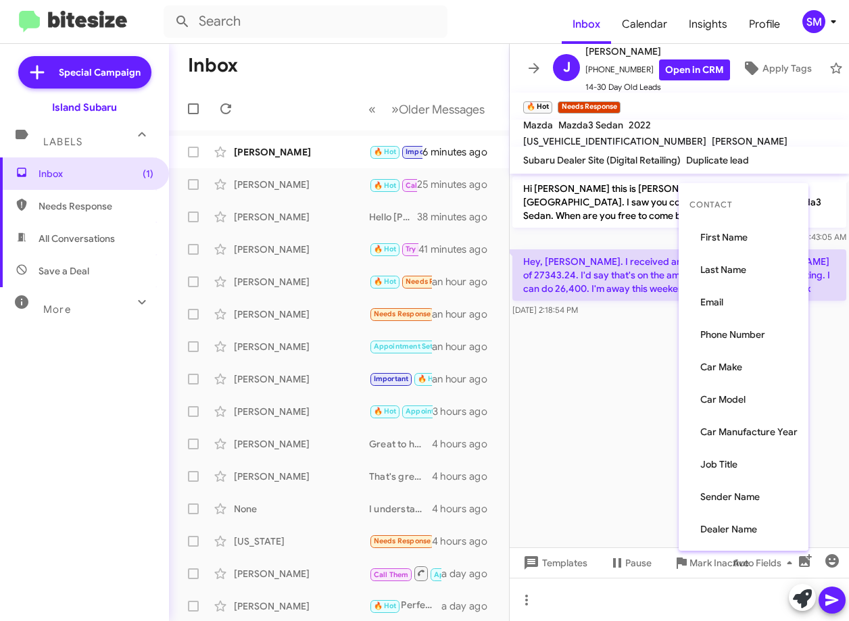
click at [602, 439] on div at bounding box center [424, 310] width 849 height 621
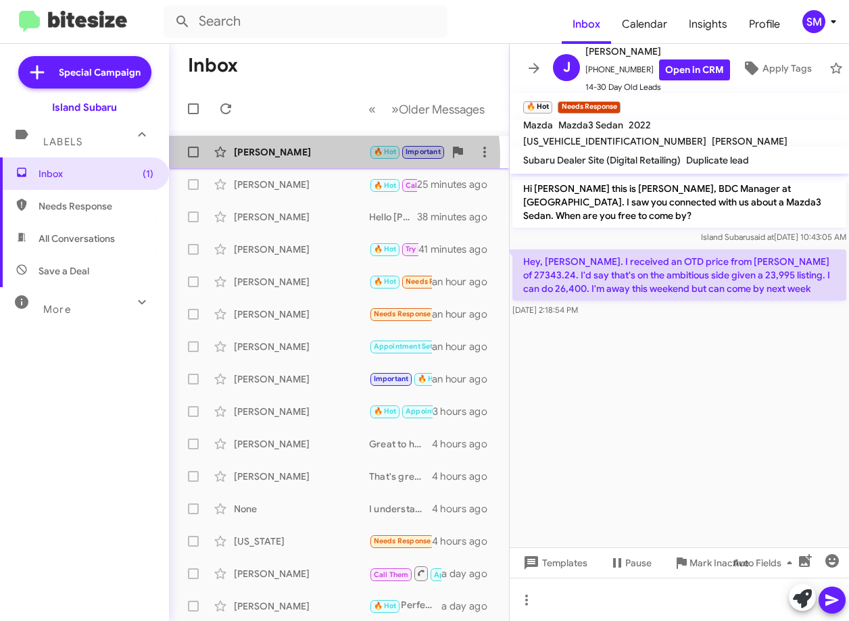
click at [314, 158] on div "[PERSON_NAME]" at bounding box center [301, 152] width 135 height 14
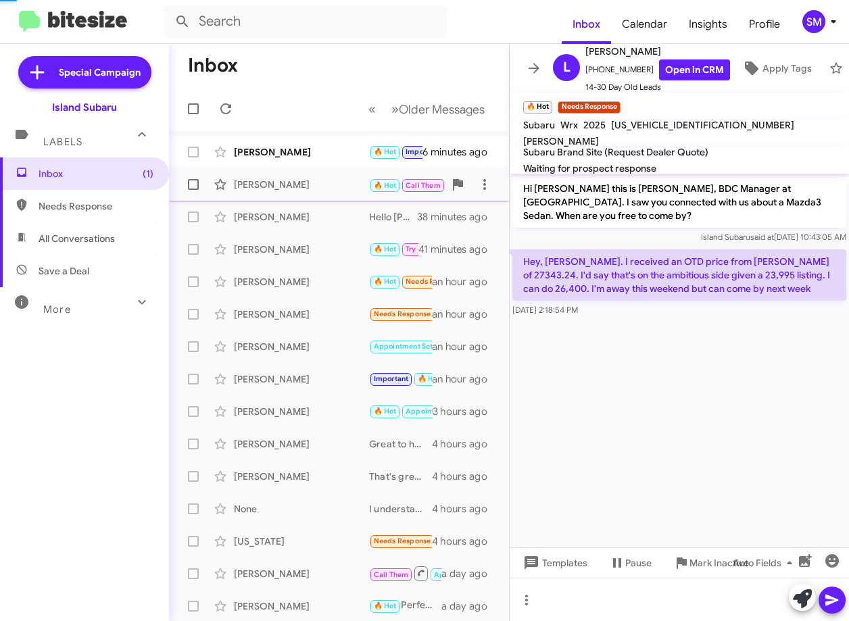
scroll to position [755, 0]
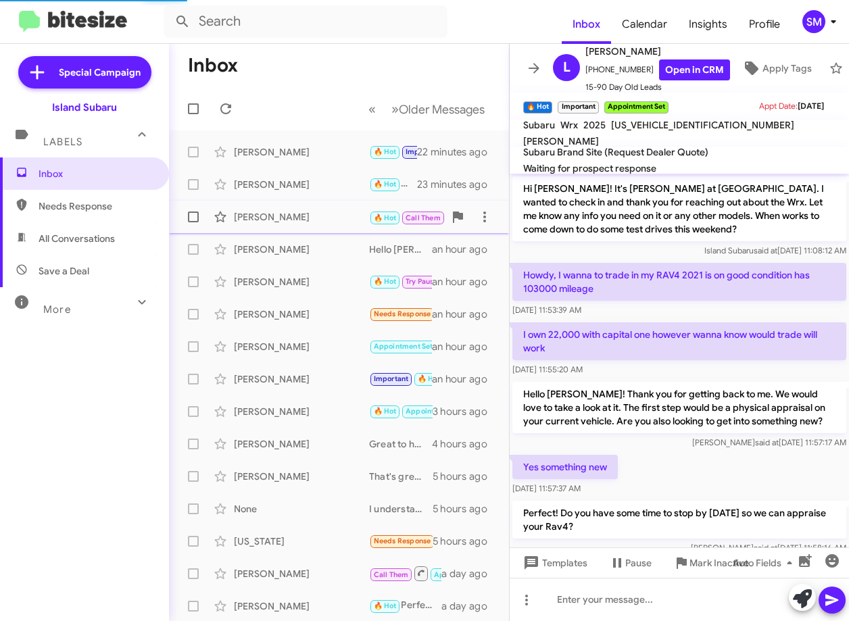
scroll to position [728, 0]
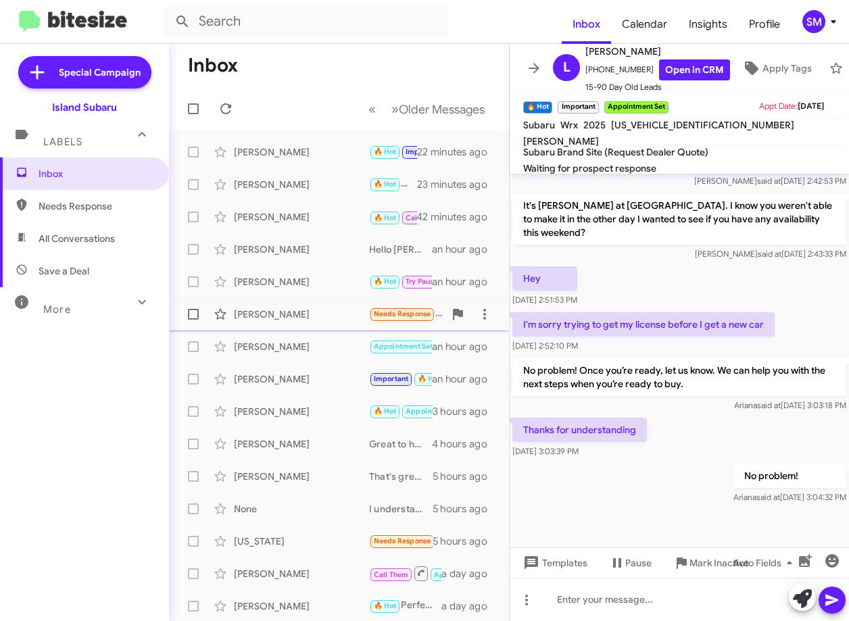
click at [327, 315] on div "[PERSON_NAME]" at bounding box center [301, 315] width 135 height 14
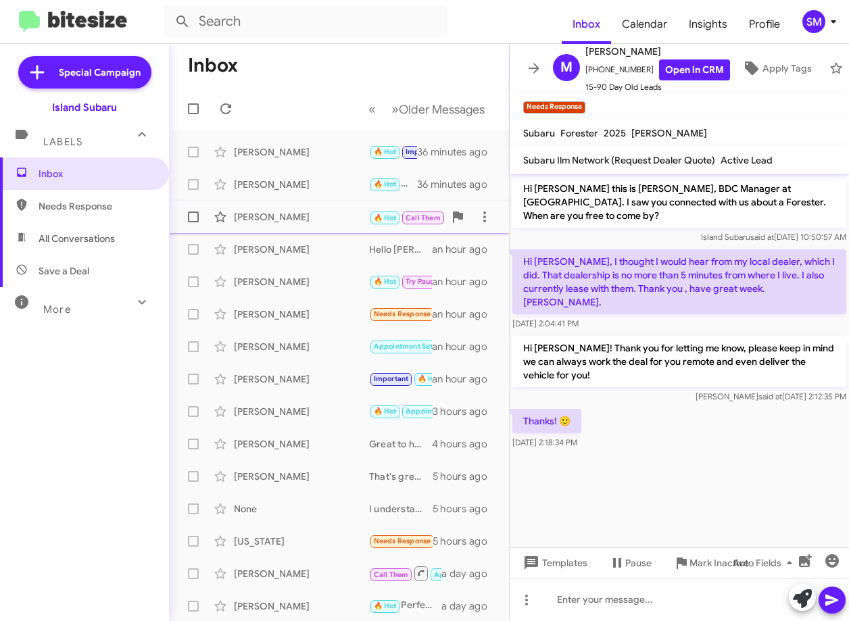
click at [285, 216] on div "[PERSON_NAME]" at bounding box center [301, 217] width 135 height 14
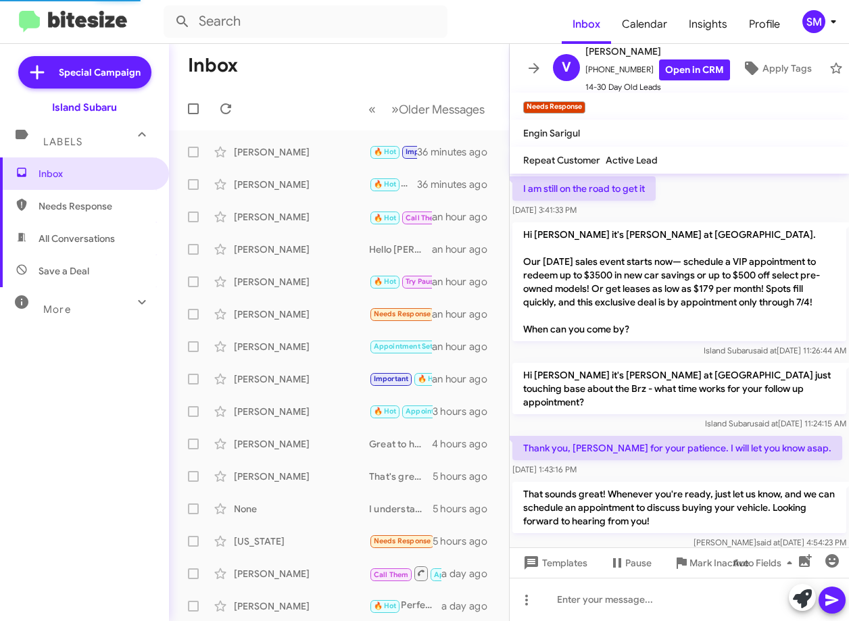
scroll to position [816, 0]
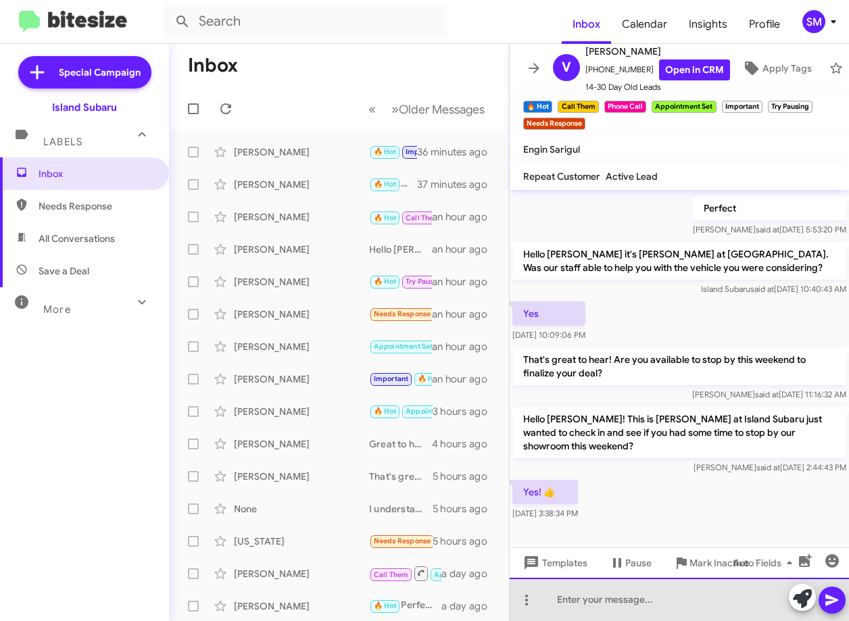
click at [631, 600] on div at bounding box center [679, 599] width 339 height 43
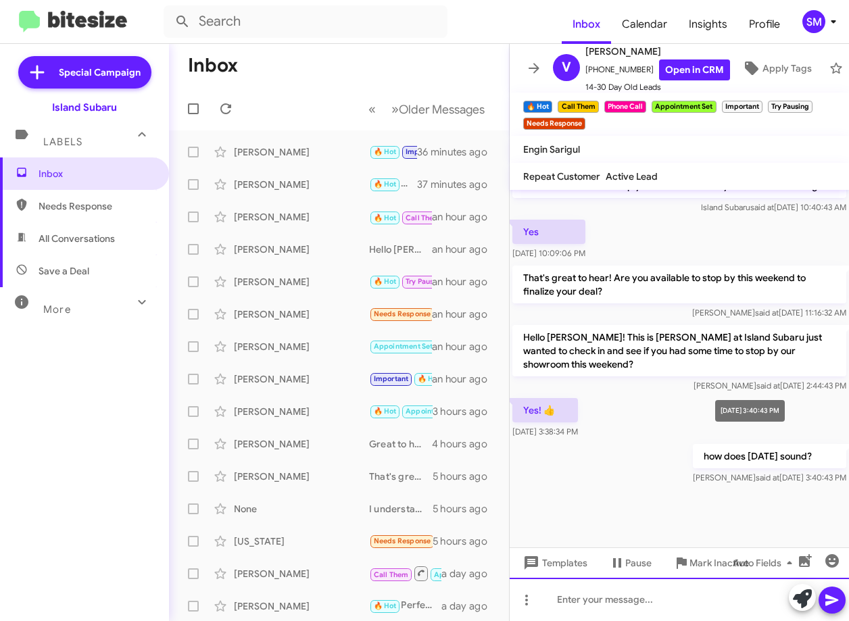
scroll to position [1290, 0]
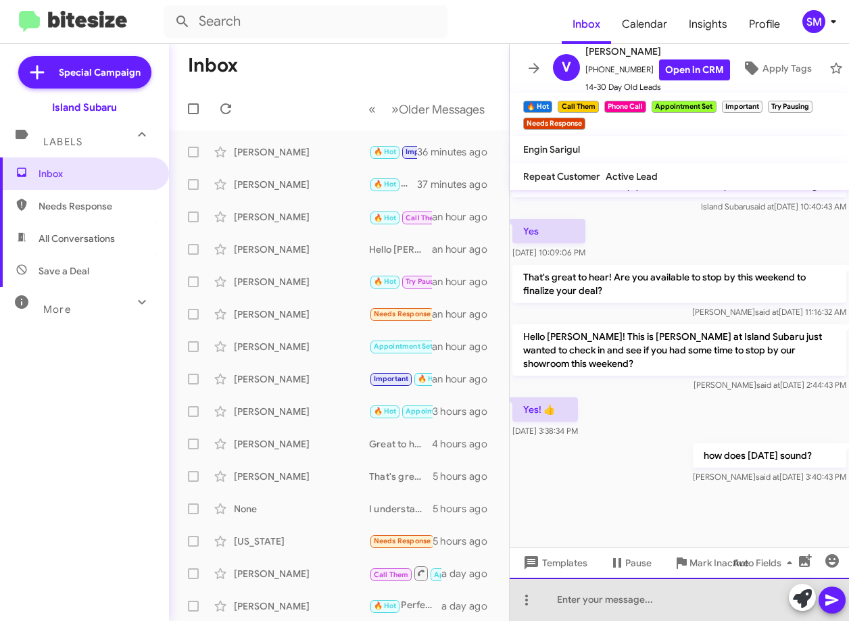
click at [577, 607] on div at bounding box center [679, 599] width 339 height 43
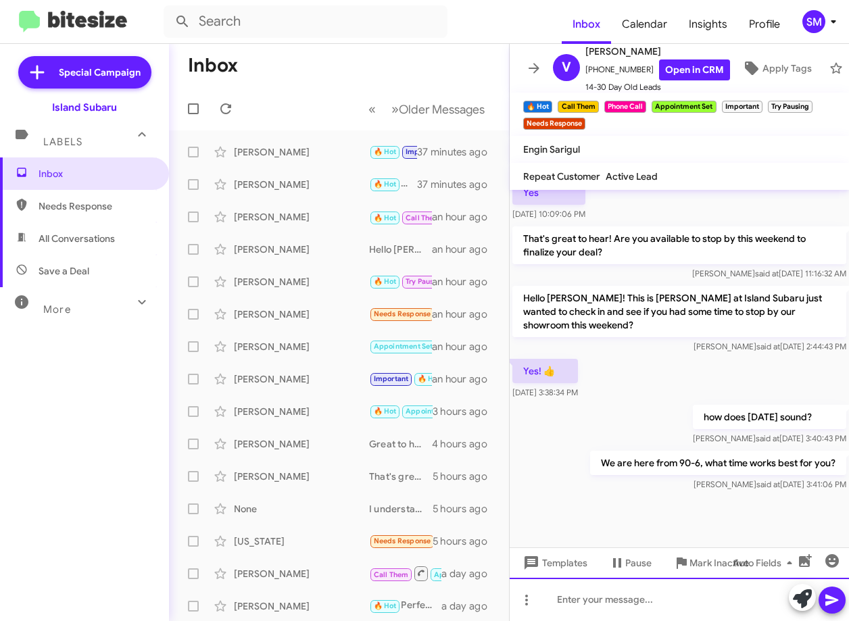
scroll to position [1339, 0]
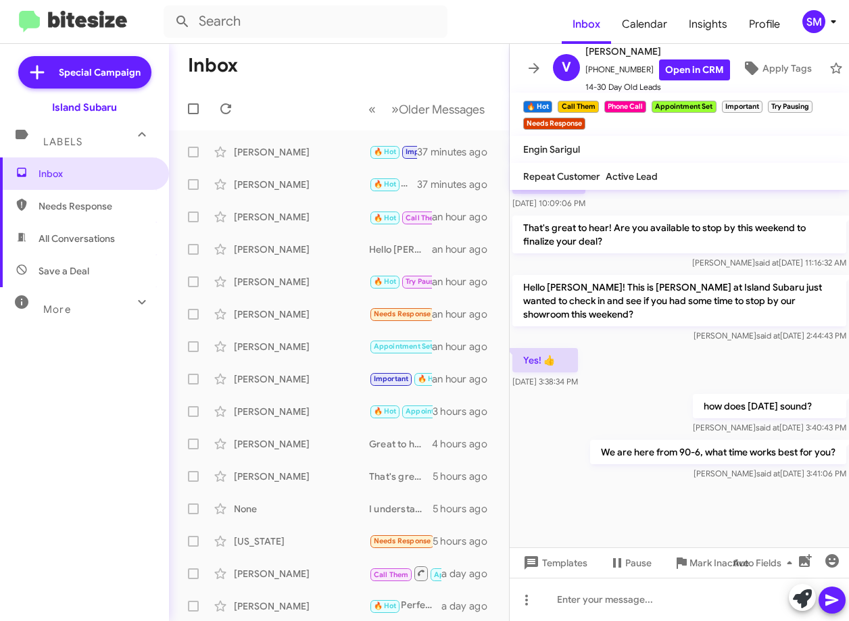
click at [674, 440] on p "We are here from 90-6, what time works best for you?" at bounding box center [718, 452] width 256 height 24
click at [679, 440] on p "We are here from 90-6, what time works best for you?" at bounding box center [718, 452] width 256 height 24
drag, startPoint x: 679, startPoint y: 412, endPoint x: 593, endPoint y: 596, distance: 202.4
click at [593, 596] on div at bounding box center [679, 599] width 339 height 43
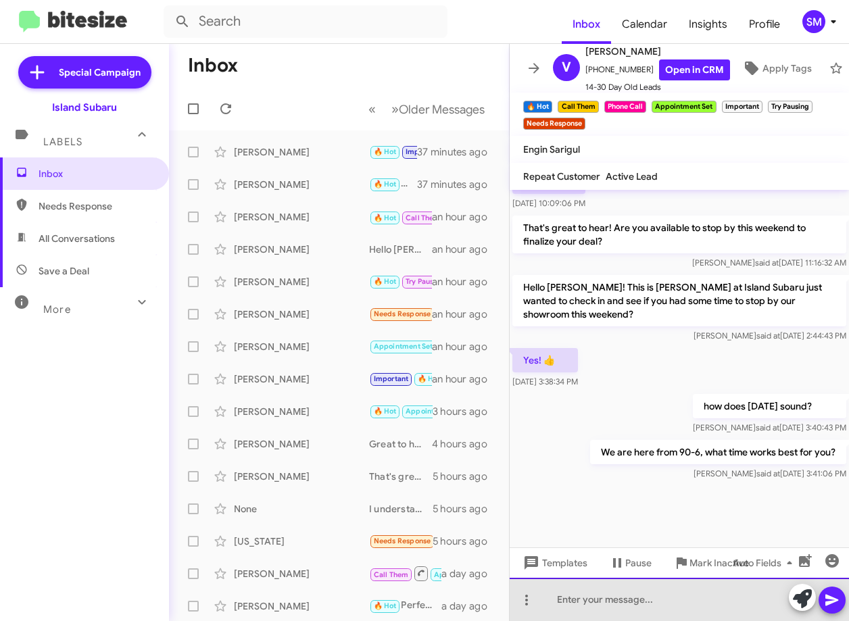
click at [594, 591] on div at bounding box center [679, 599] width 339 height 43
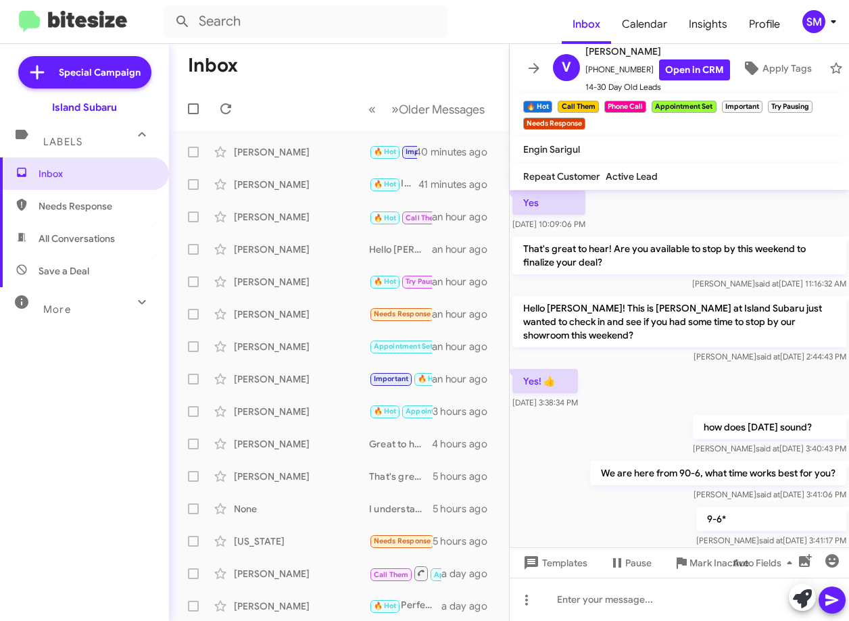
scroll to position [1389, 0]
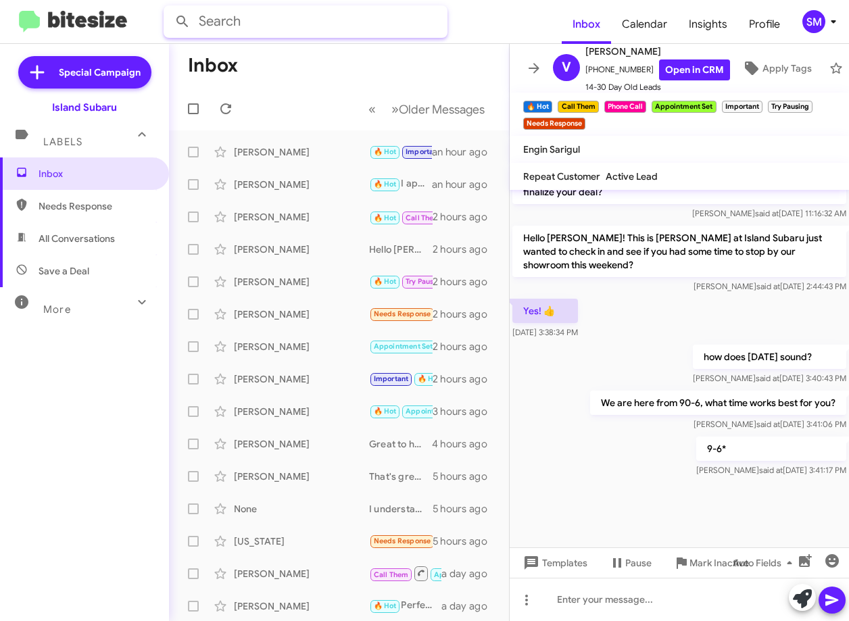
click at [223, 28] on input "text" at bounding box center [306, 21] width 284 height 32
type input "[PERSON_NAME]"
click at [169, 8] on button at bounding box center [182, 21] width 27 height 27
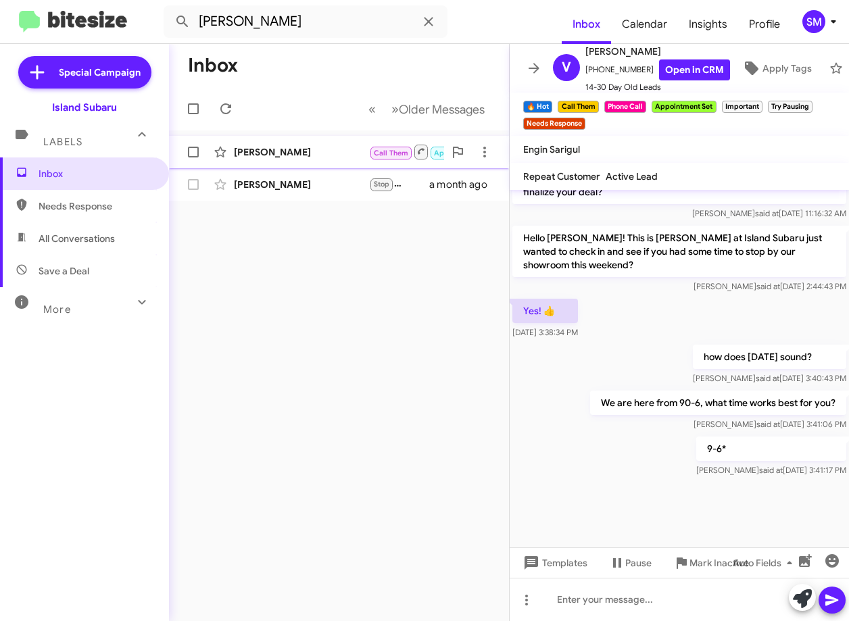
click at [291, 154] on div "[PERSON_NAME]" at bounding box center [301, 152] width 135 height 14
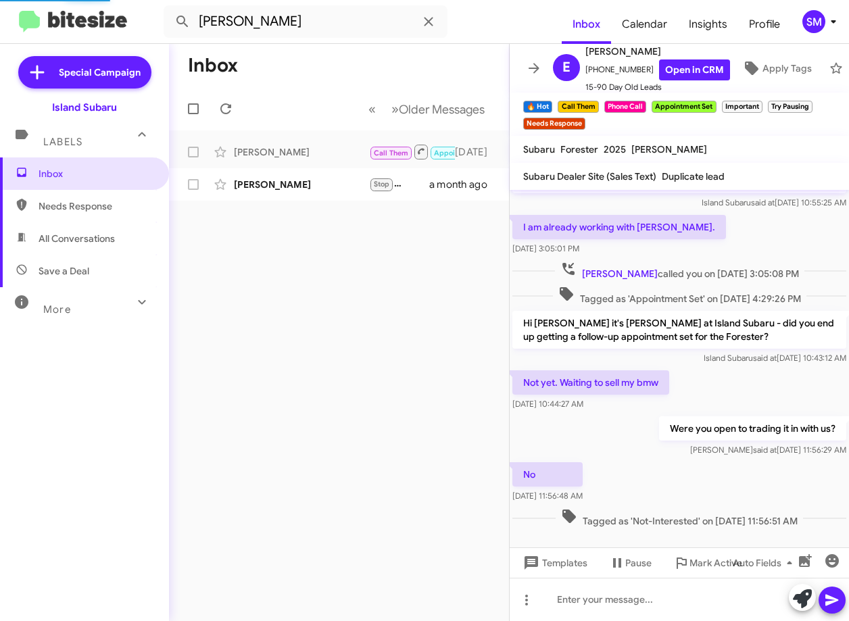
scroll to position [34, 0]
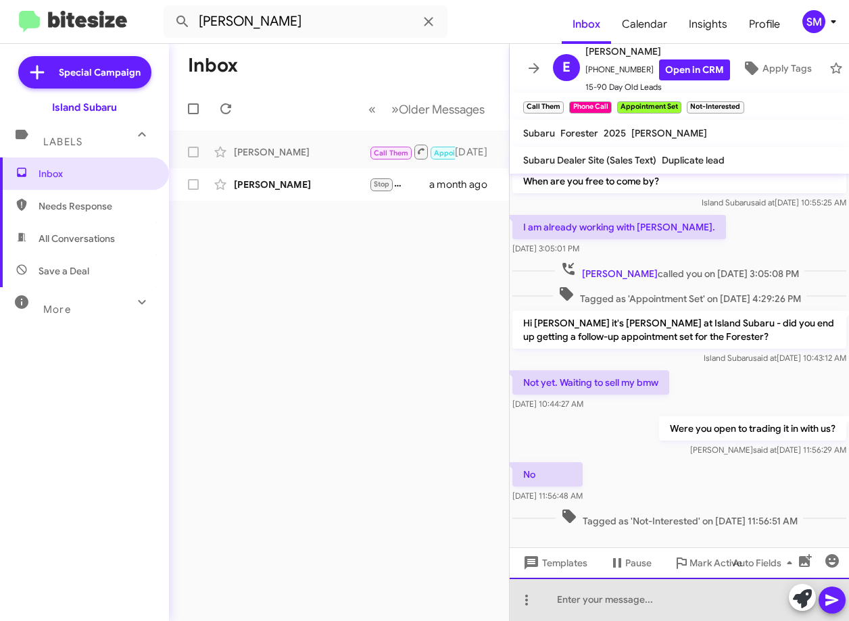
click at [596, 602] on div at bounding box center [679, 599] width 339 height 43
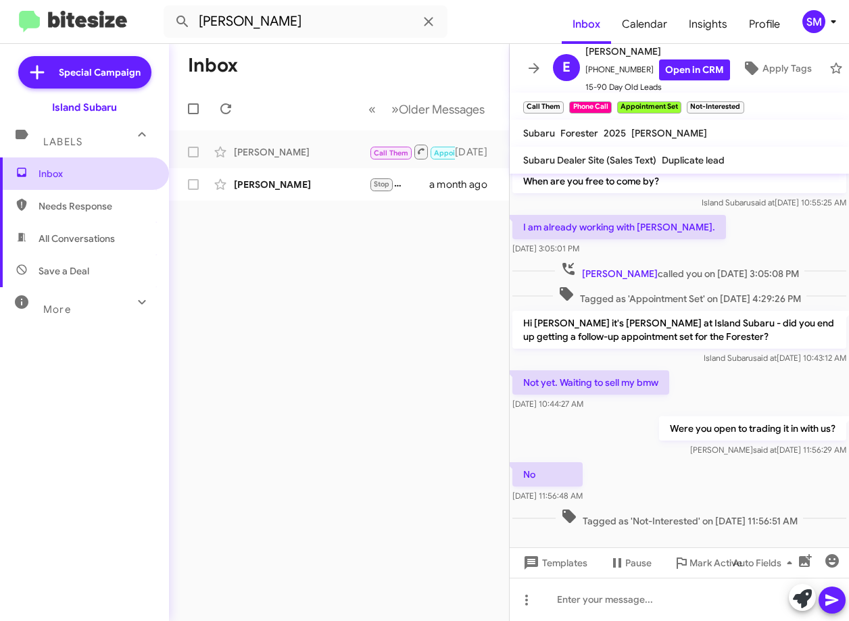
click at [126, 172] on span "Inbox" at bounding box center [96, 174] width 115 height 14
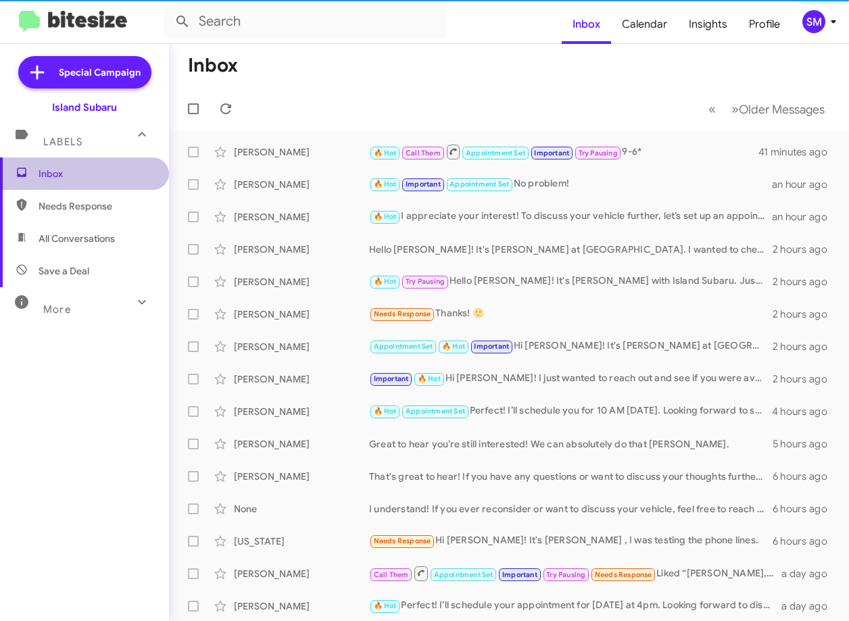
click at [126, 172] on span "Inbox" at bounding box center [96, 174] width 115 height 14
